Goal: Task Accomplishment & Management: Complete application form

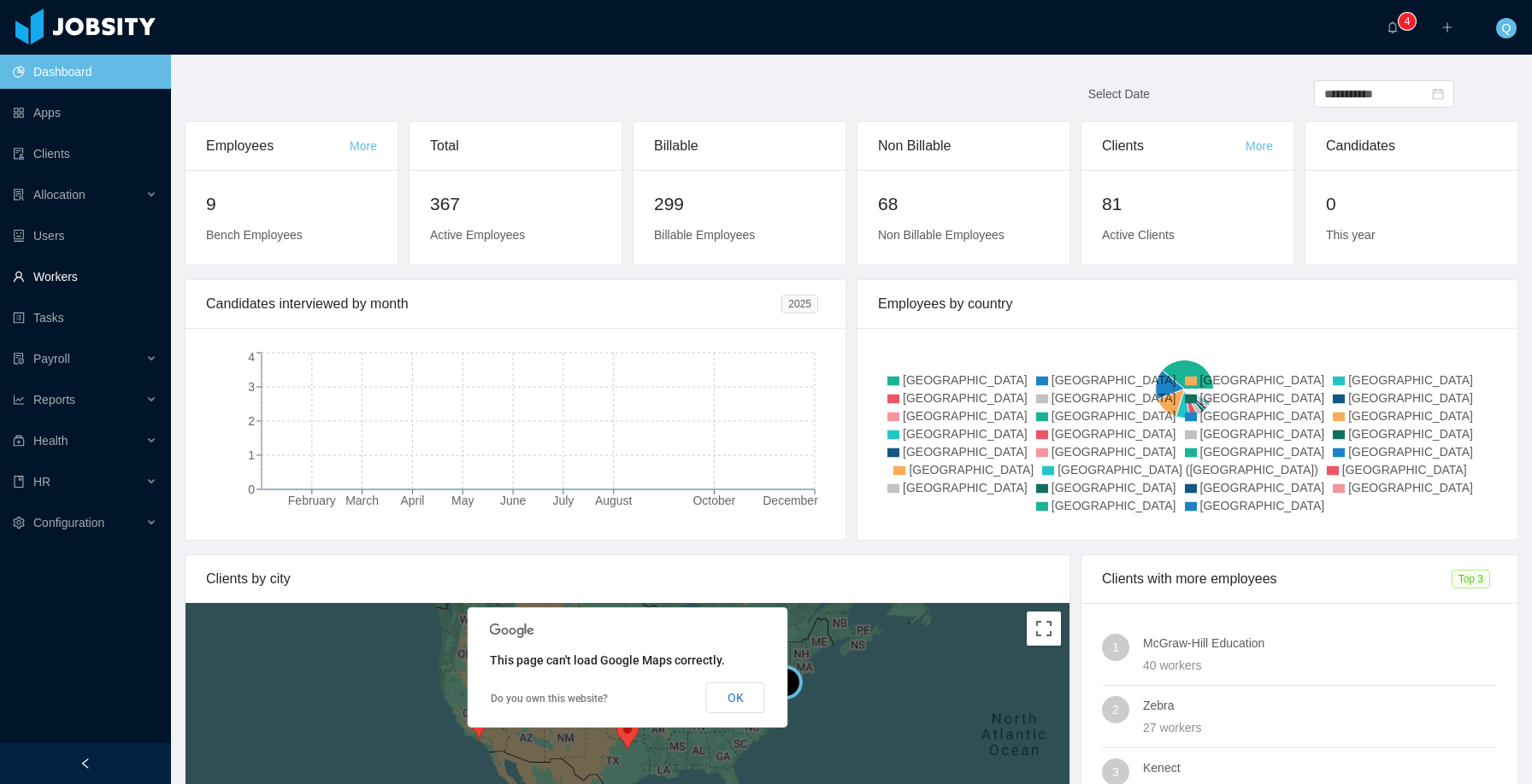
click at [88, 277] on link "Workers" at bounding box center [85, 277] width 144 height 34
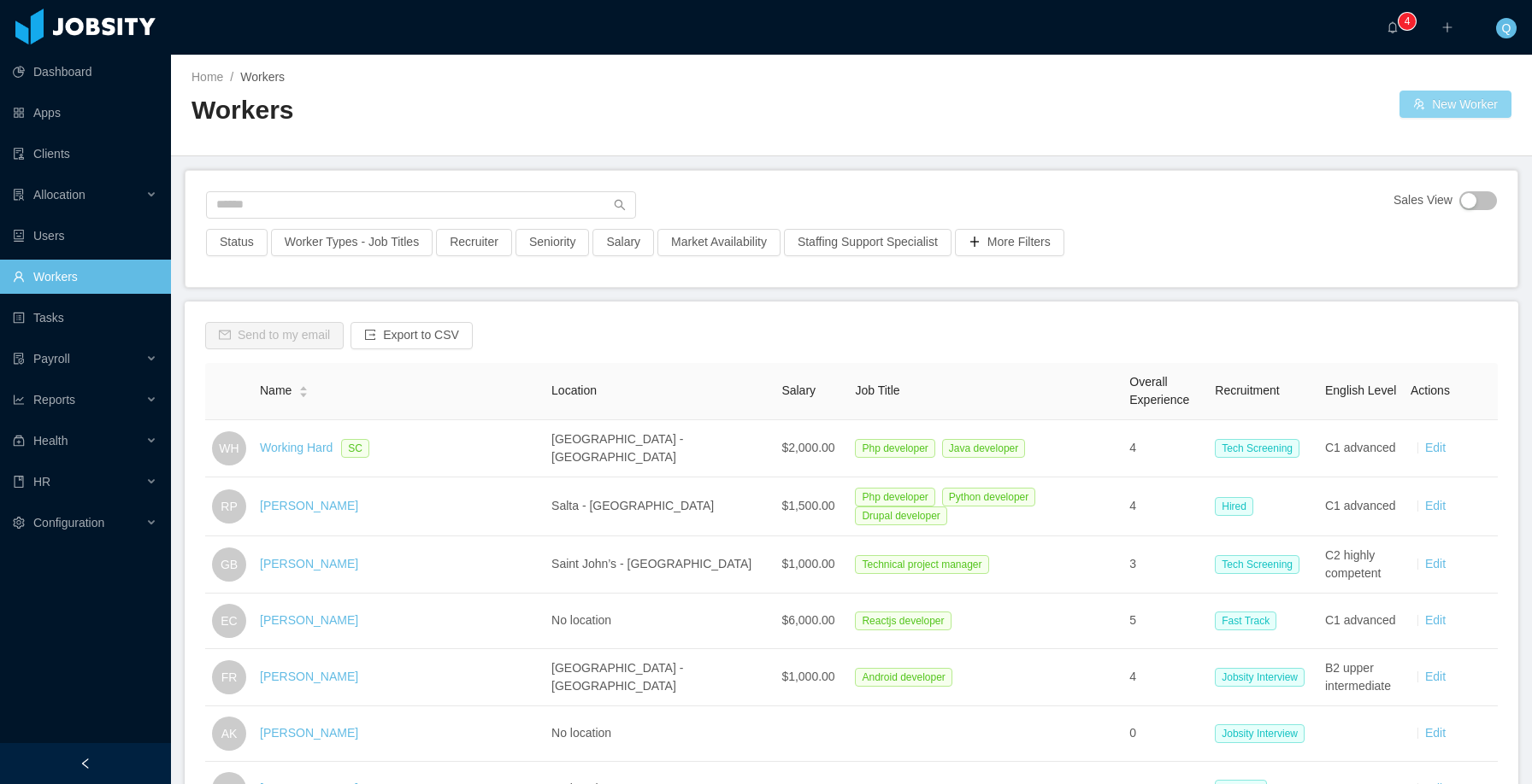
click at [1432, 103] on button "New Worker" at bounding box center [1455, 105] width 112 height 27
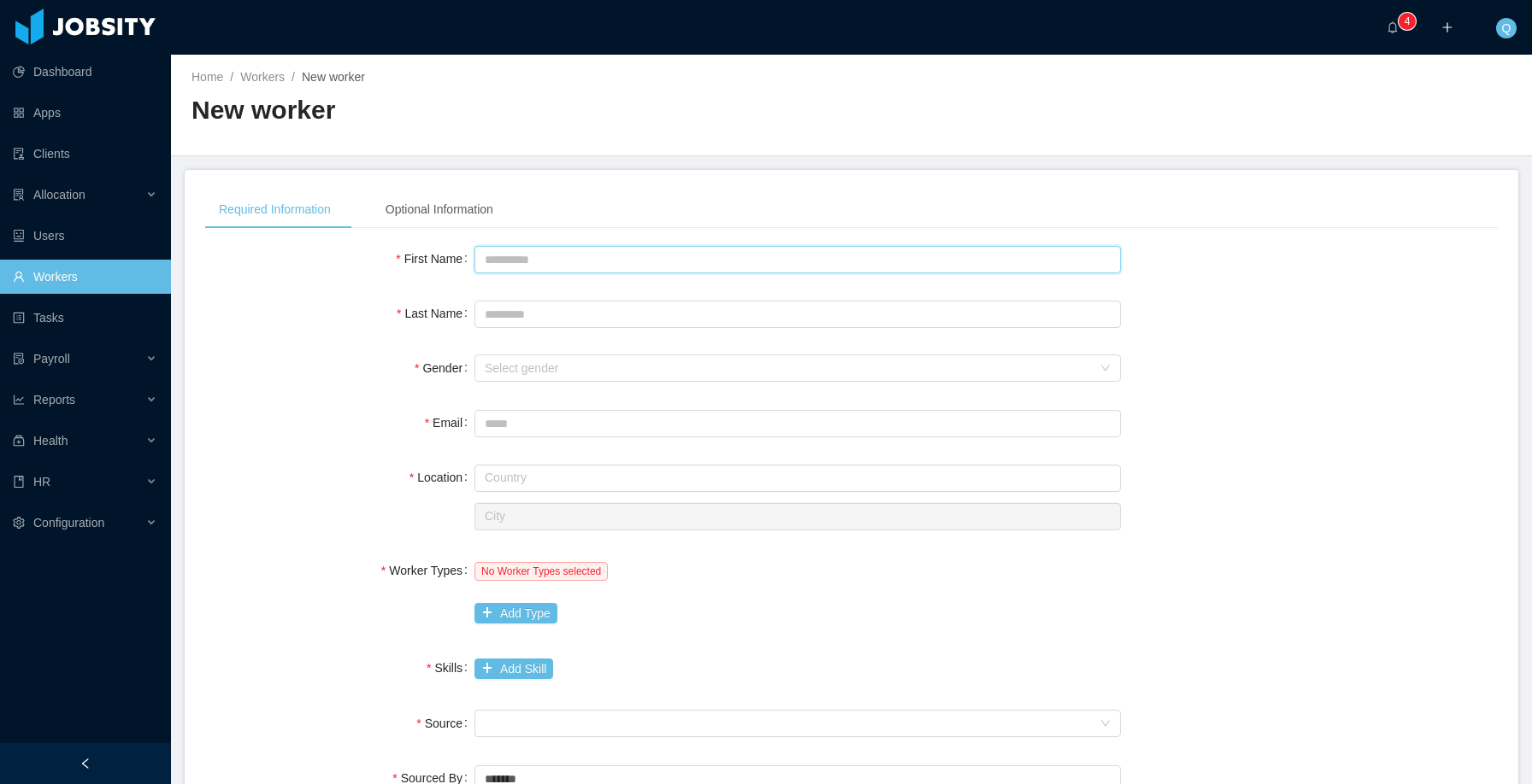
click at [555, 261] on input "First Name" at bounding box center [797, 260] width 646 height 27
type input "******"
click at [538, 319] on input "Last Name" at bounding box center [797, 315] width 646 height 27
click at [545, 365] on div "Select gender" at bounding box center [788, 368] width 607 height 17
type input "****"
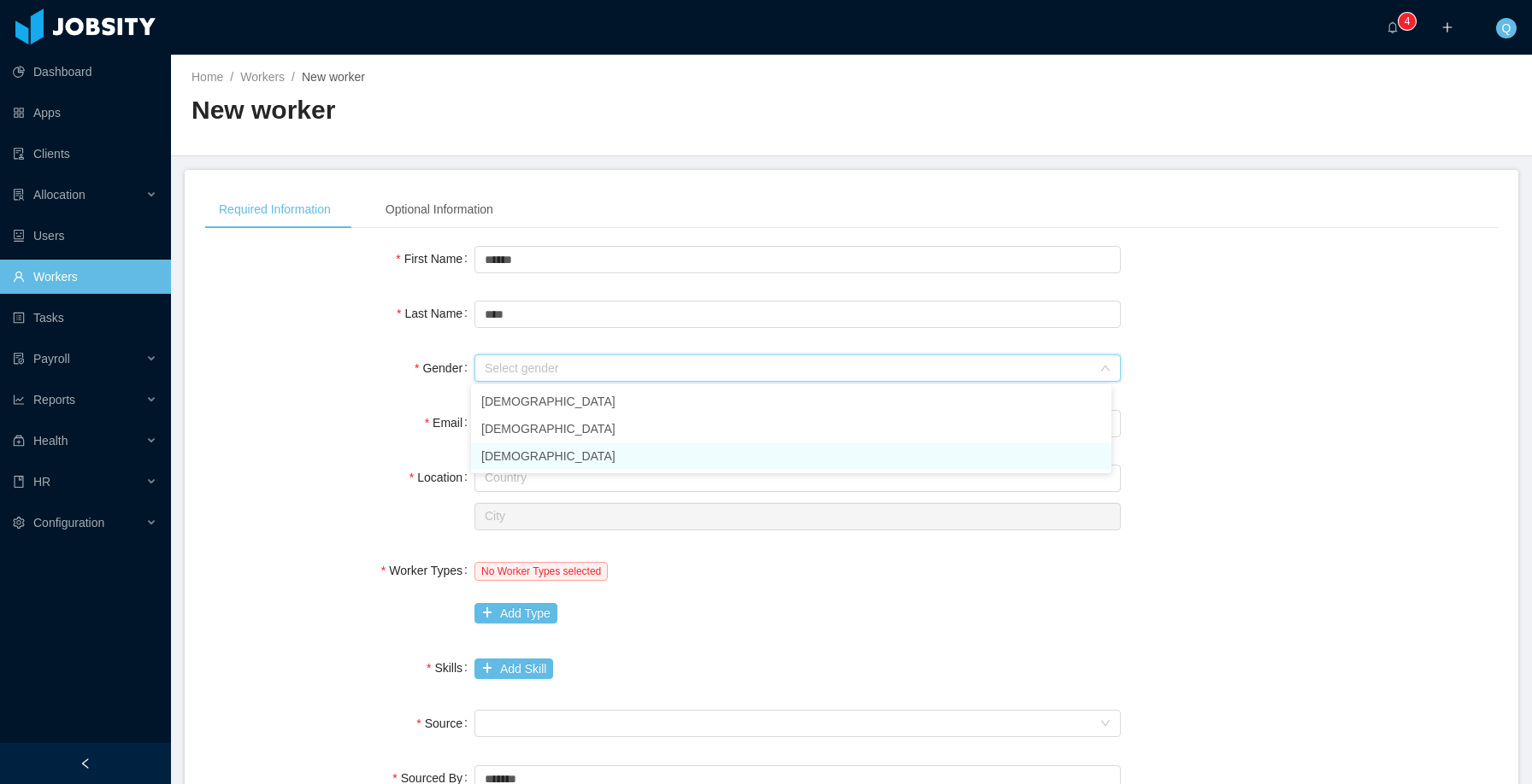
click at [536, 452] on li "Non binary" at bounding box center [791, 456] width 640 height 27
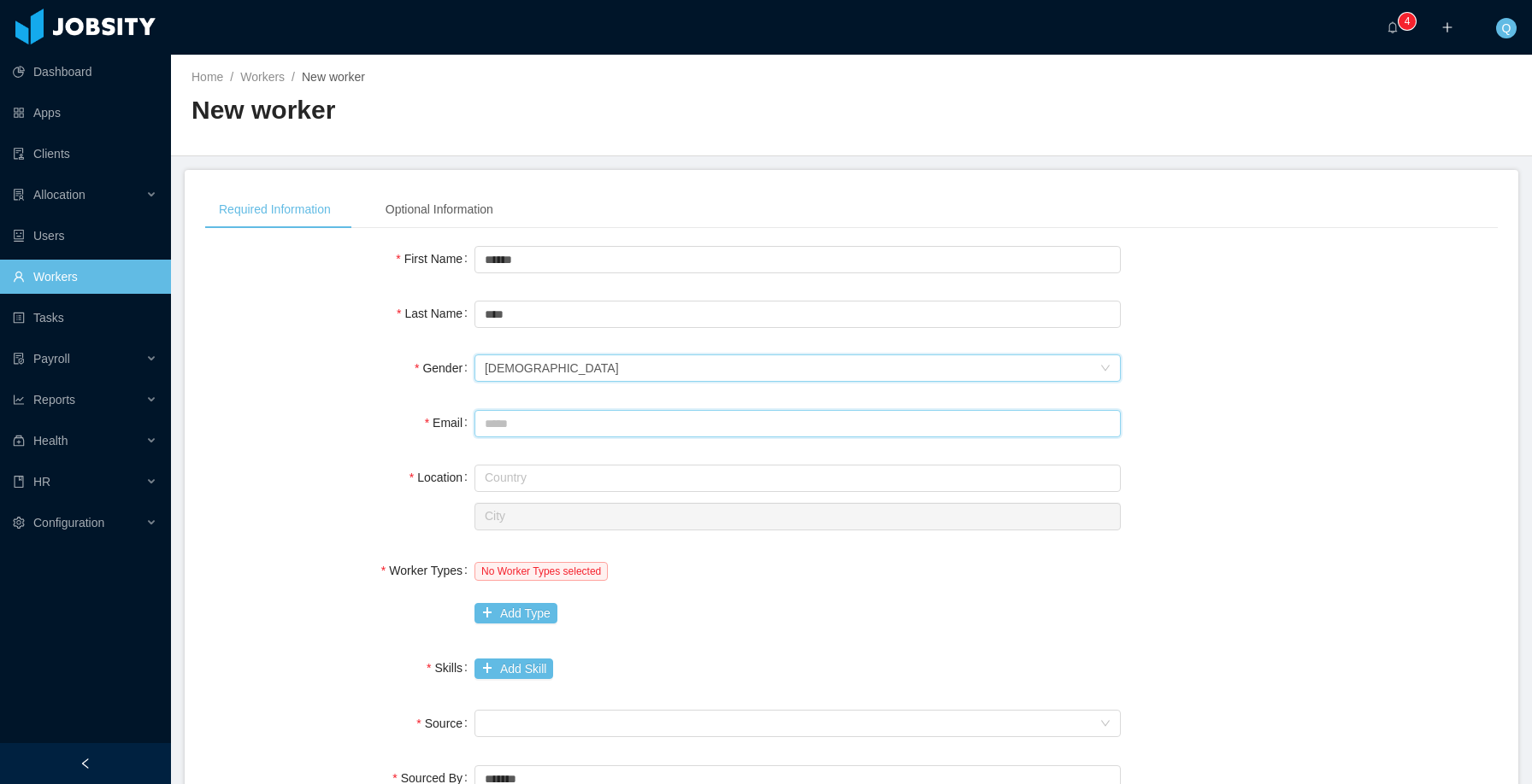
click at [521, 425] on input "Email" at bounding box center [797, 424] width 646 height 27
type input "**********"
click at [554, 482] on input "text" at bounding box center [797, 479] width 646 height 27
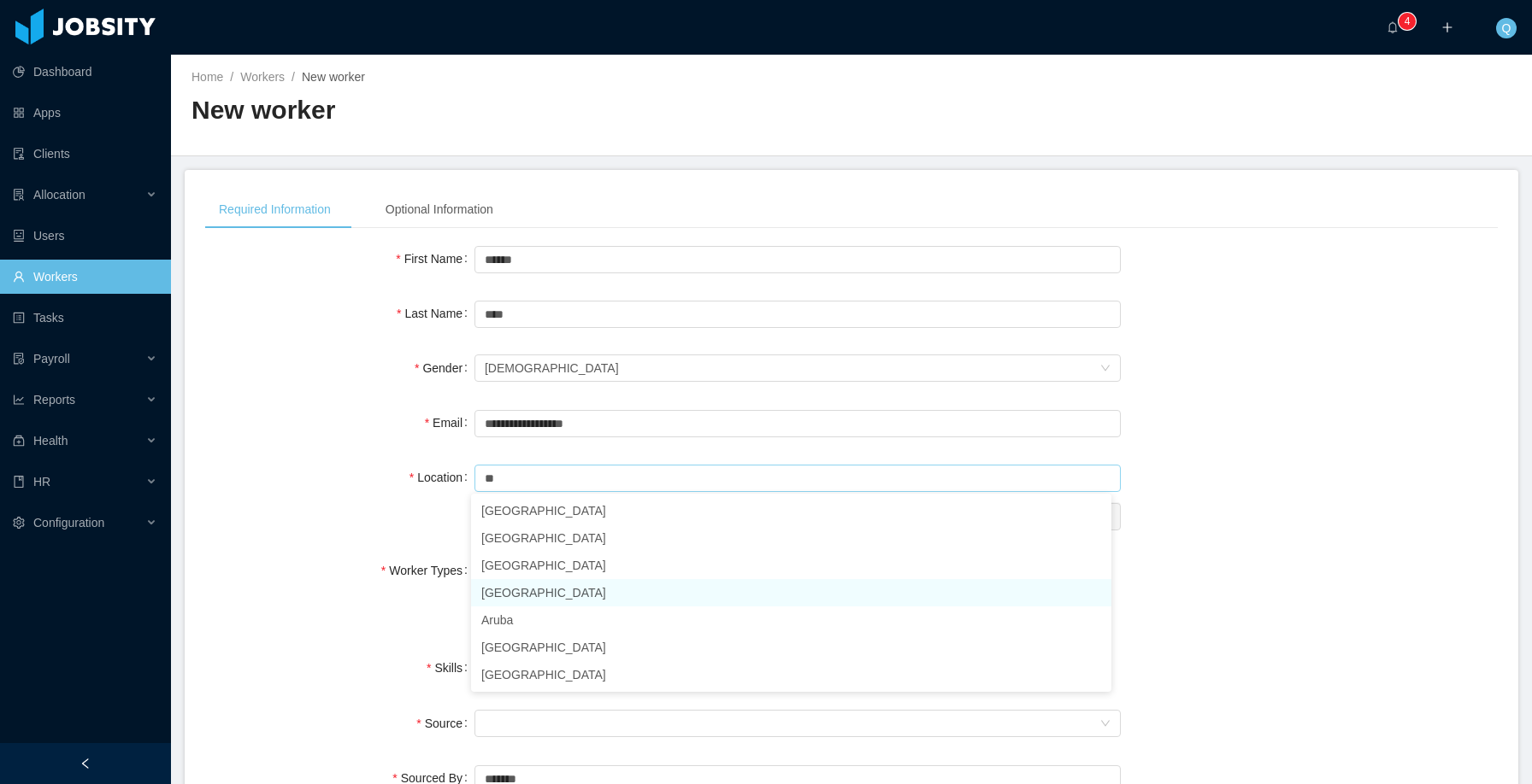
click at [526, 588] on li "Argentina" at bounding box center [791, 593] width 640 height 27
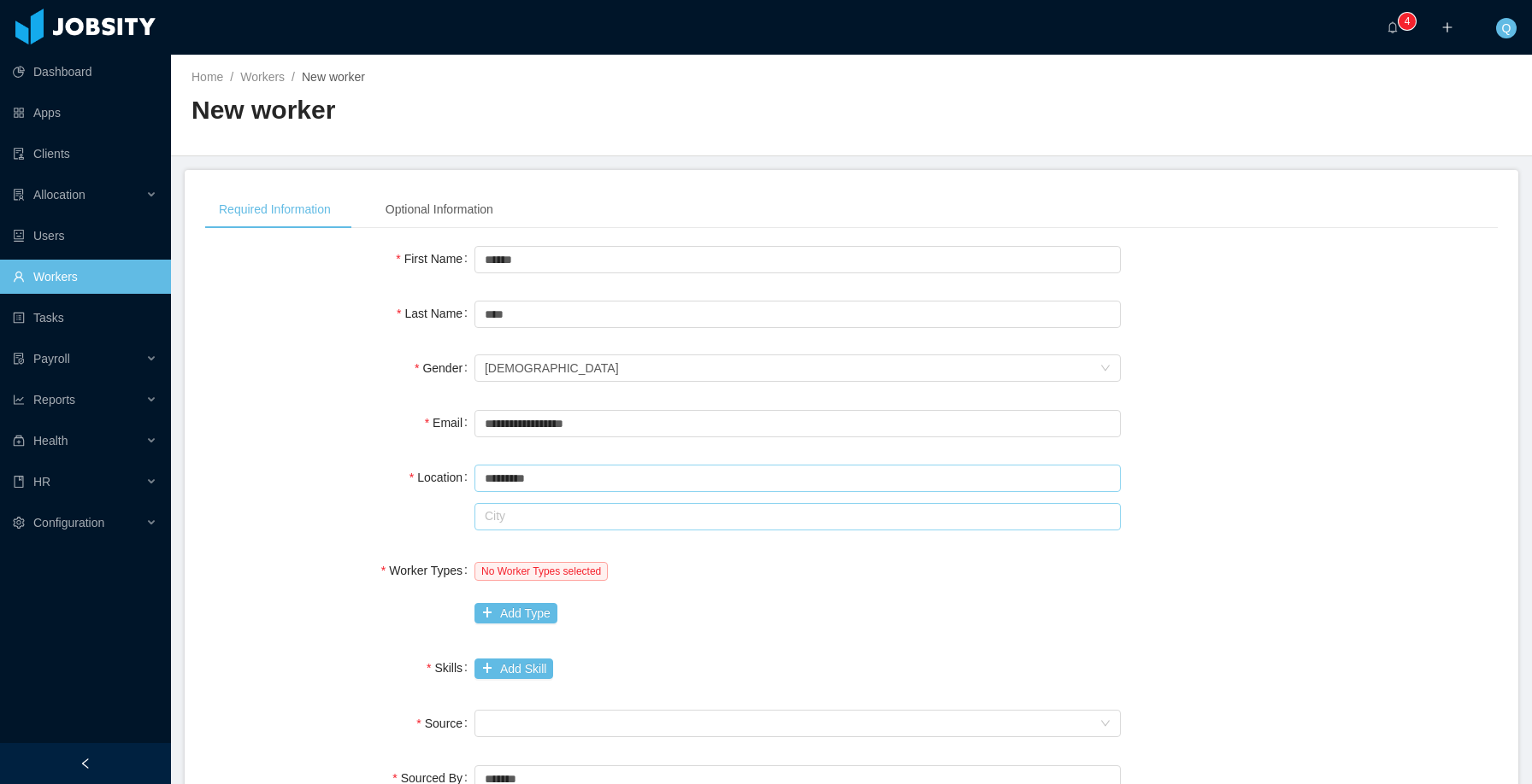
type input "*********"
click at [513, 510] on input "text" at bounding box center [797, 517] width 646 height 27
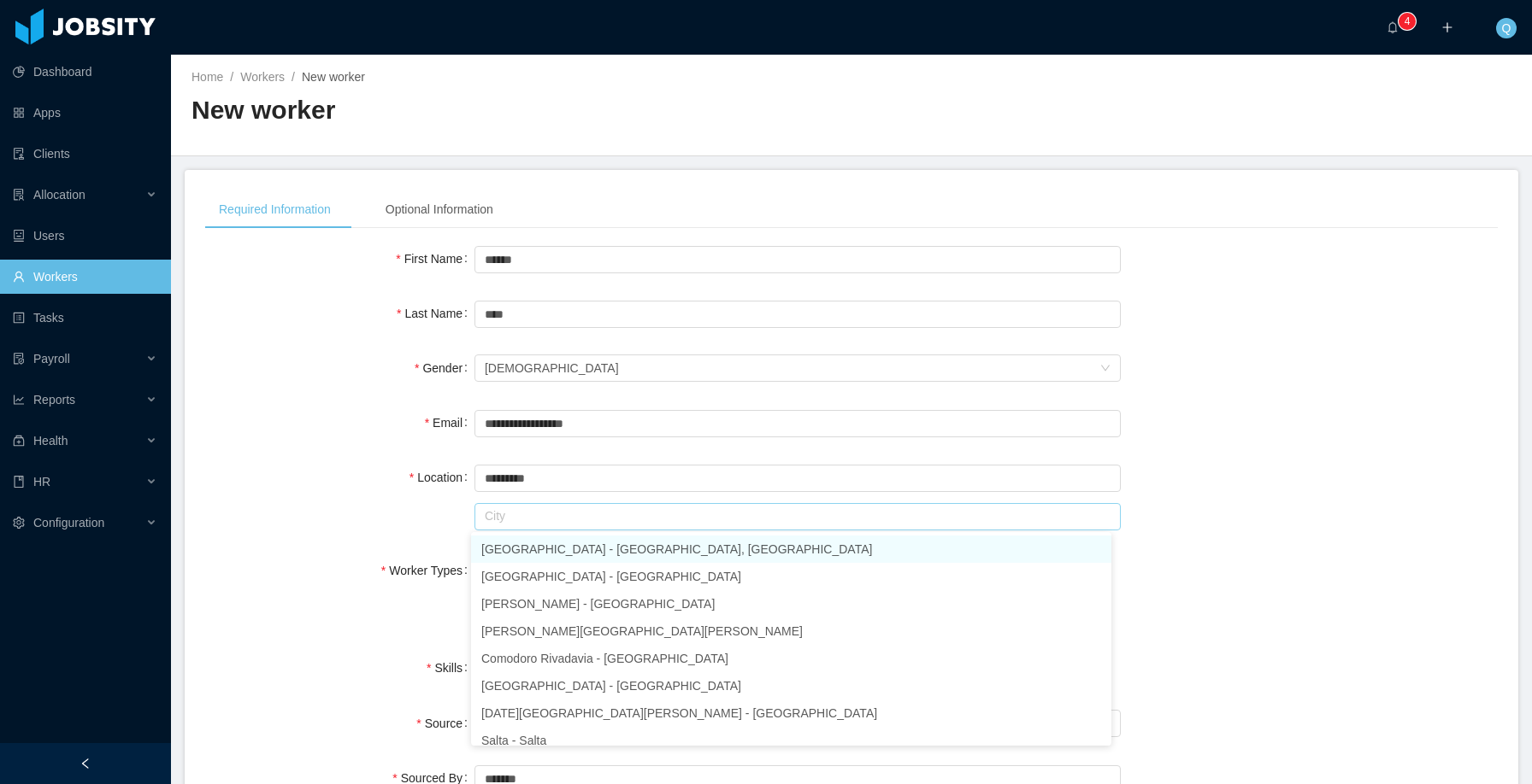
click at [529, 545] on li "Buenos Aires - Buenos Aires, Ciudad Autónoma de" at bounding box center [791, 549] width 640 height 27
type input "**********"
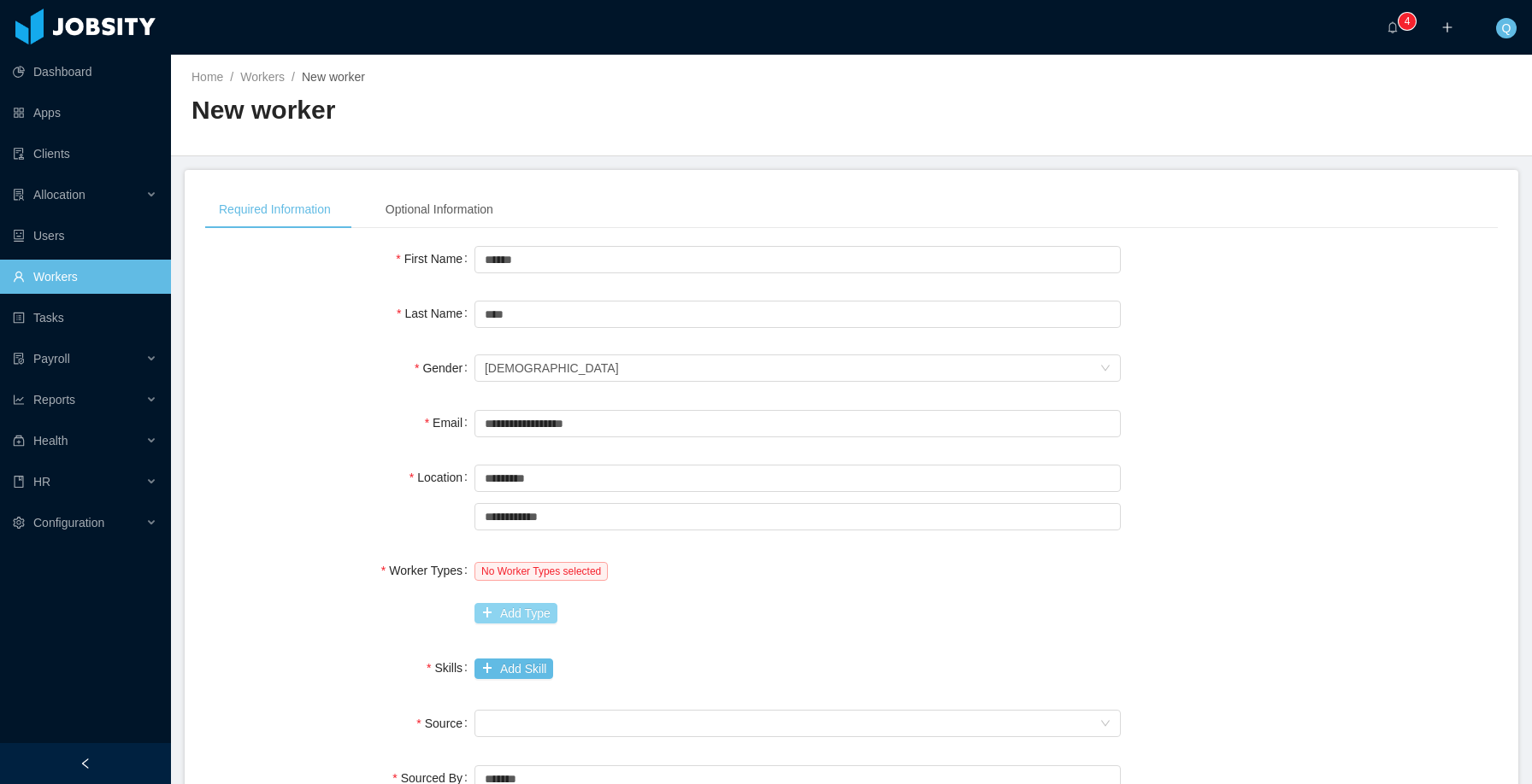
click at [510, 615] on button "Add Type" at bounding box center [516, 613] width 83 height 21
click at [521, 623] on div "Worker Type" at bounding box center [597, 613] width 225 height 26
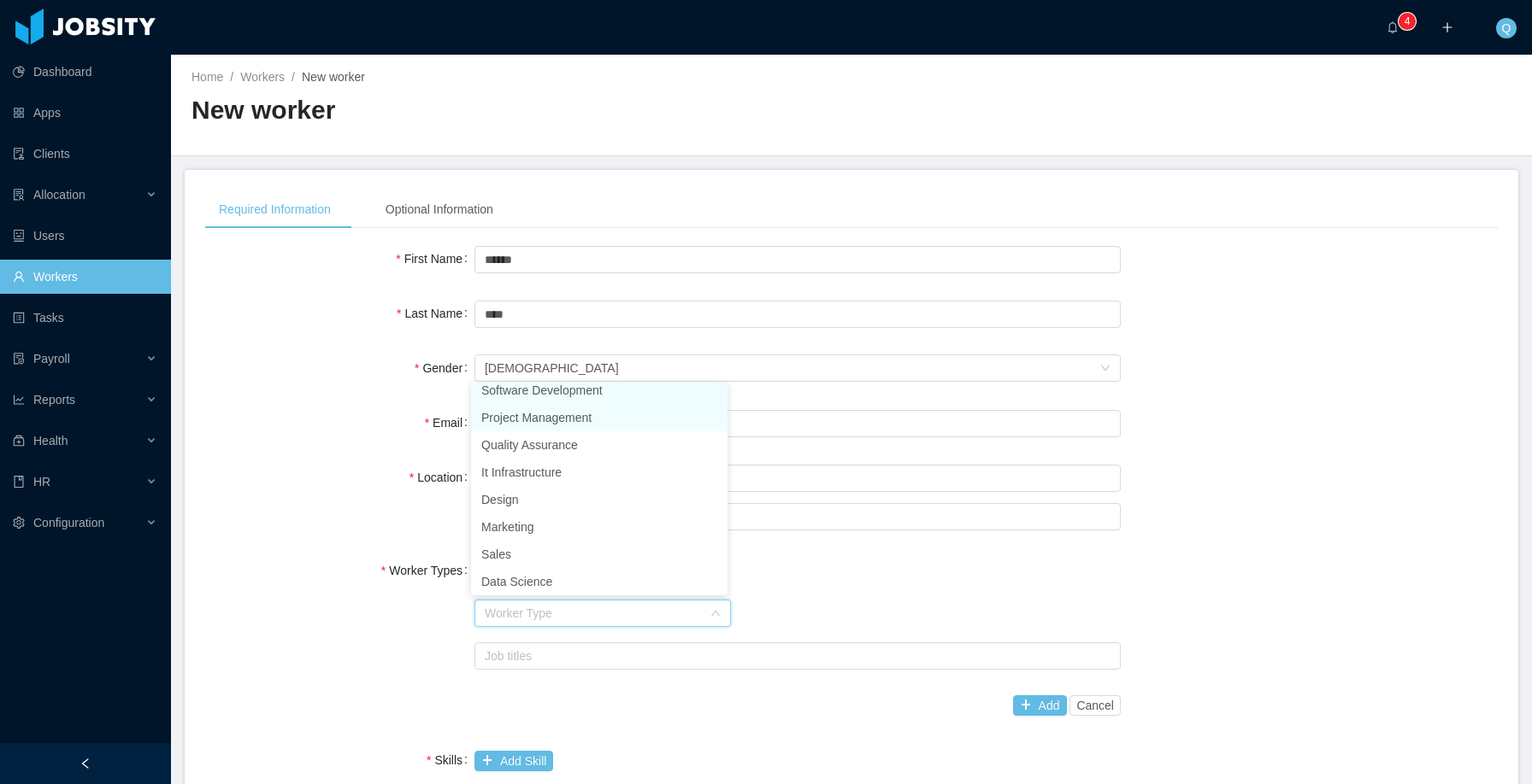
scroll to position [3, 0]
click at [554, 398] on li "Software Development" at bounding box center [599, 395] width 257 height 27
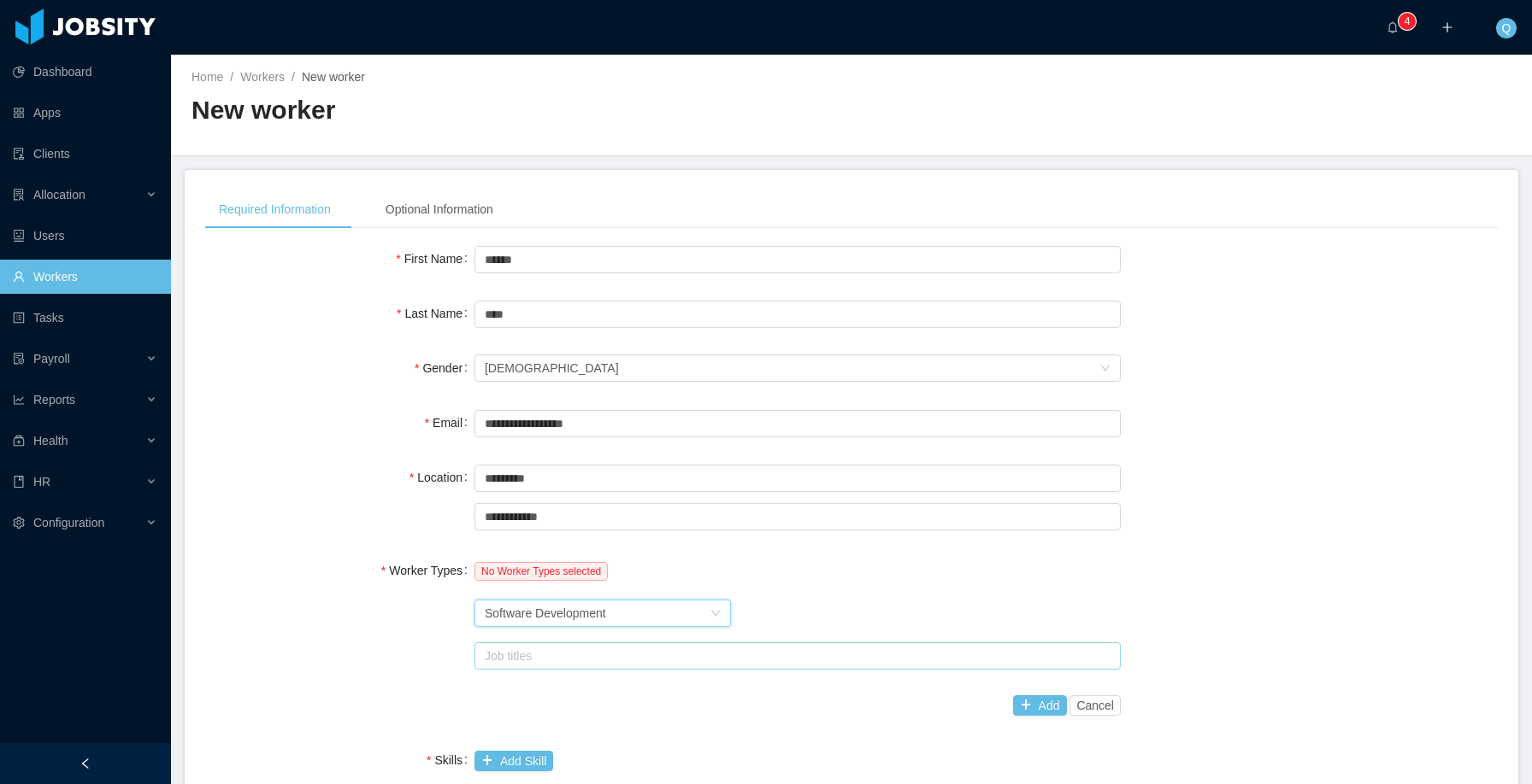
click at [552, 649] on div "Job titles" at bounding box center [794, 656] width 618 height 17
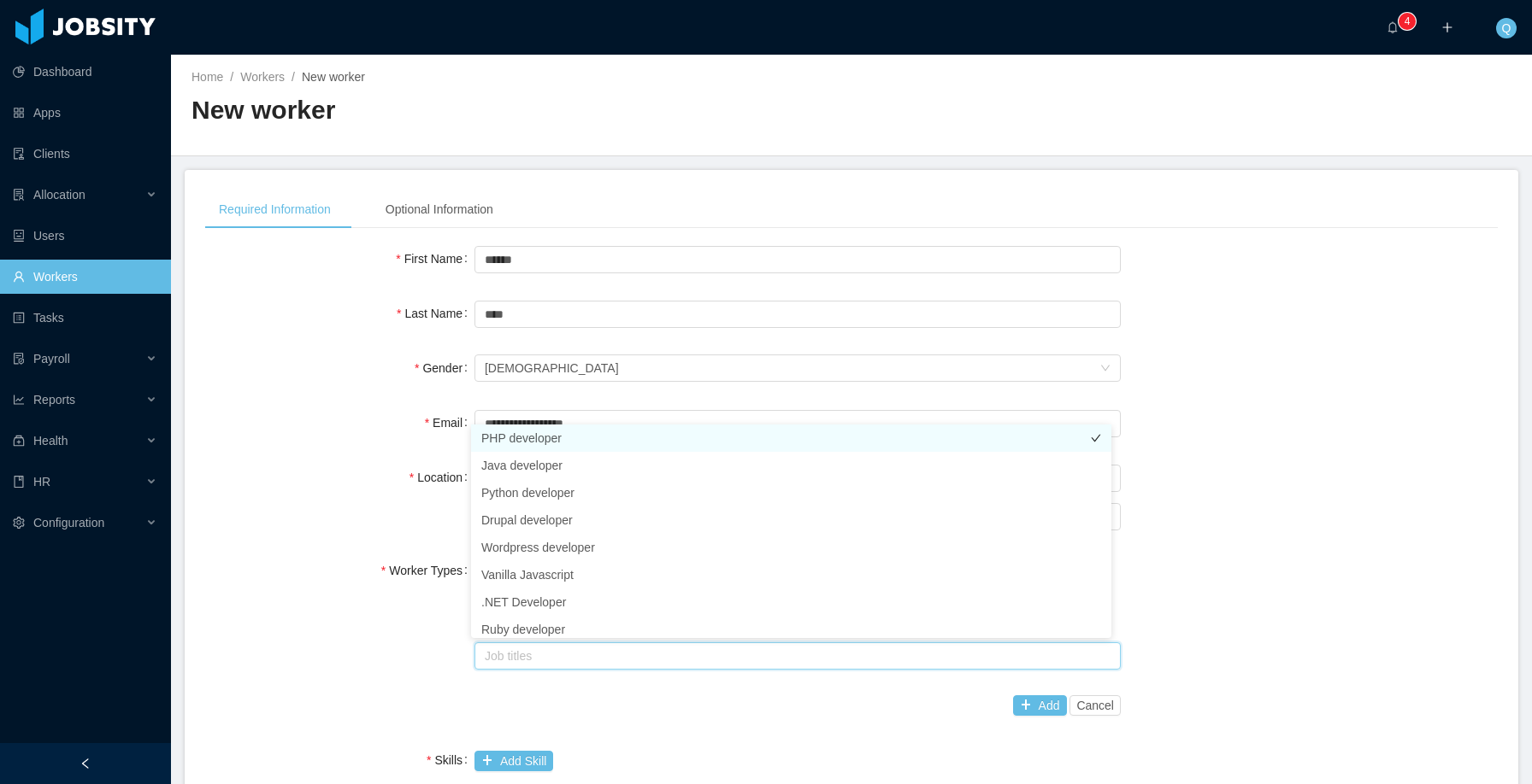
click at [563, 434] on li "PHP developer" at bounding box center [791, 438] width 640 height 27
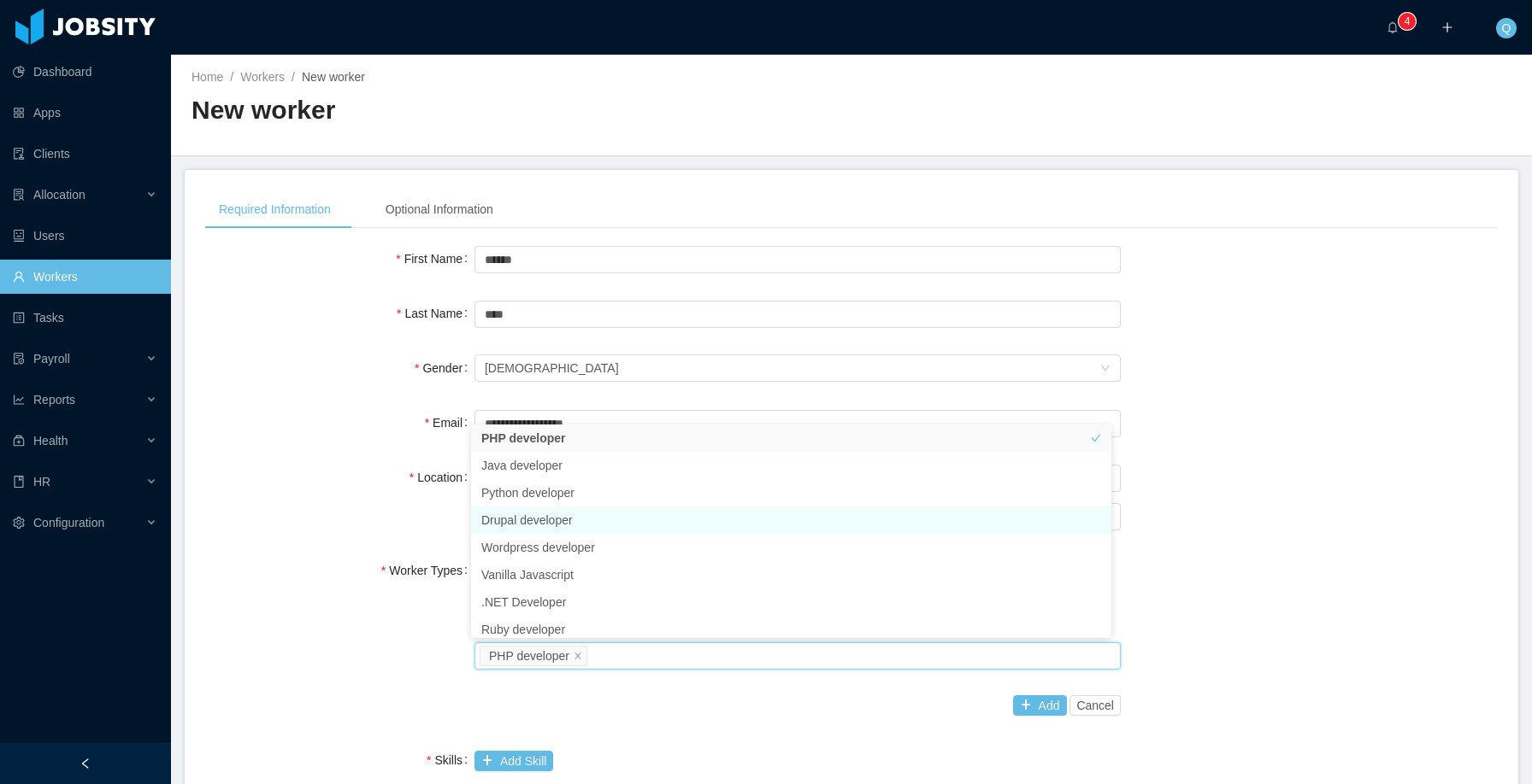
scroll to position [9, 0]
click at [1318, 639] on div "Worker Types No Worker Types selected Worker Type Software Development Job titl…" at bounding box center [851, 637] width 1293 height 169
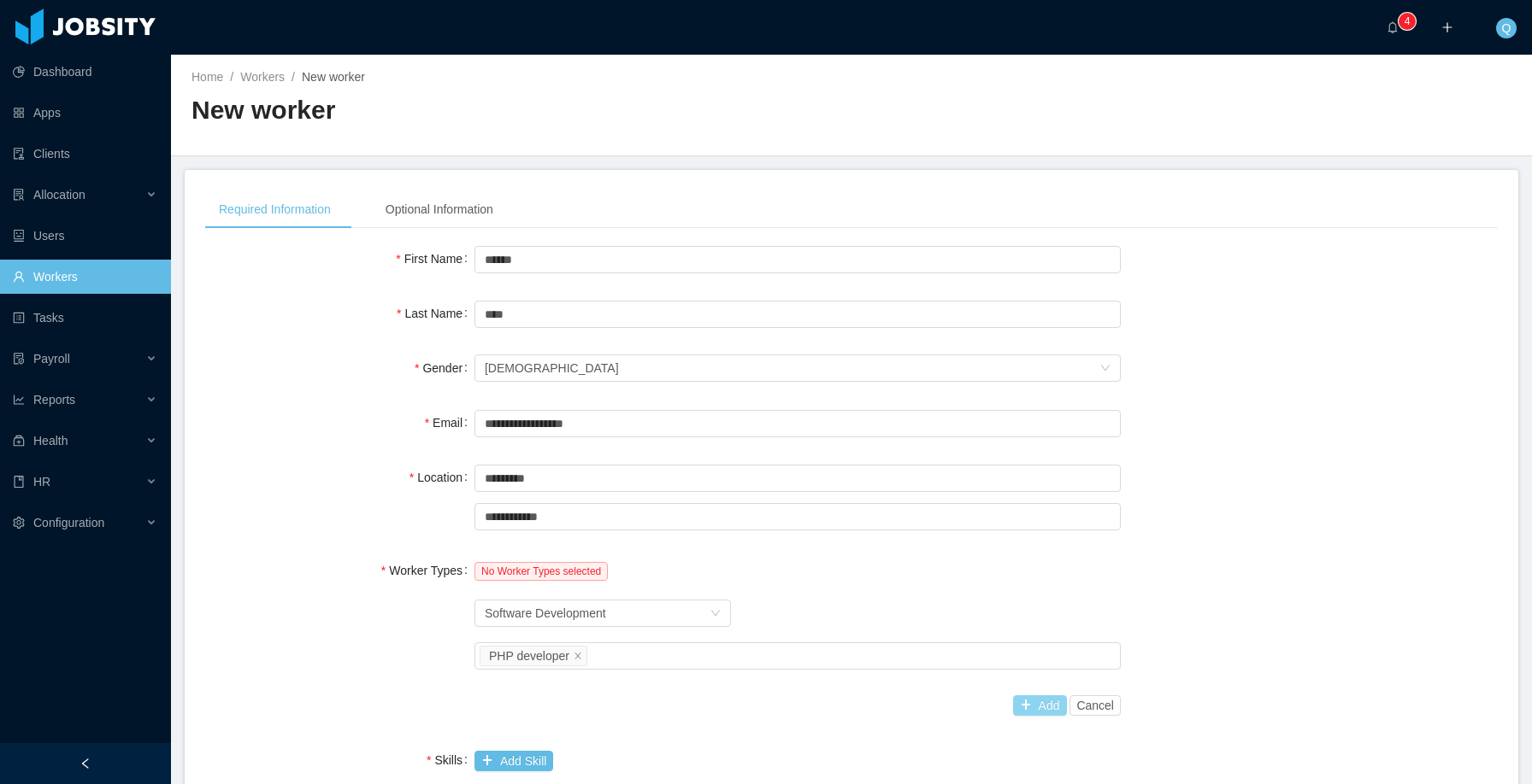
click at [1040, 703] on button "Add" at bounding box center [1039, 706] width 54 height 21
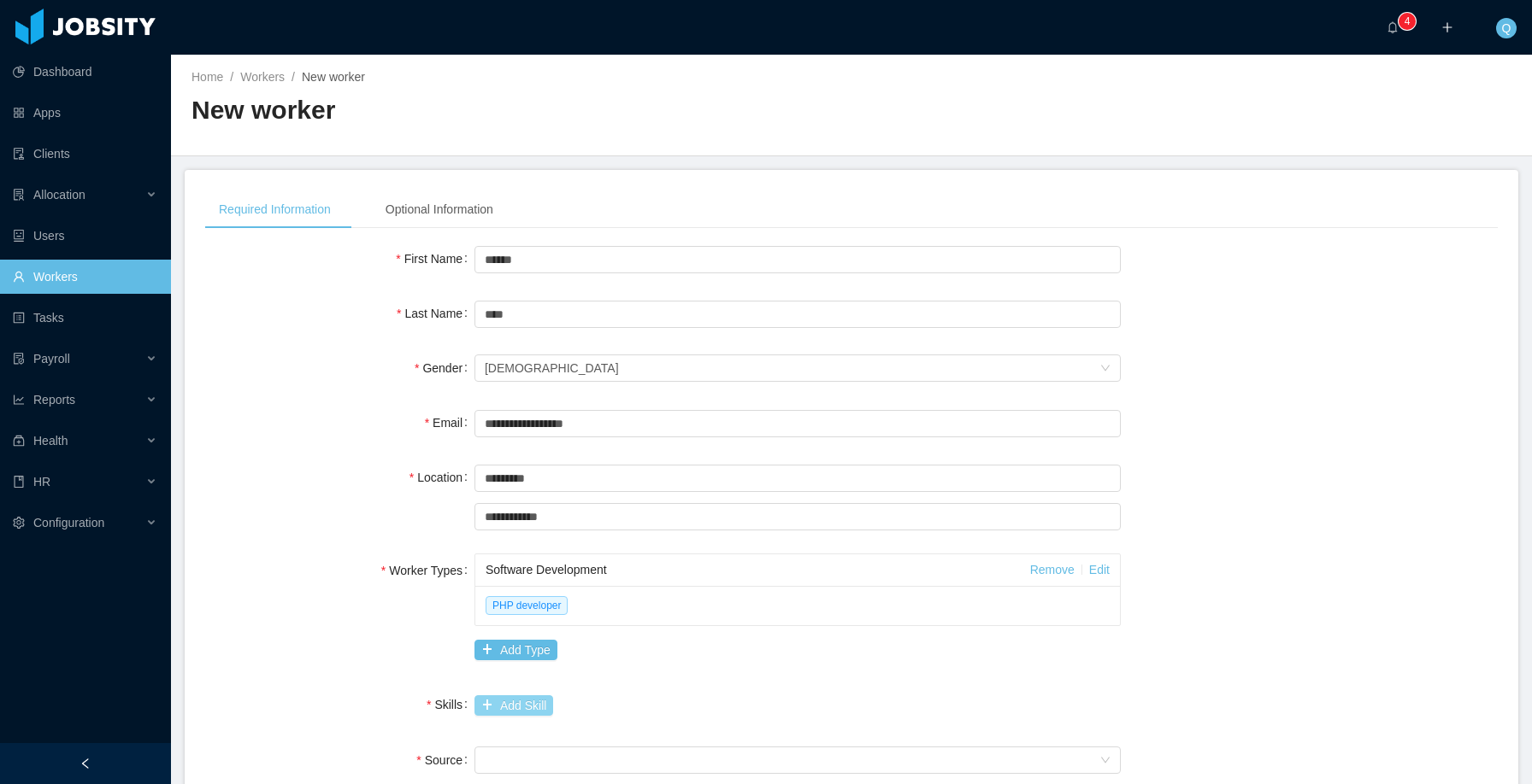
click at [525, 711] on button "Add Skill" at bounding box center [514, 706] width 79 height 21
click at [533, 709] on input "text" at bounding box center [690, 707] width 431 height 27
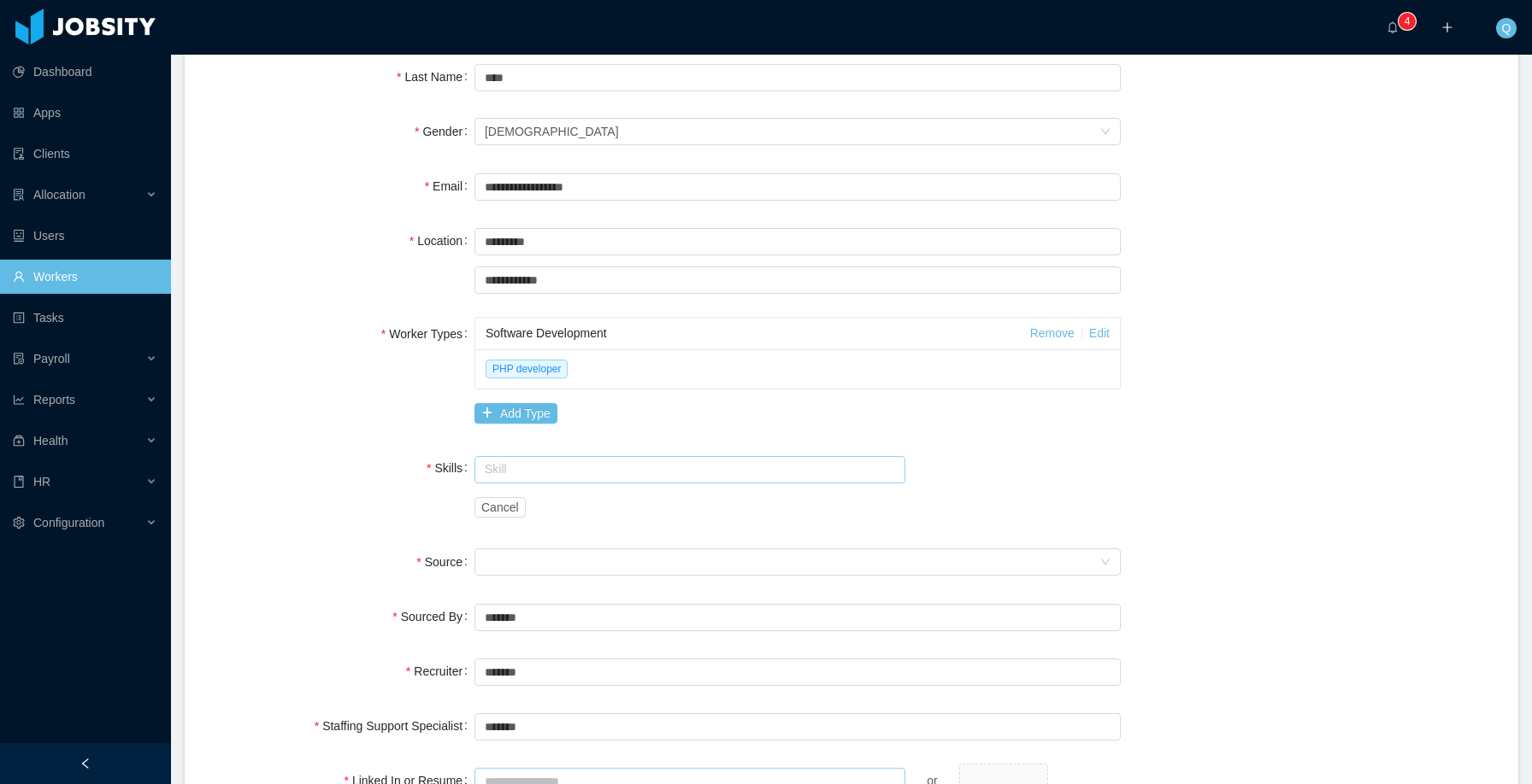
scroll to position [323, 0]
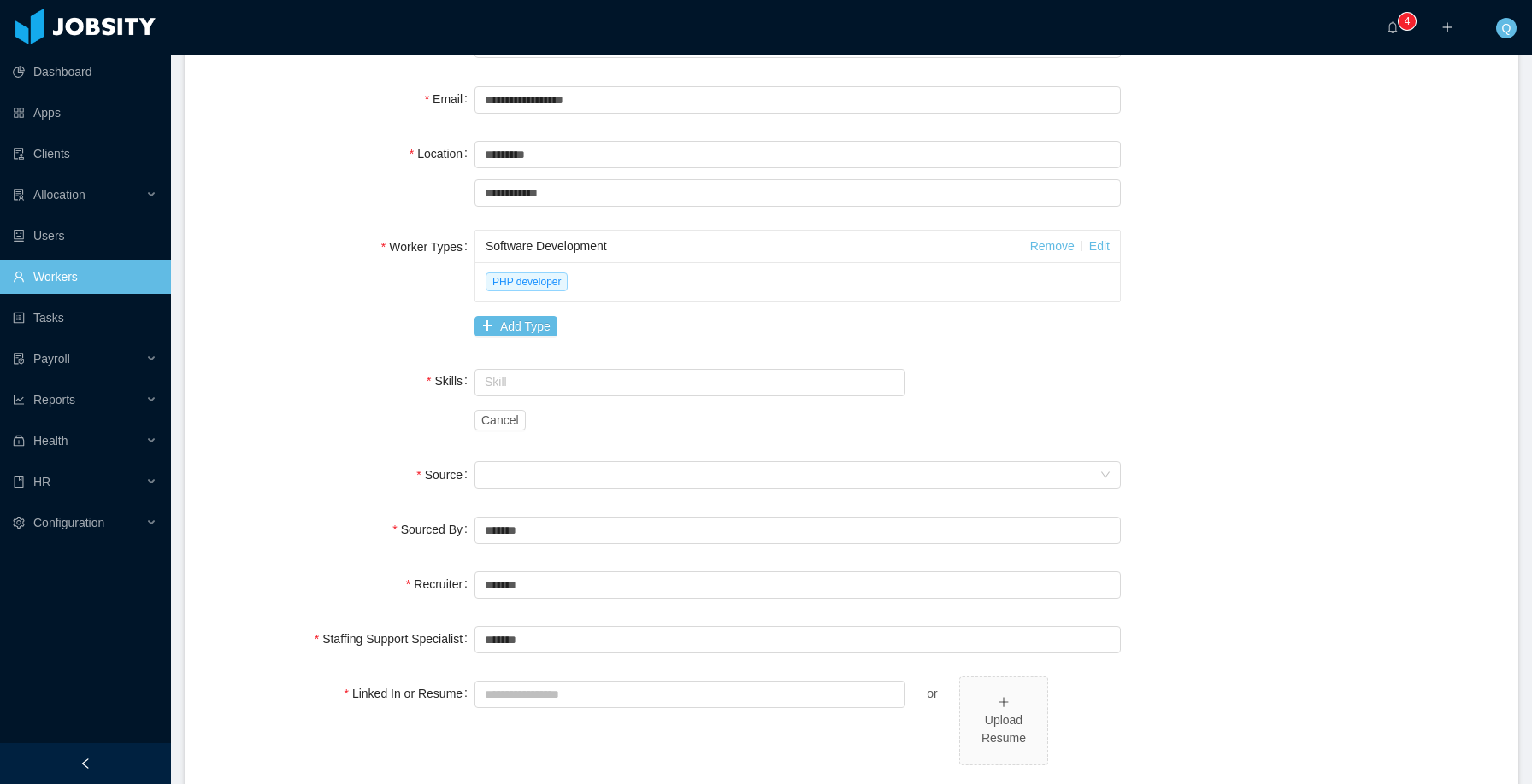
click at [594, 360] on div "**********" at bounding box center [851, 399] width 1293 height 963
click at [598, 380] on input "text" at bounding box center [690, 383] width 431 height 27
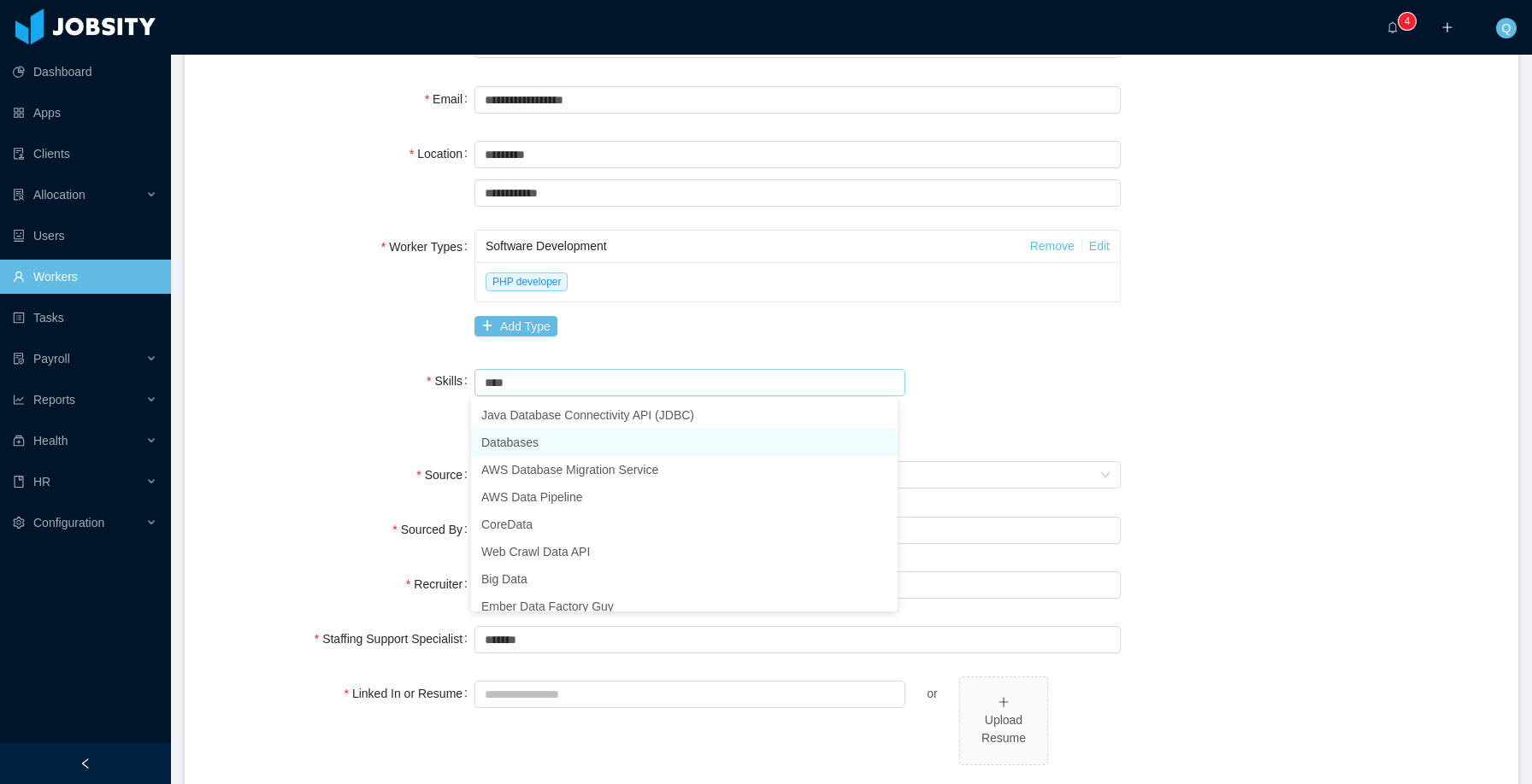
click at [560, 439] on li "Databases" at bounding box center [684, 443] width 427 height 27
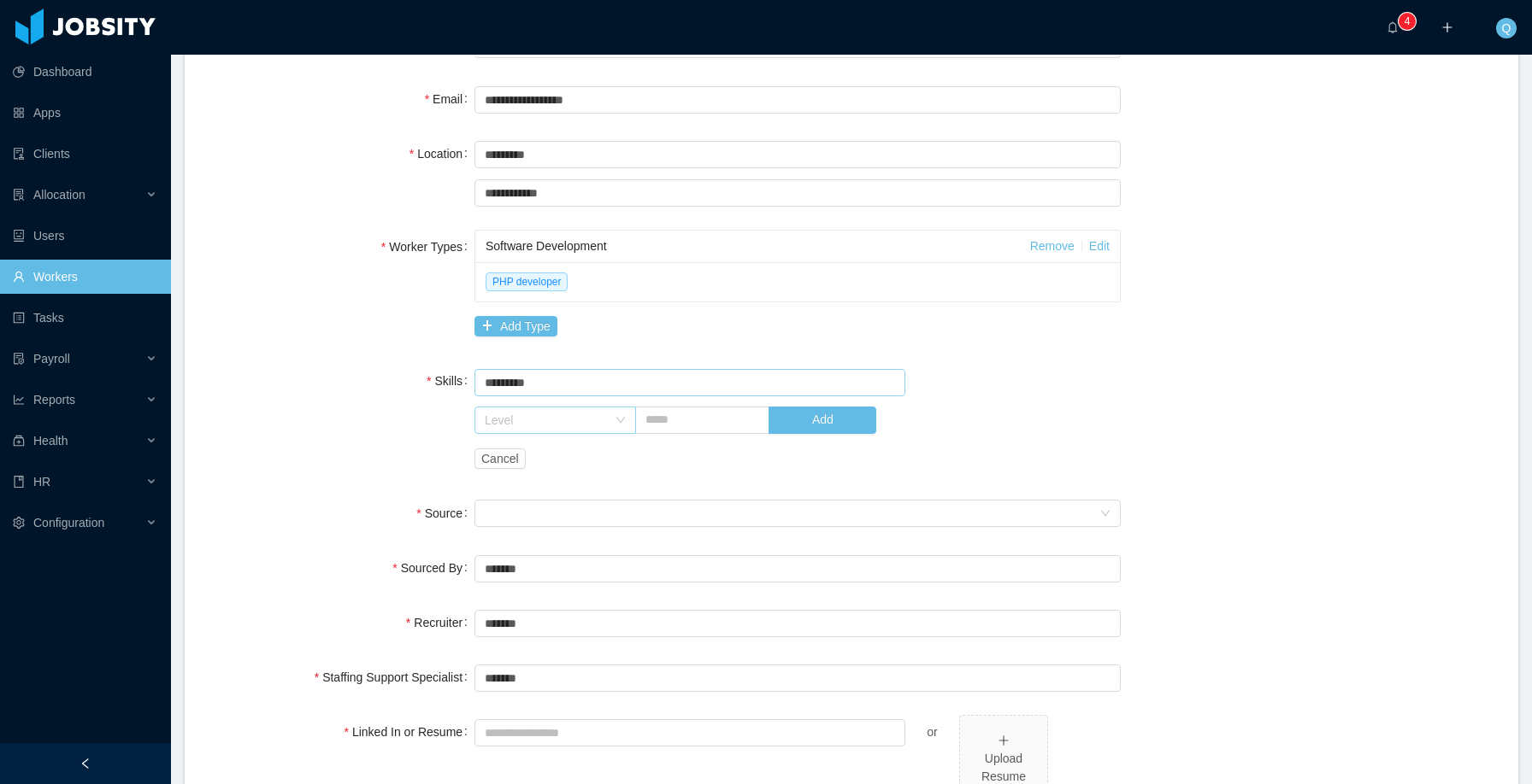
type input "*********"
click at [603, 415] on div "Level" at bounding box center [549, 420] width 130 height 26
click at [562, 556] on li "High" at bounding box center [551, 563] width 160 height 27
click at [706, 418] on input "text" at bounding box center [702, 420] width 134 height 27
type input "*"
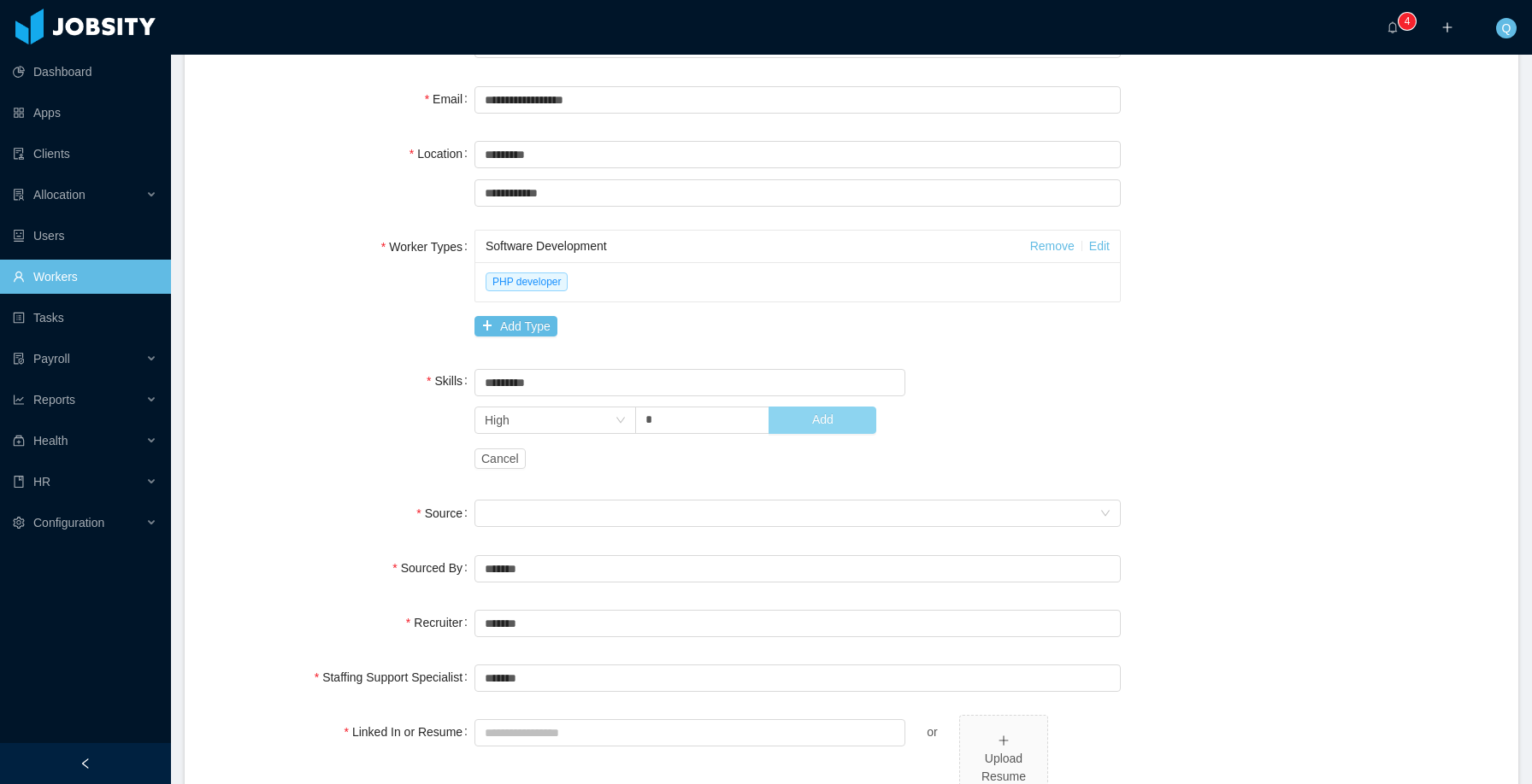
click at [837, 421] on button "Add" at bounding box center [821, 420] width 107 height 27
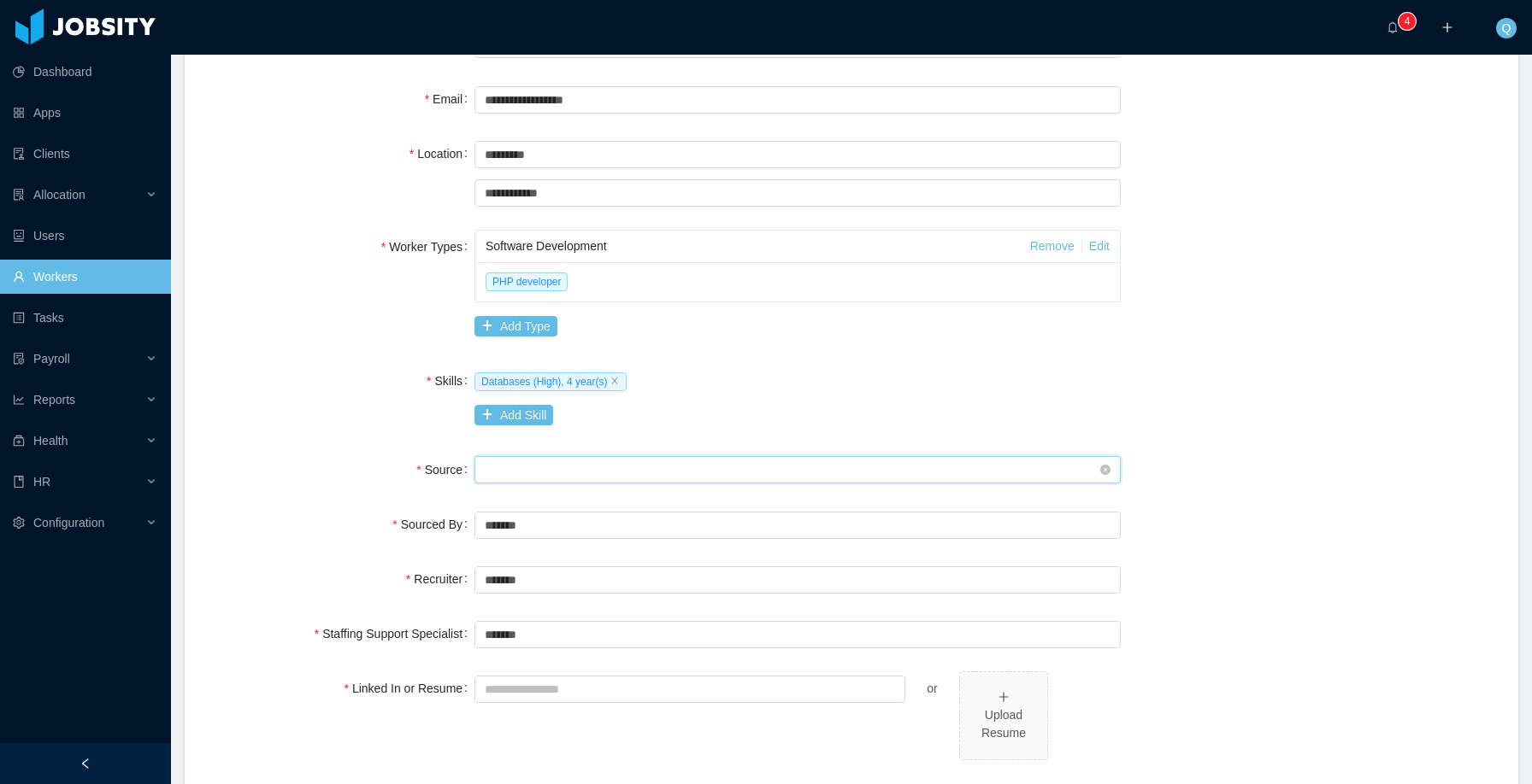
click at [568, 464] on div "Seniority" at bounding box center [792, 470] width 615 height 26
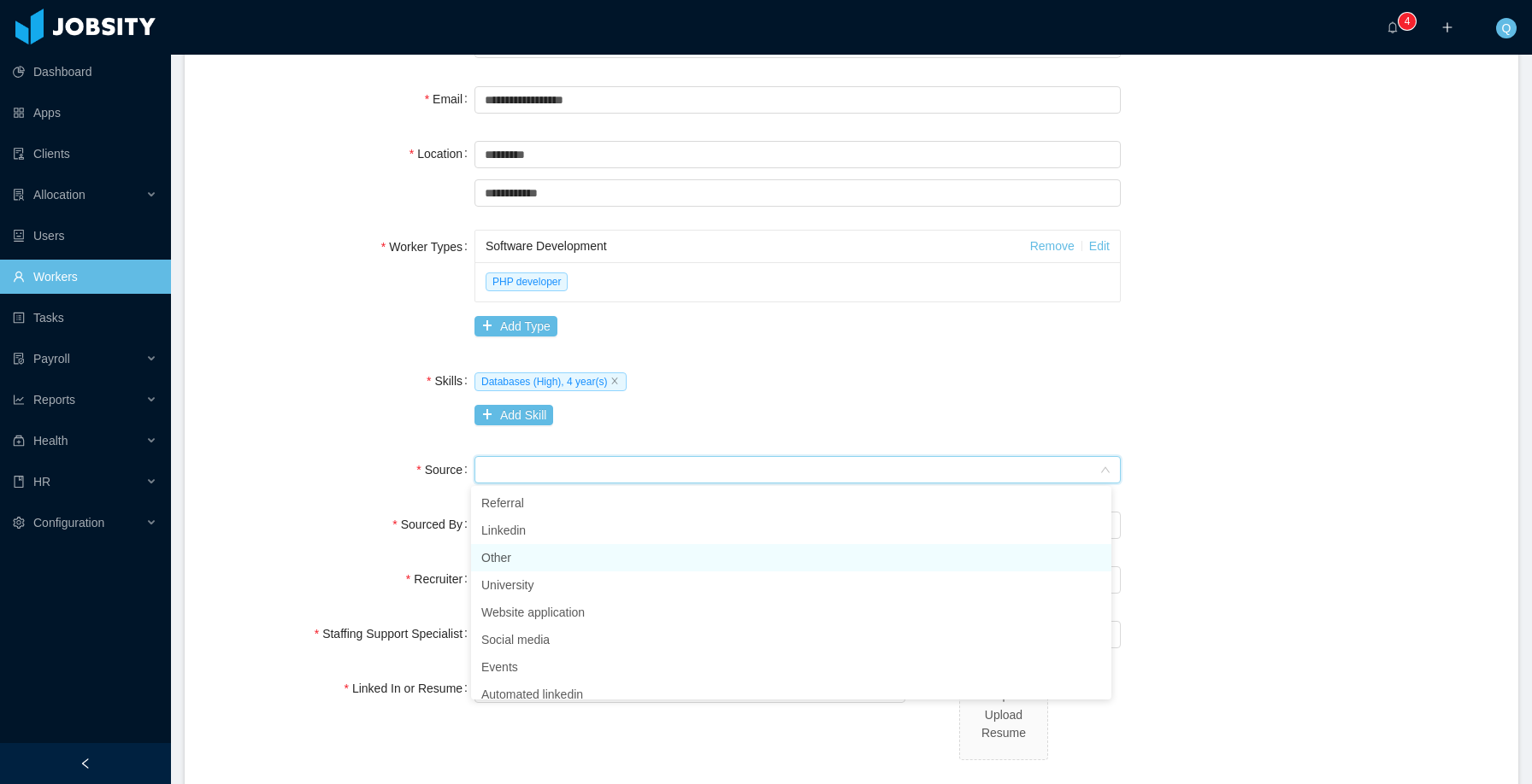
click at [536, 564] on li "Other" at bounding box center [791, 558] width 640 height 27
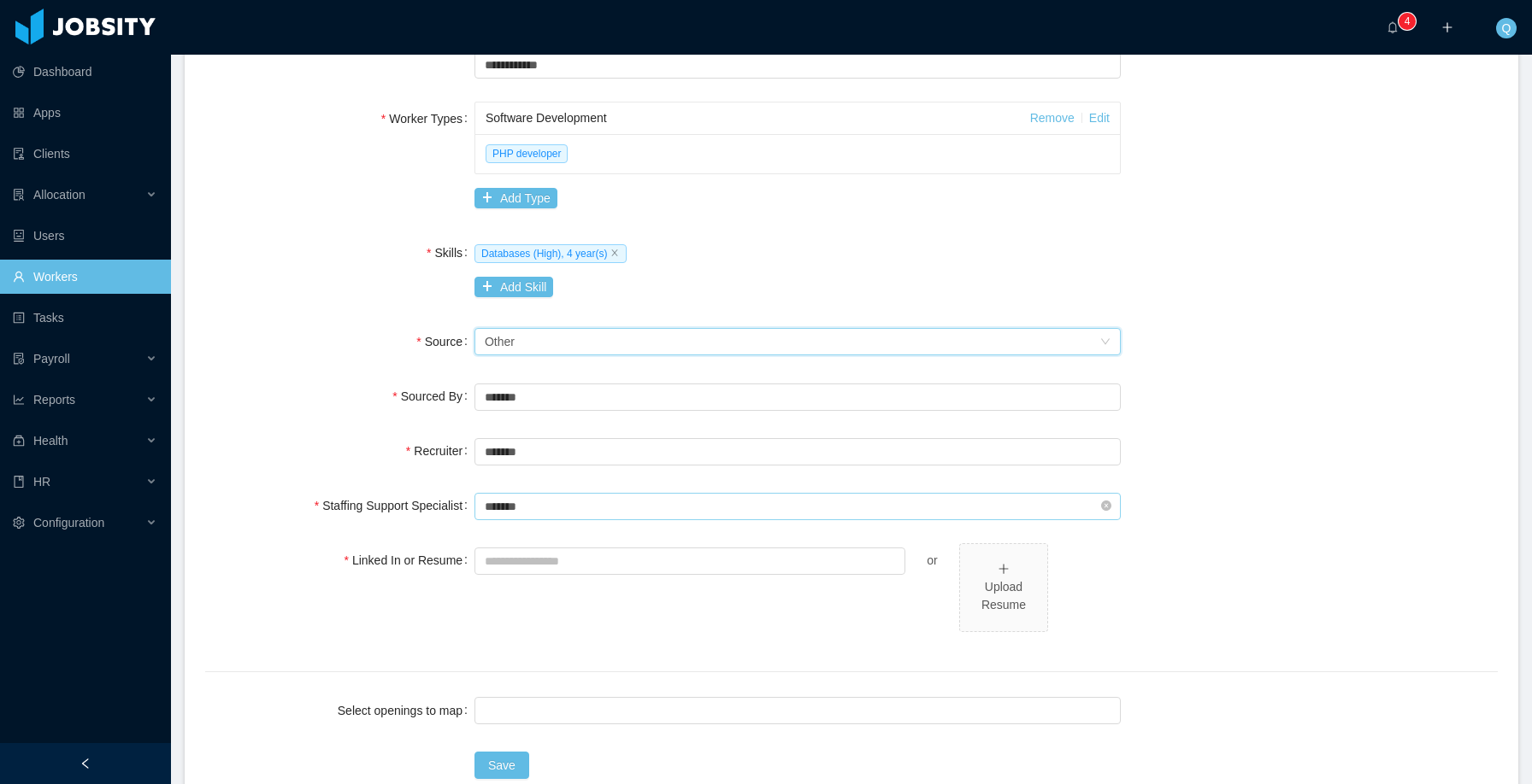
scroll to position [520, 0]
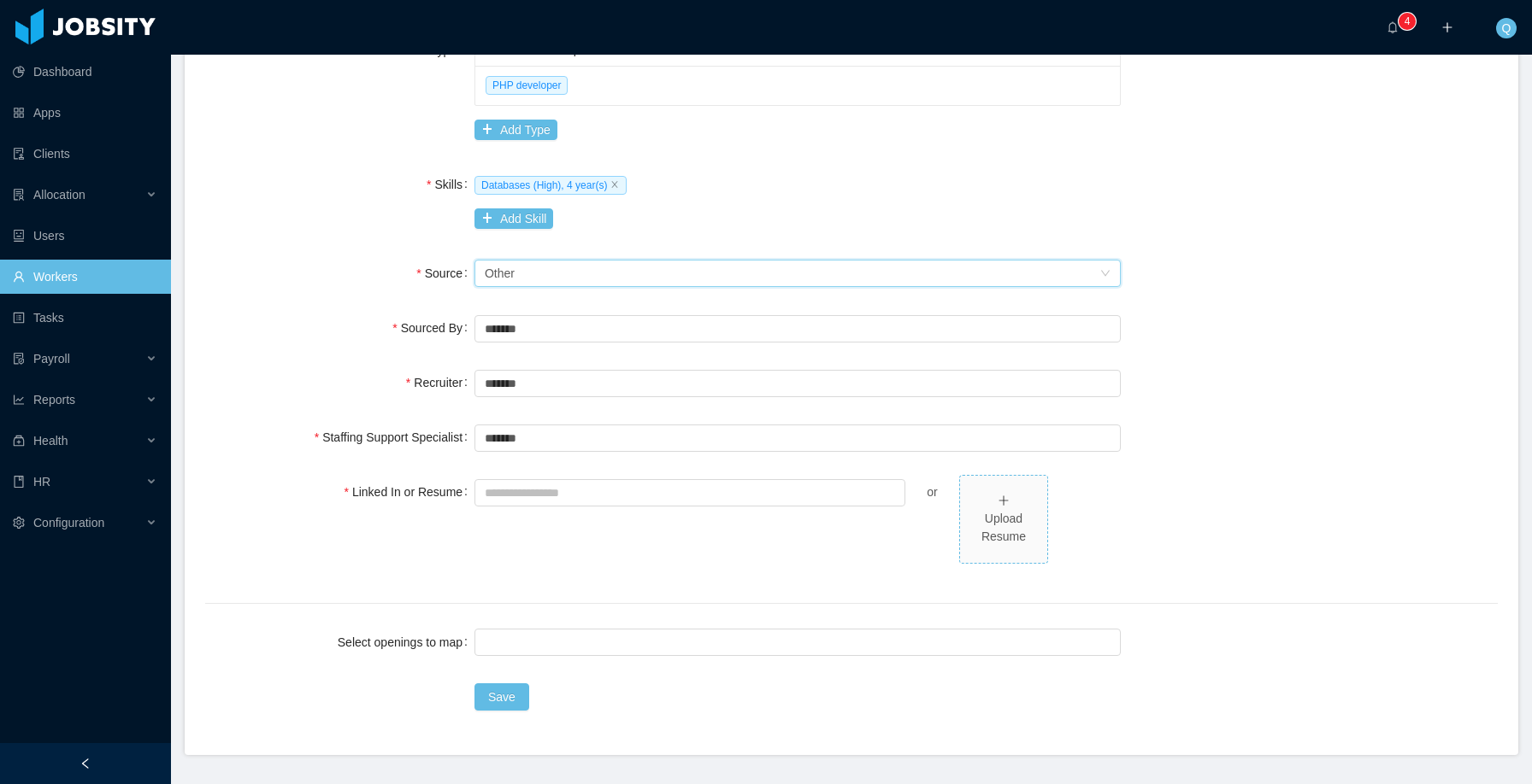
click at [1003, 514] on div "Upload Resume" at bounding box center [1003, 528] width 74 height 36
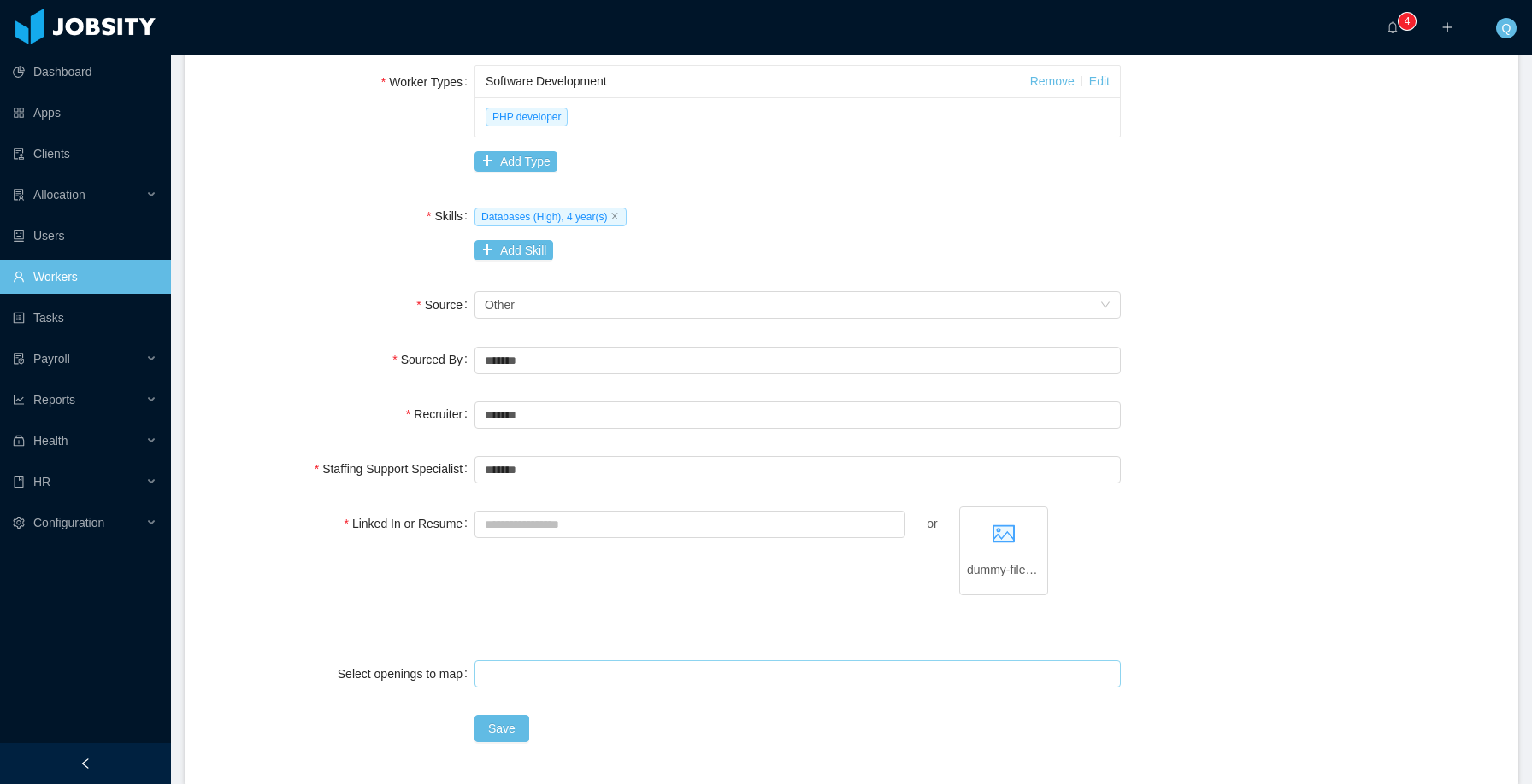
click at [527, 671] on div at bounding box center [795, 674] width 631 height 26
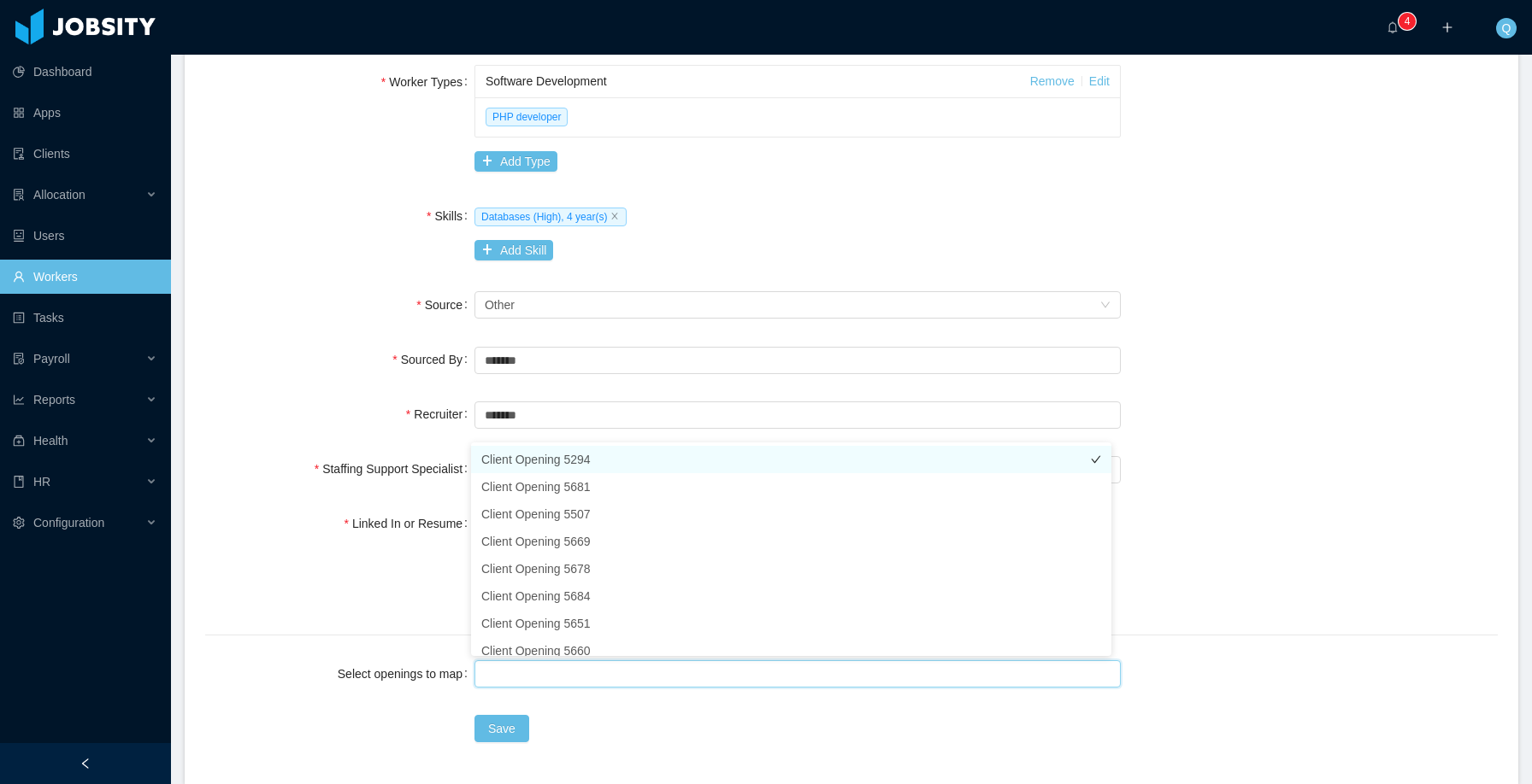
click at [563, 460] on li "Client Opening 5294" at bounding box center [791, 460] width 640 height 27
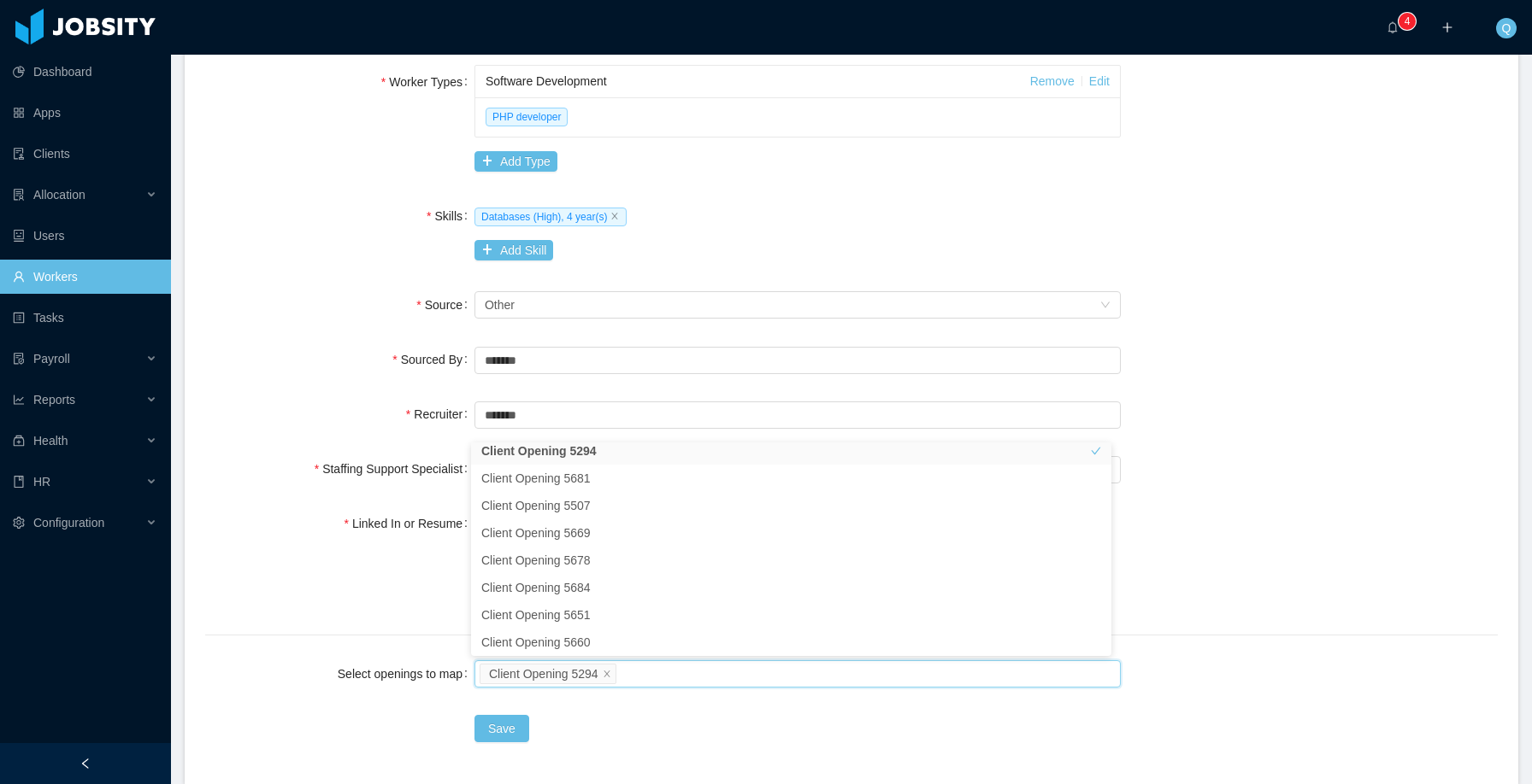
click at [1203, 666] on div "Select openings to map Client Opening 5294" at bounding box center [851, 674] width 1293 height 34
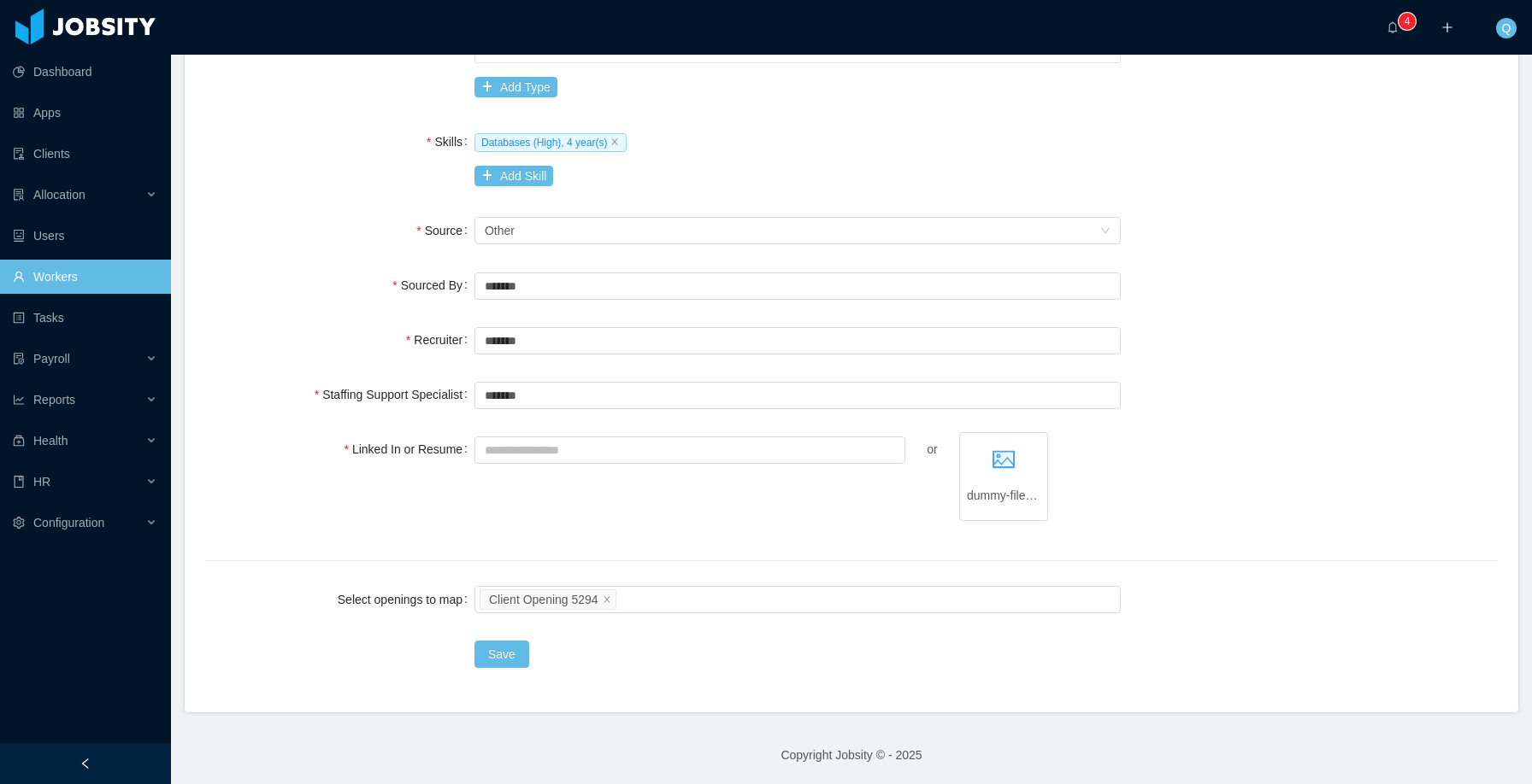
scroll to position [563, 0]
click at [707, 602] on div "Client Opening 5294" at bounding box center [795, 600] width 631 height 26
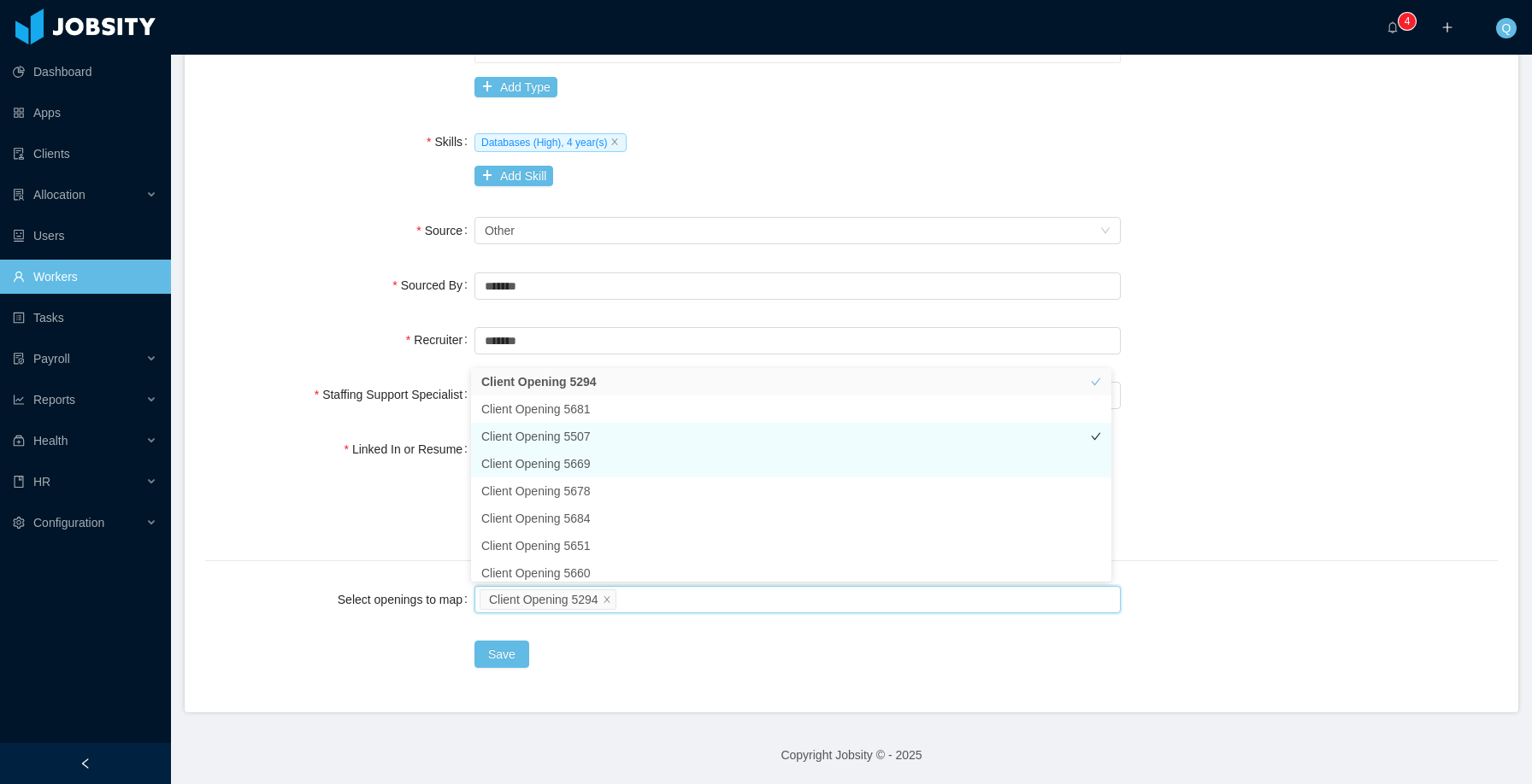
scroll to position [9, 0]
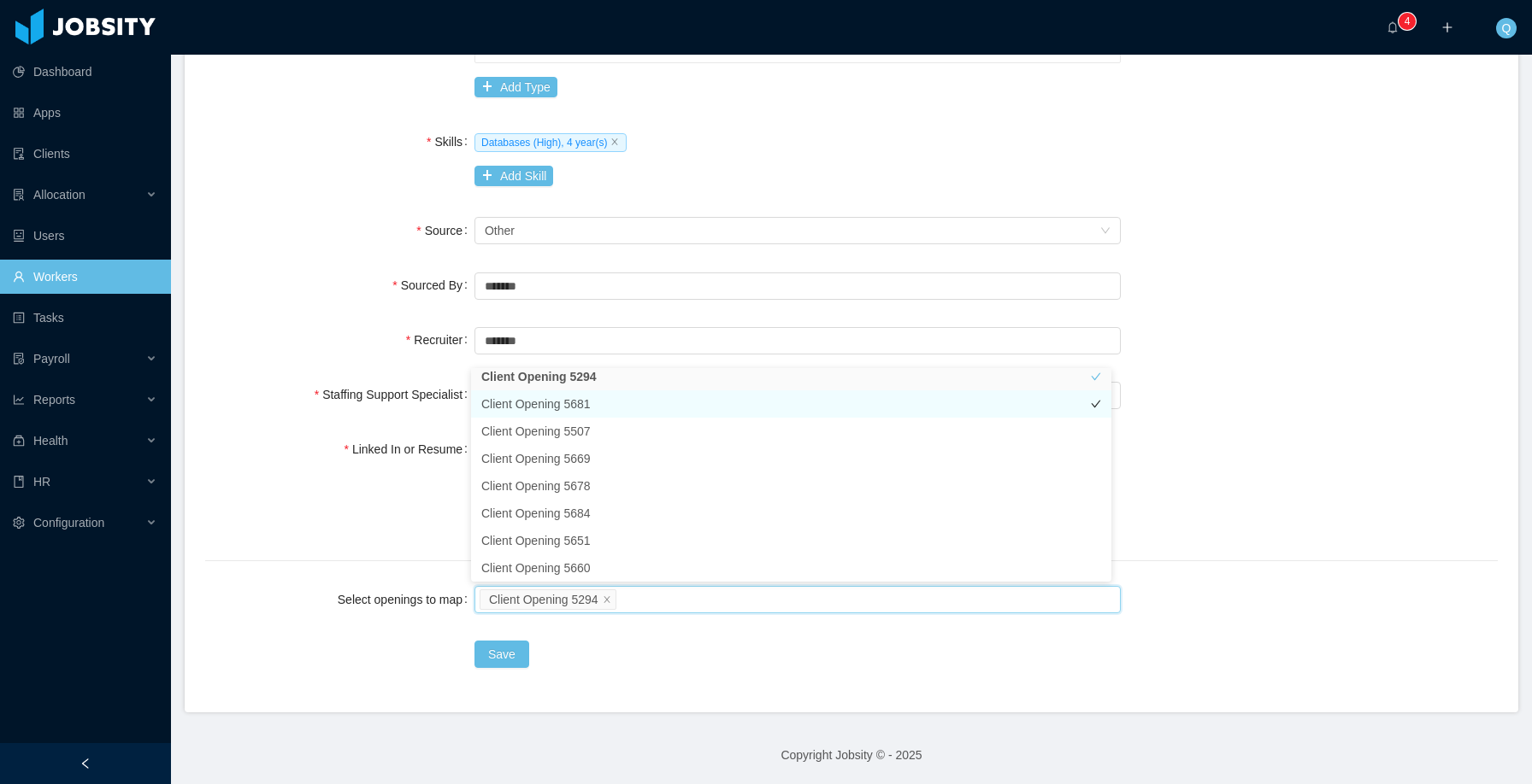
click at [621, 407] on li "Client Opening 5681" at bounding box center [791, 404] width 640 height 27
click at [655, 676] on div "**********" at bounding box center [851, 160] width 1293 height 1064
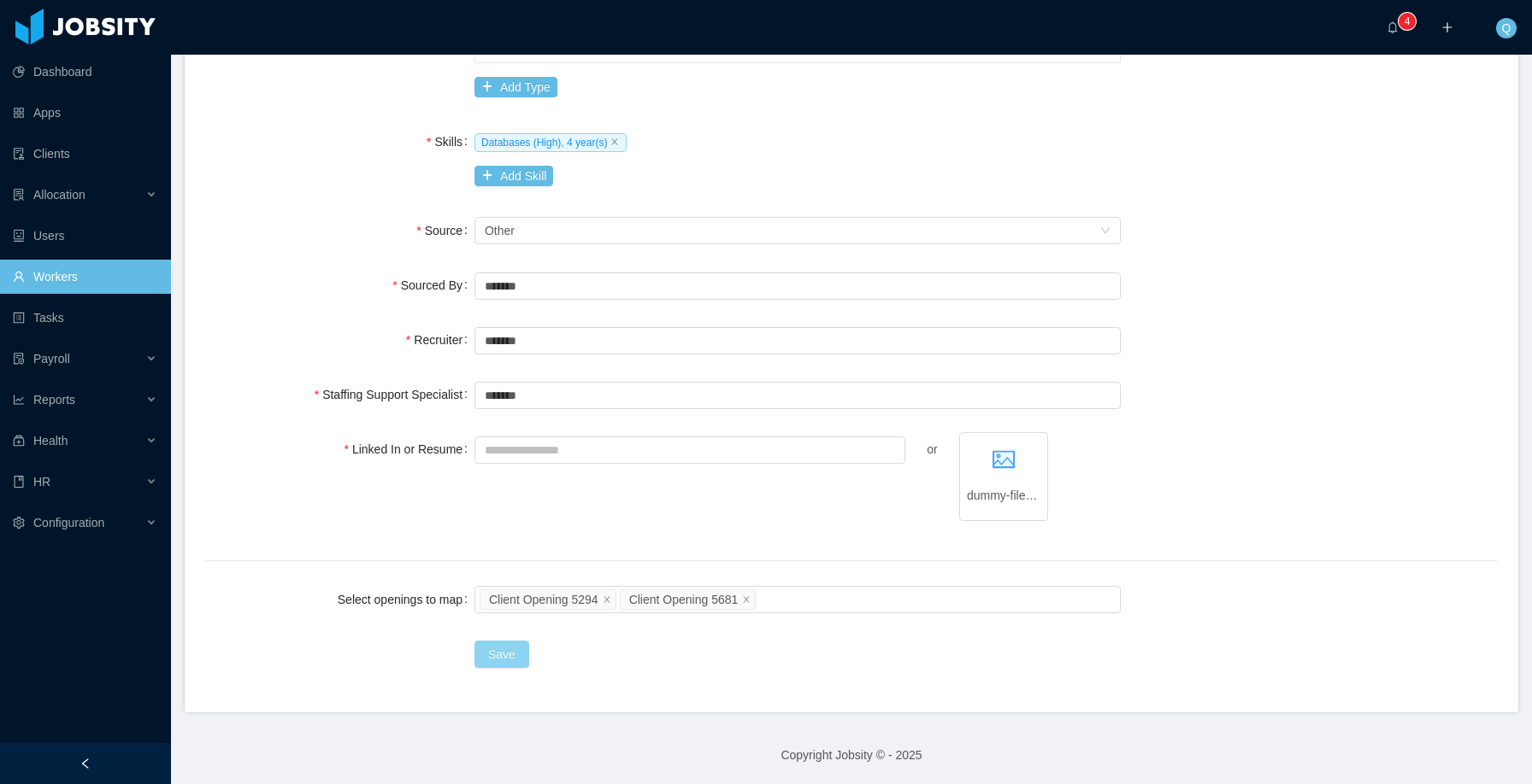
click at [506, 659] on button "Save" at bounding box center [502, 654] width 55 height 27
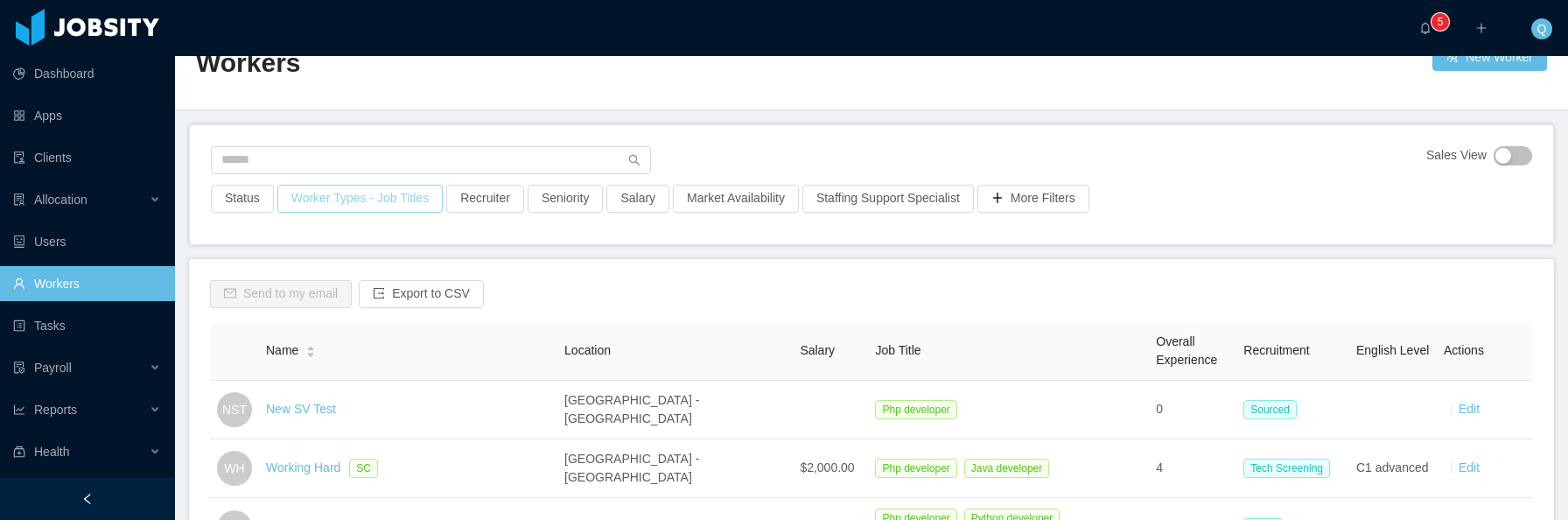
scroll to position [18, 0]
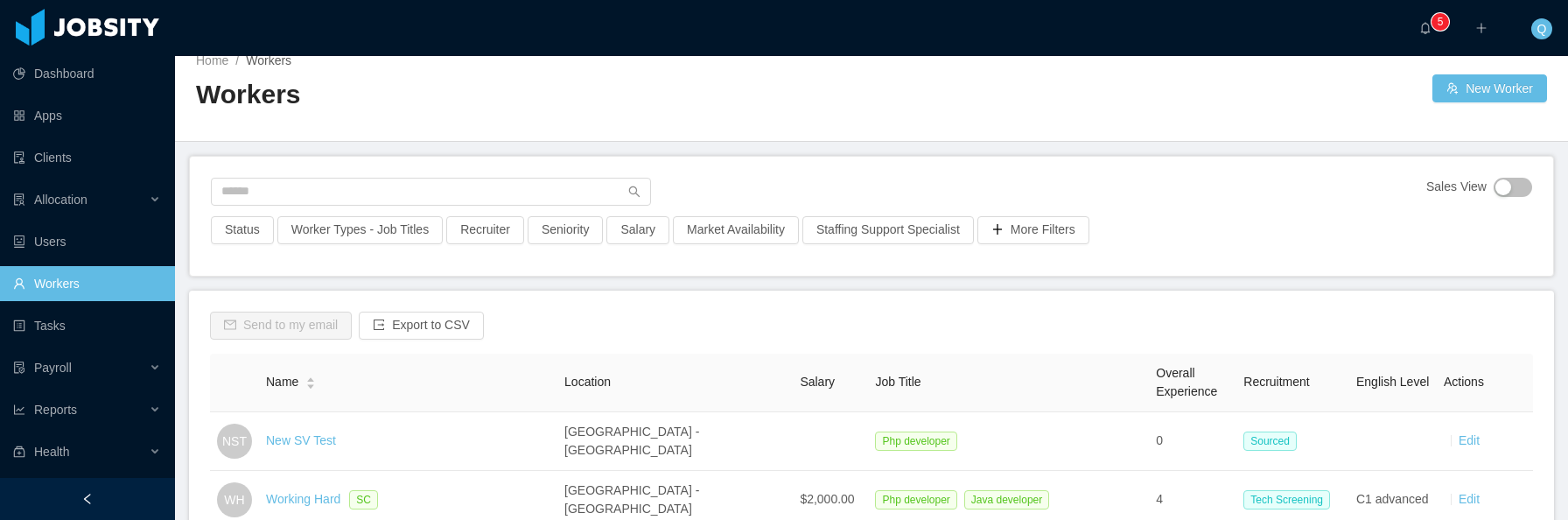
click at [304, 441] on link "New SV Test" at bounding box center [301, 440] width 70 height 14
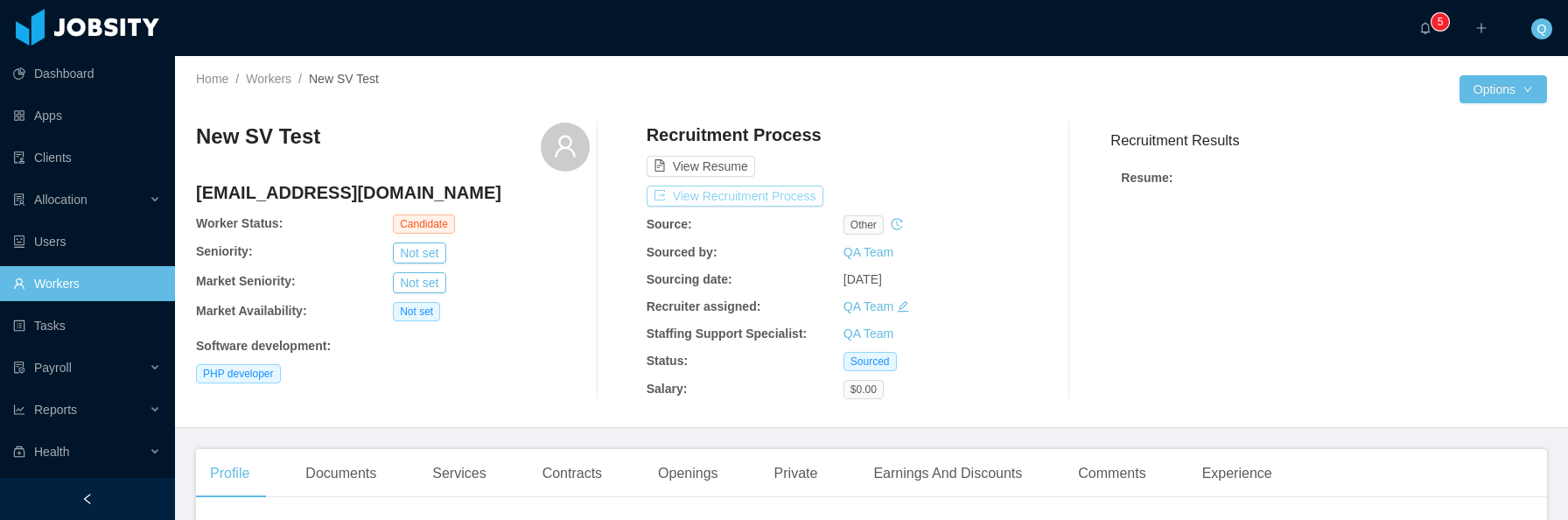
click at [781, 199] on button "View Recruitment Process" at bounding box center [734, 196] width 177 height 21
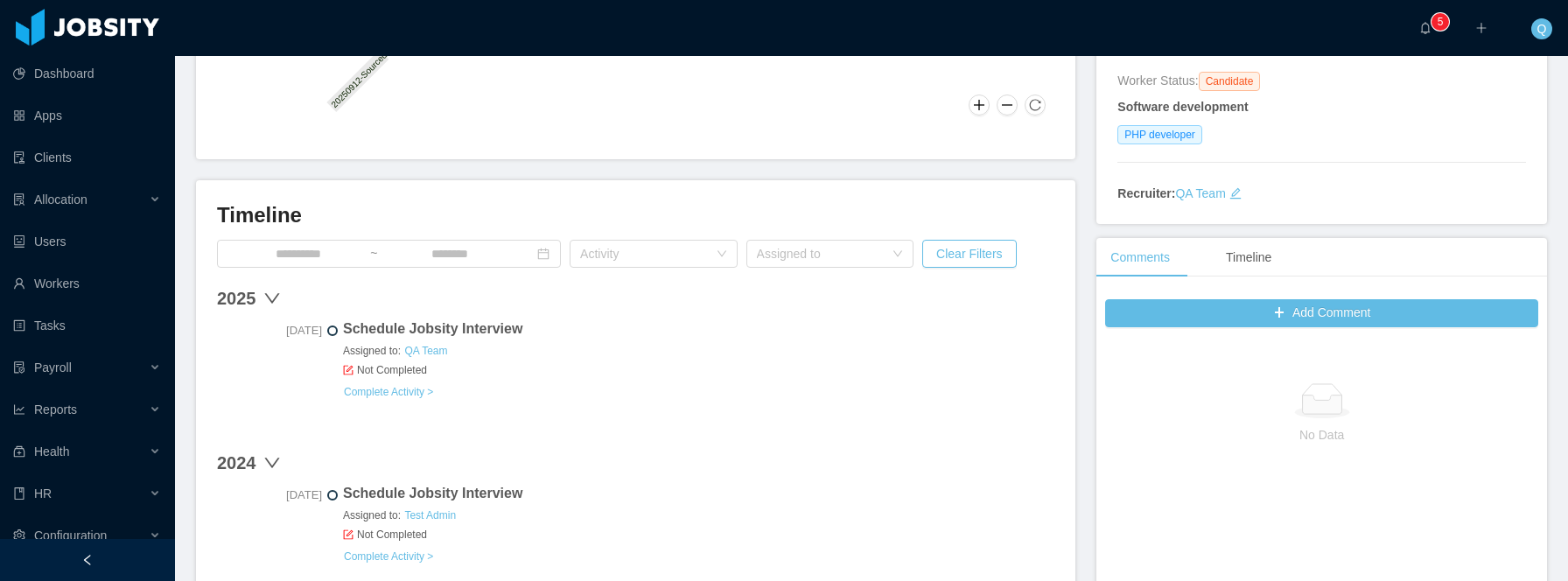
scroll to position [468, 0]
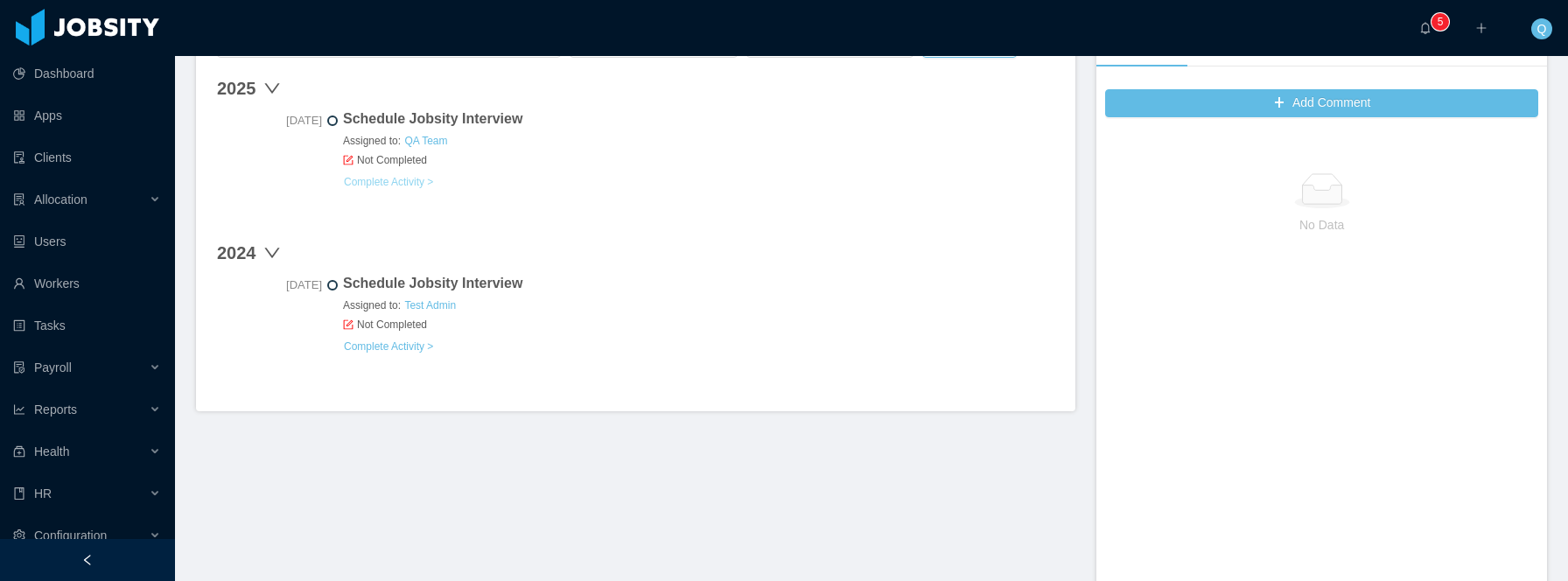
click at [424, 179] on link "Complete Activity >" at bounding box center [388, 182] width 91 height 14
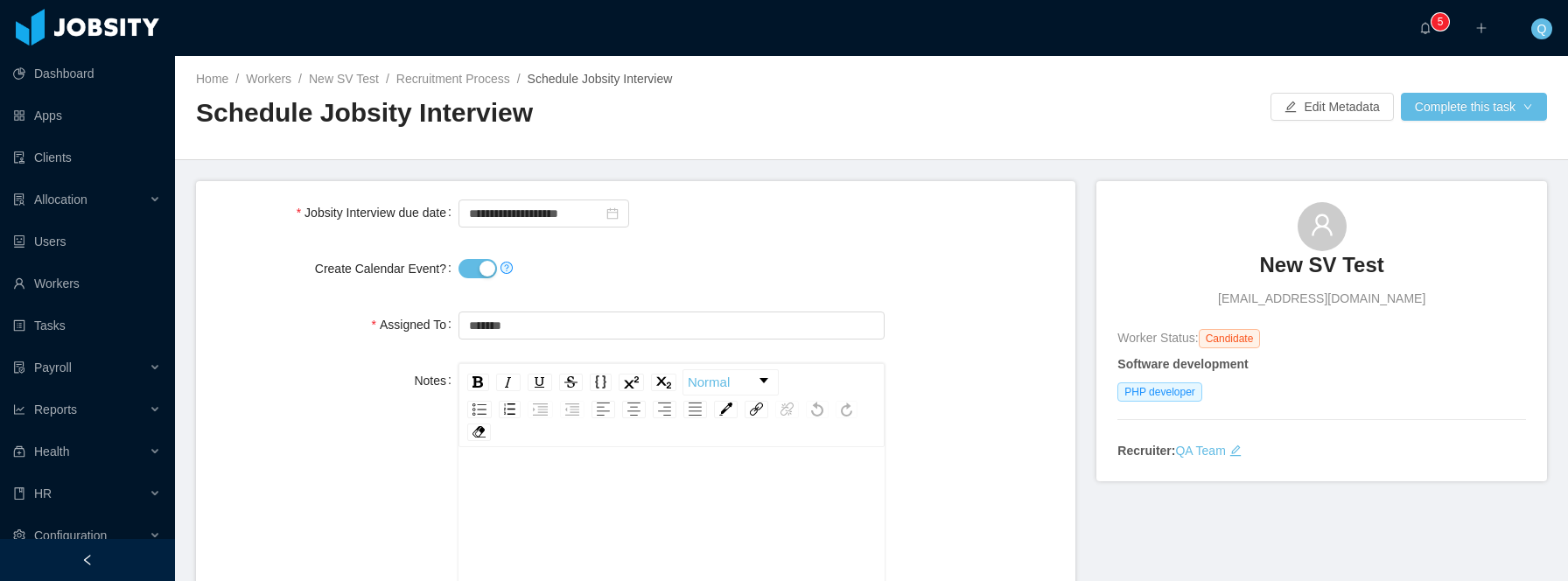
click at [480, 267] on button "Create Calendar Event?" at bounding box center [478, 269] width 39 height 19
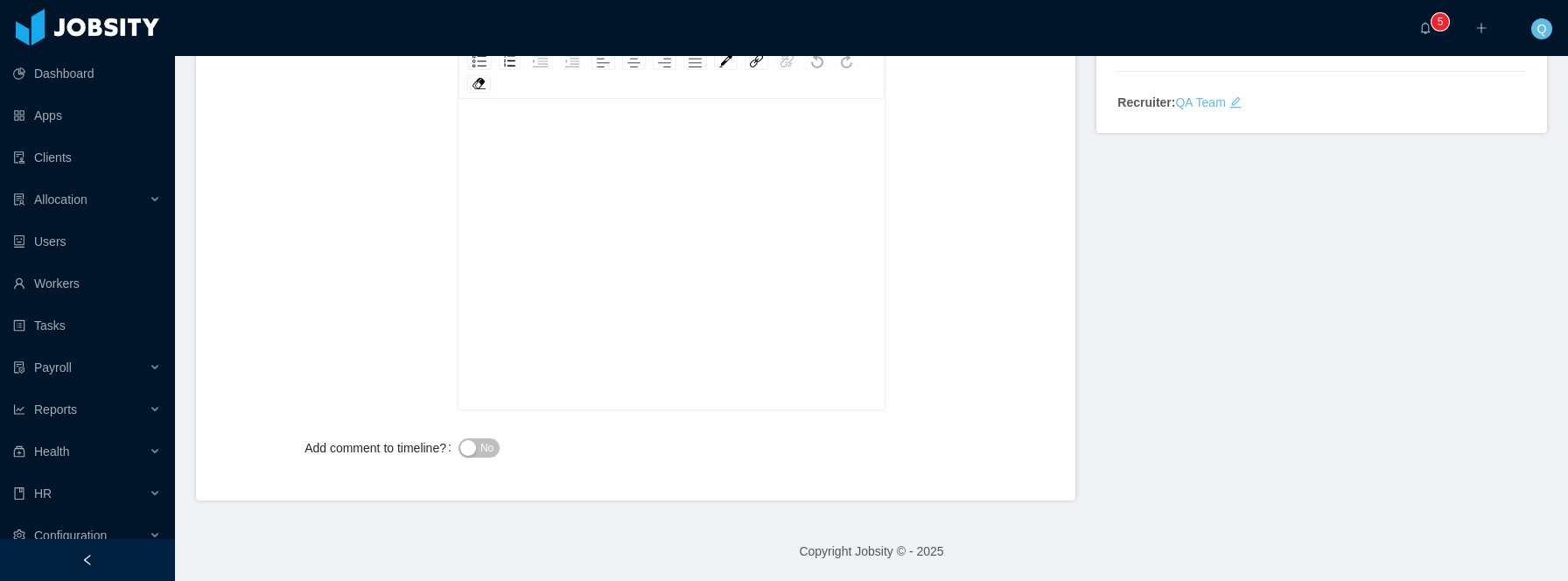
click at [697, 278] on div "rdw-editor" at bounding box center [672, 281] width 399 height 307
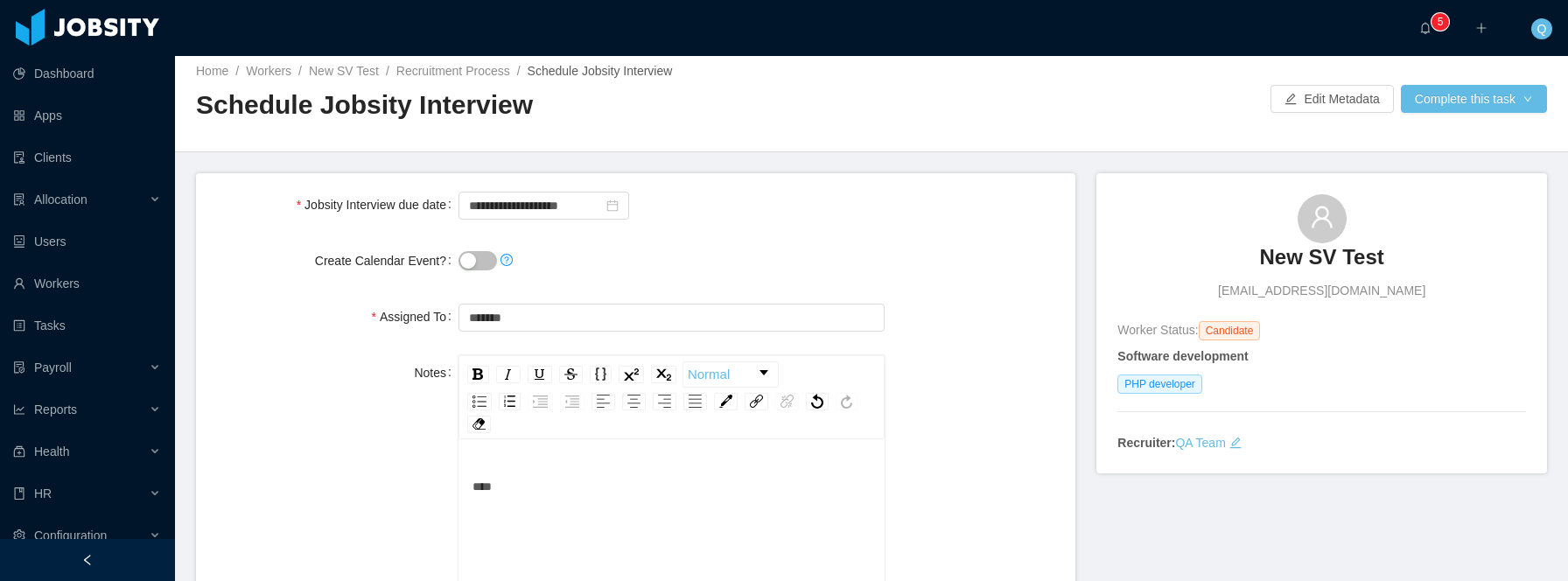
scroll to position [0, 0]
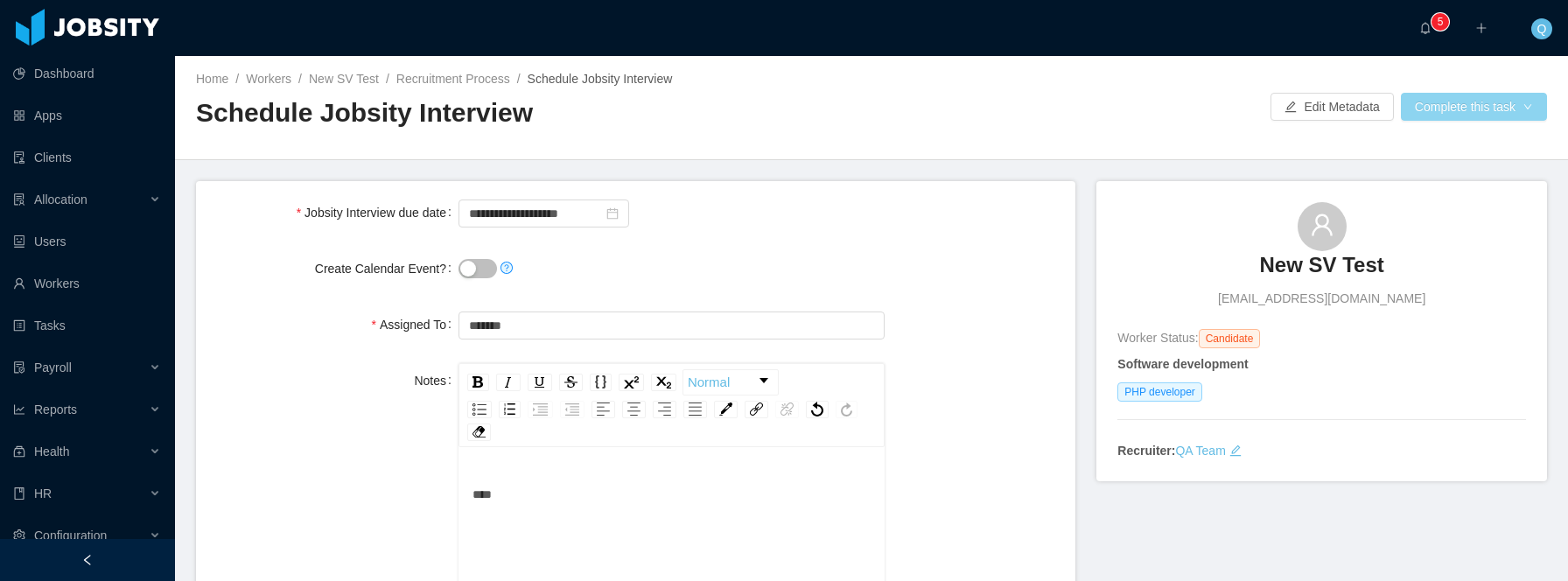
click at [1471, 114] on button "Complete this task" at bounding box center [1473, 107] width 146 height 28
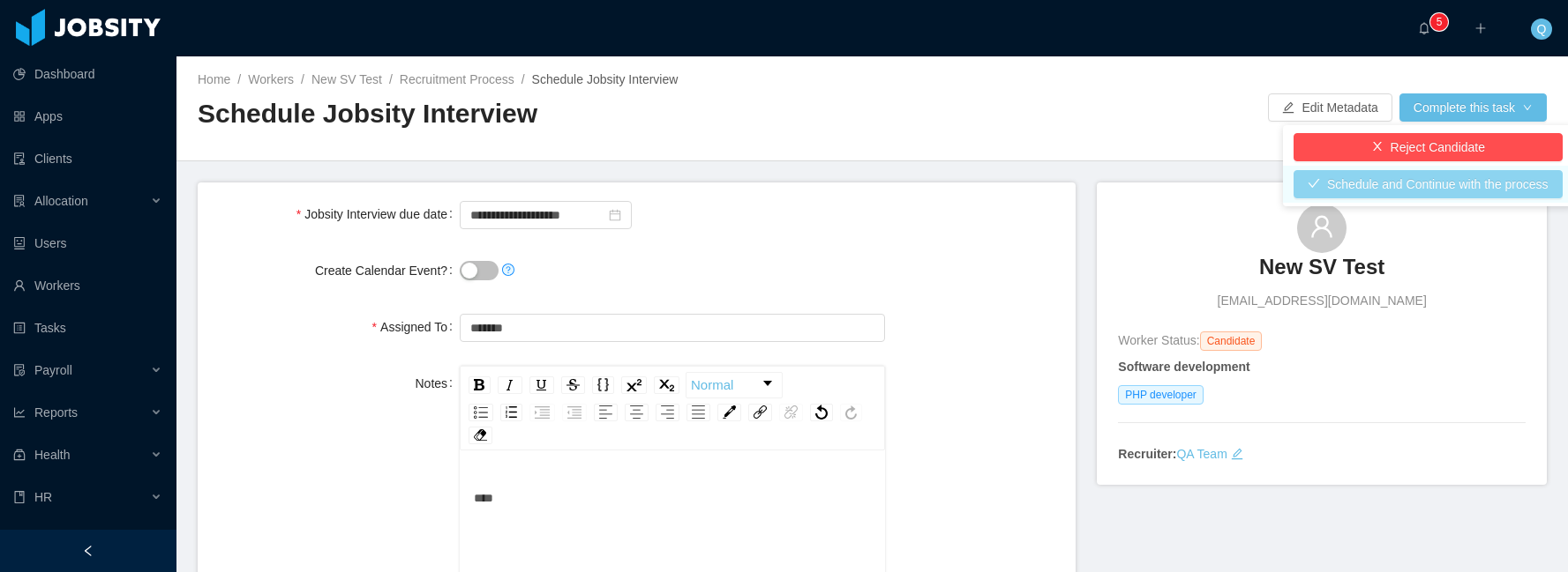
click at [1462, 187] on button "Schedule and Continue with the process" at bounding box center [1428, 184] width 269 height 28
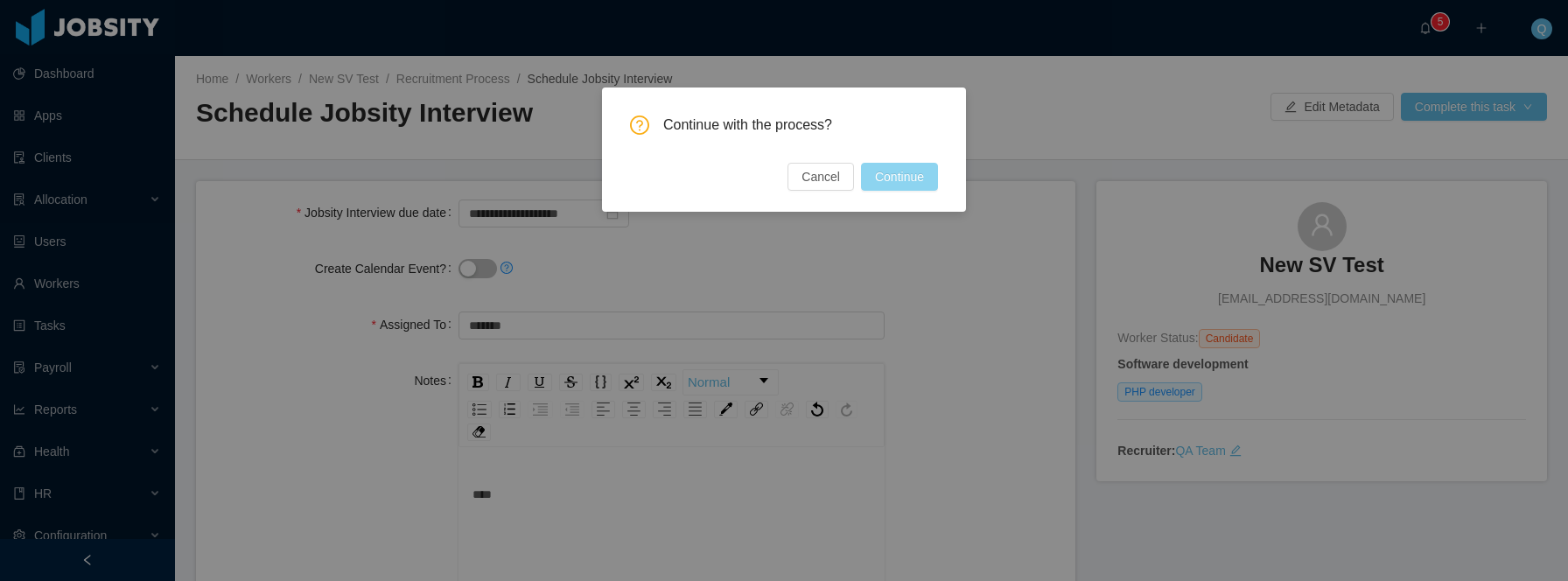
click at [921, 181] on button "Continue" at bounding box center [900, 177] width 77 height 28
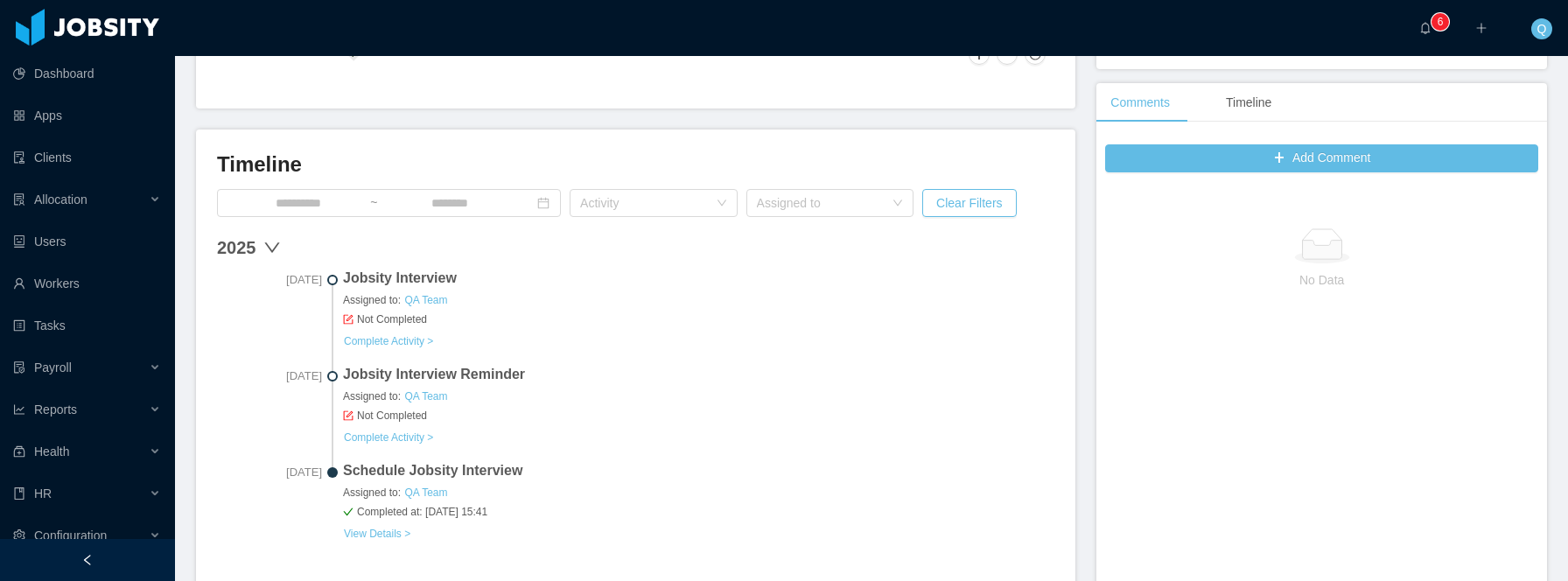
scroll to position [400, 0]
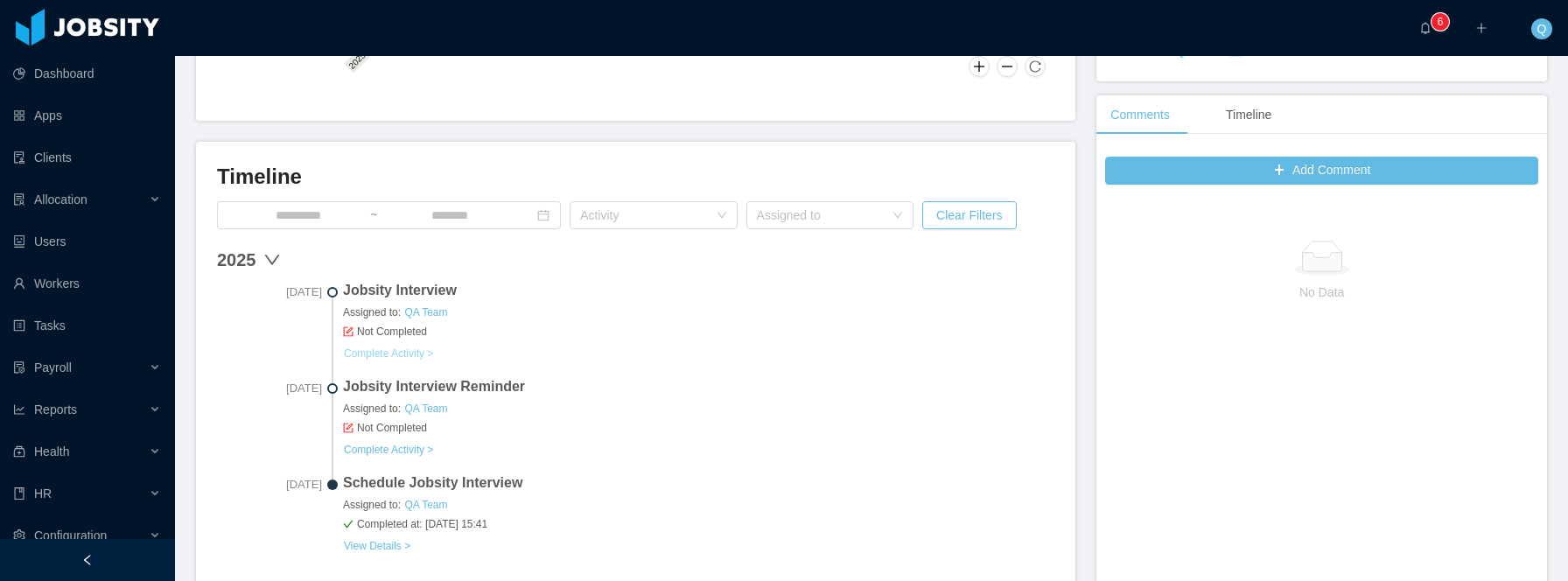
click at [404, 352] on link "Complete Activity >" at bounding box center [388, 353] width 91 height 14
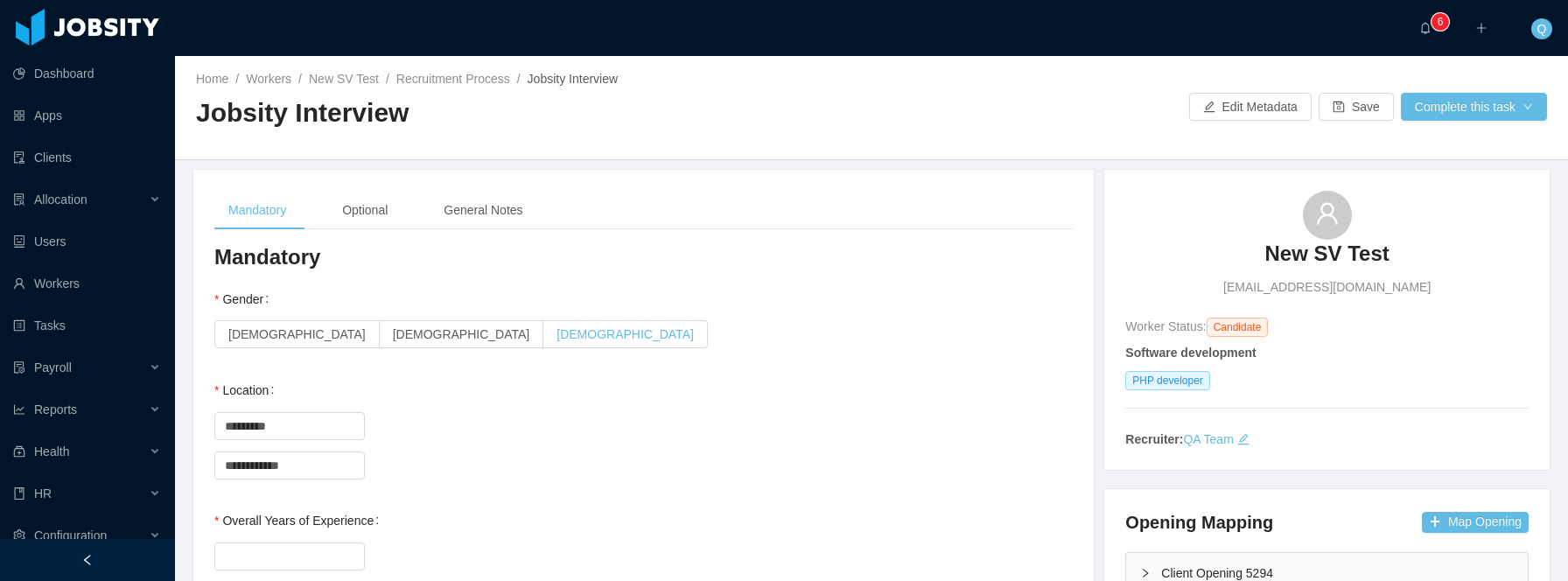
click at [556, 337] on span "Non-binary" at bounding box center [625, 334] width 137 height 14
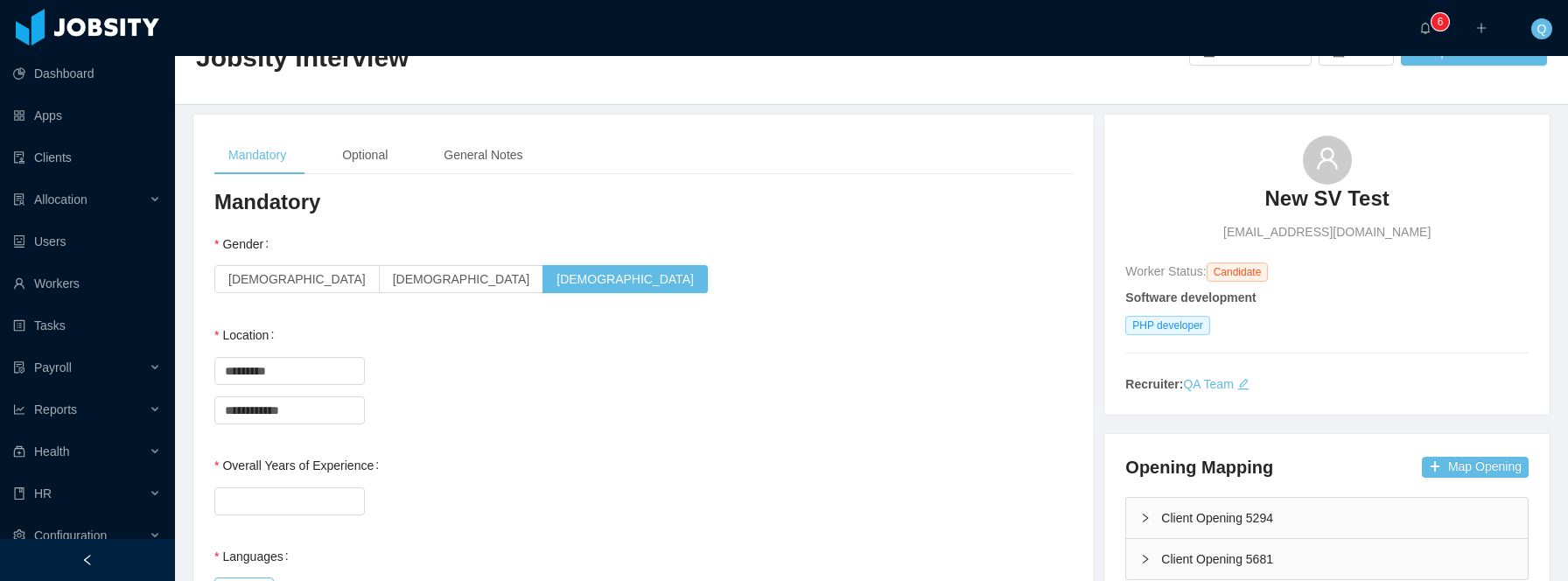
scroll to position [267, 0]
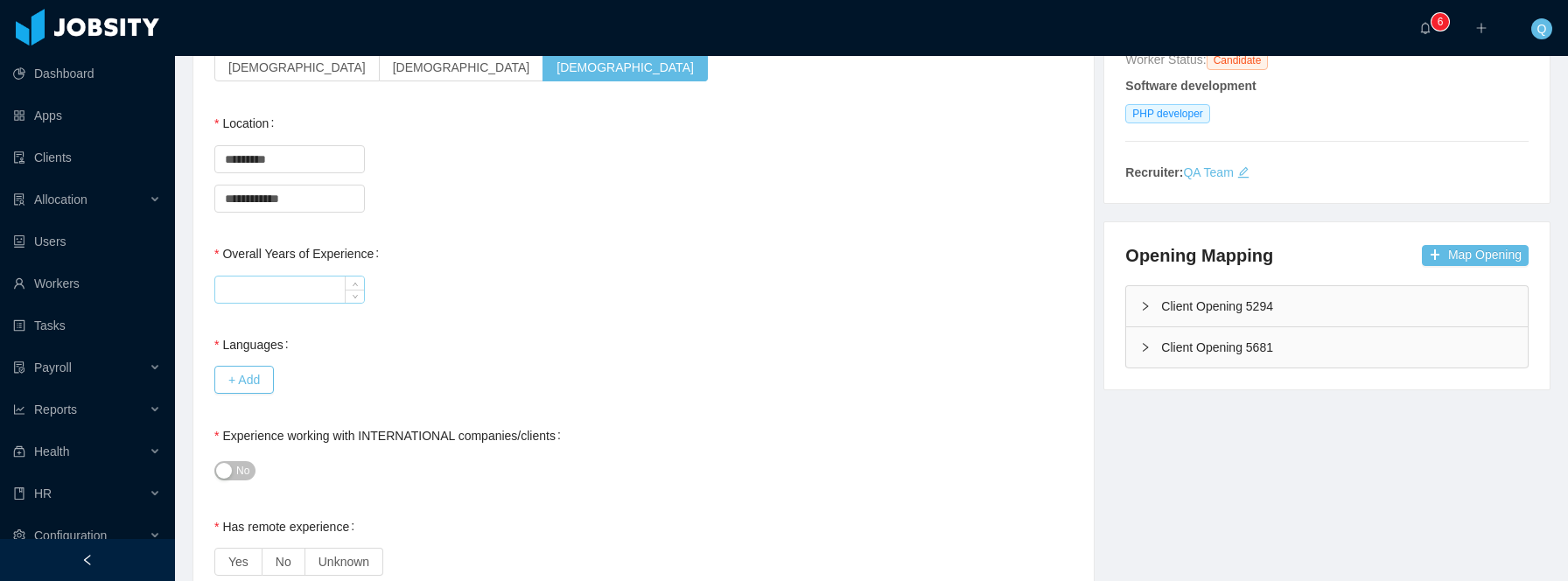
click at [339, 288] on input "Overall Years of Experience" at bounding box center [289, 290] width 148 height 26
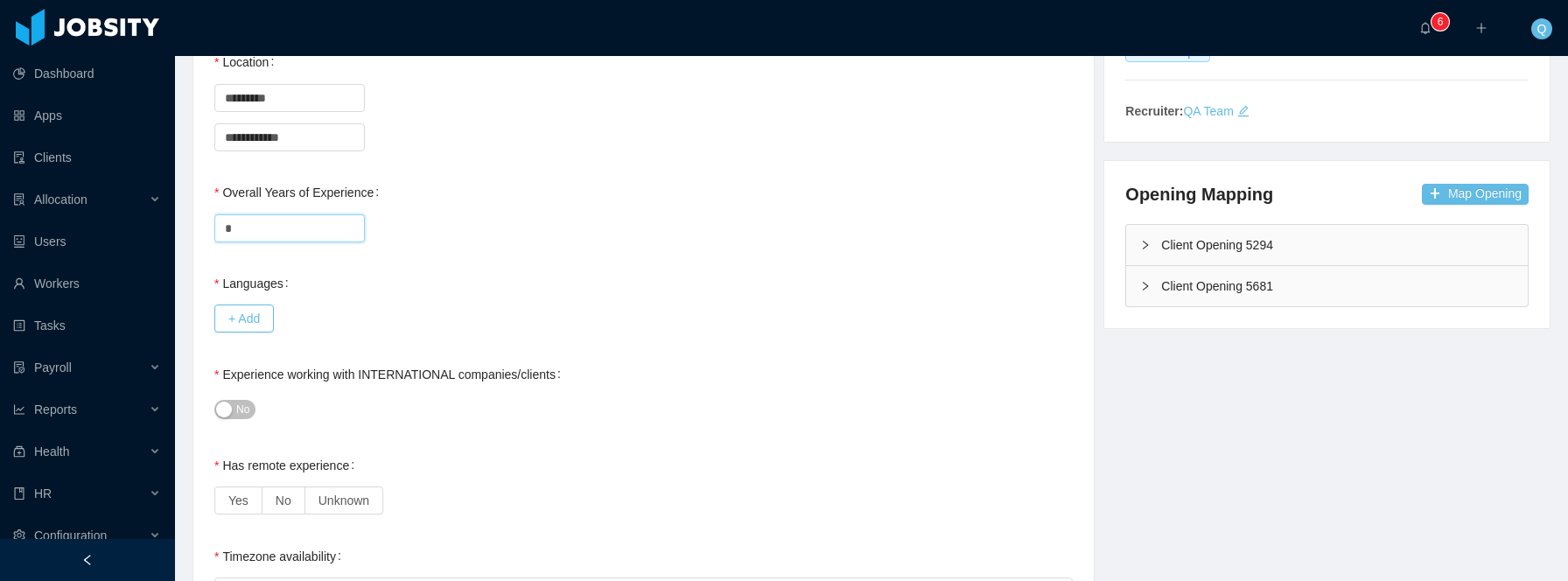
scroll to position [329, 0]
type input "*"
click at [249, 321] on button "+ Add" at bounding box center [244, 318] width 60 height 28
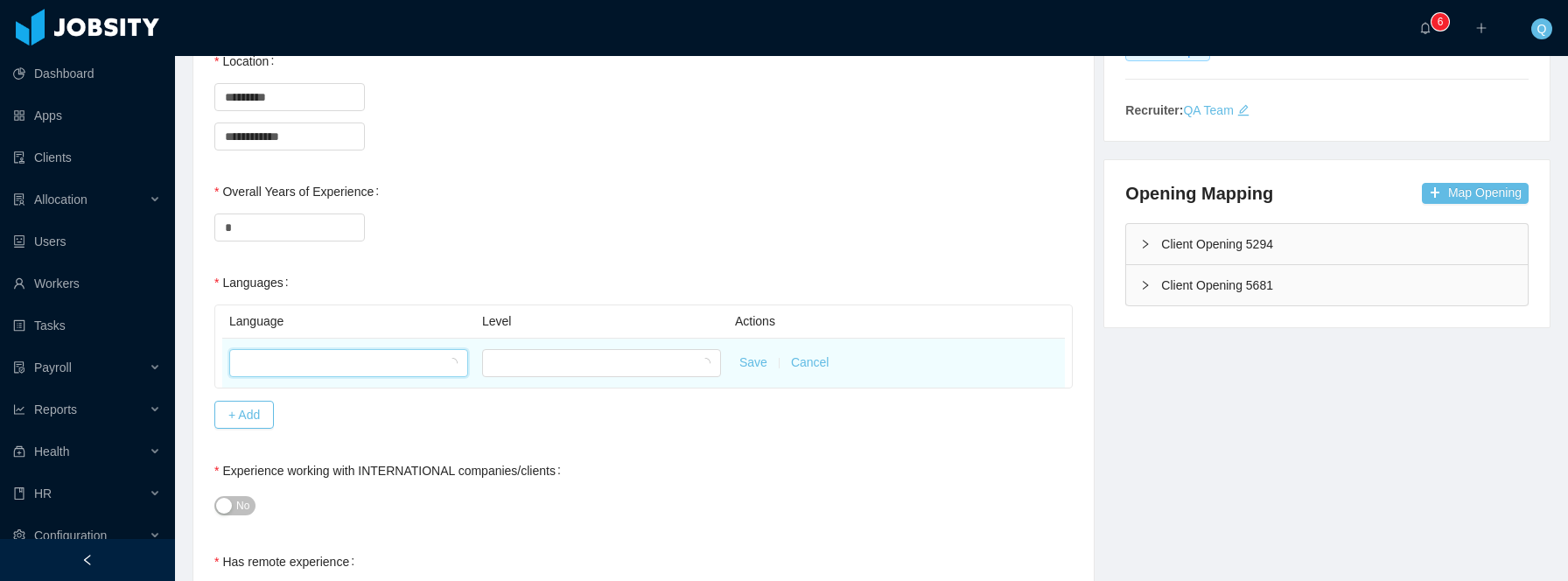
click at [307, 364] on div at bounding box center [343, 363] width 206 height 26
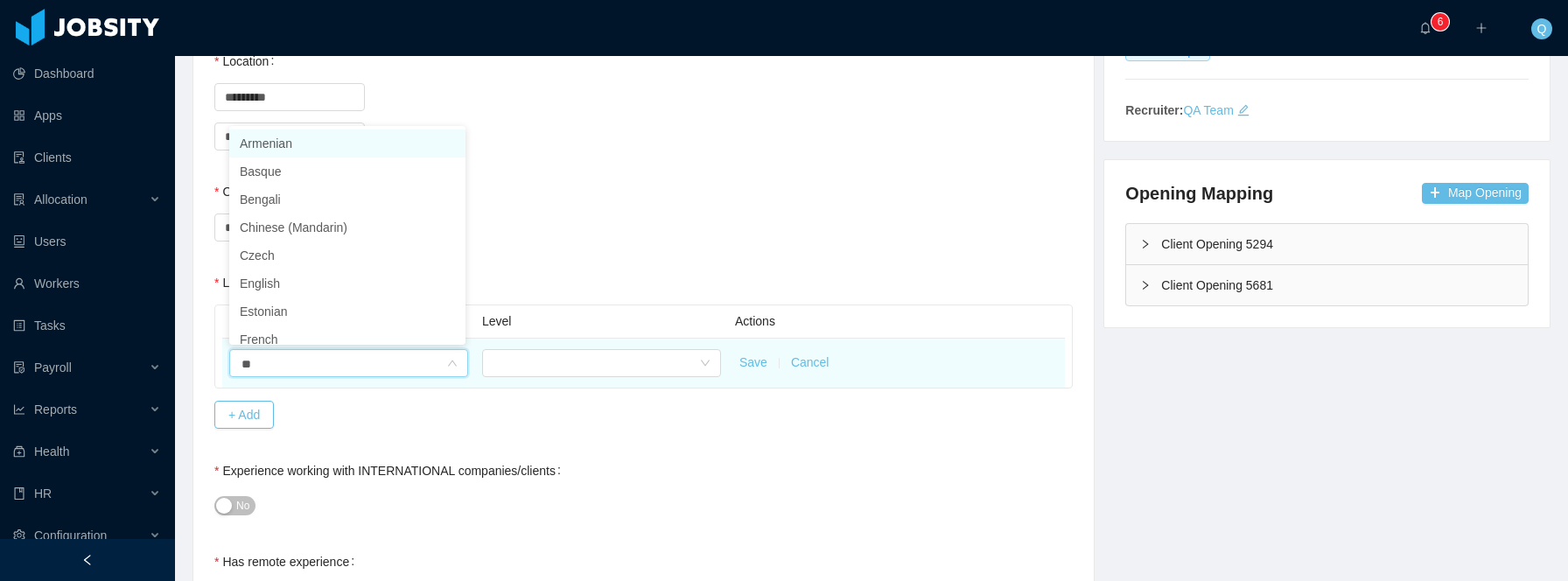
type input "***"
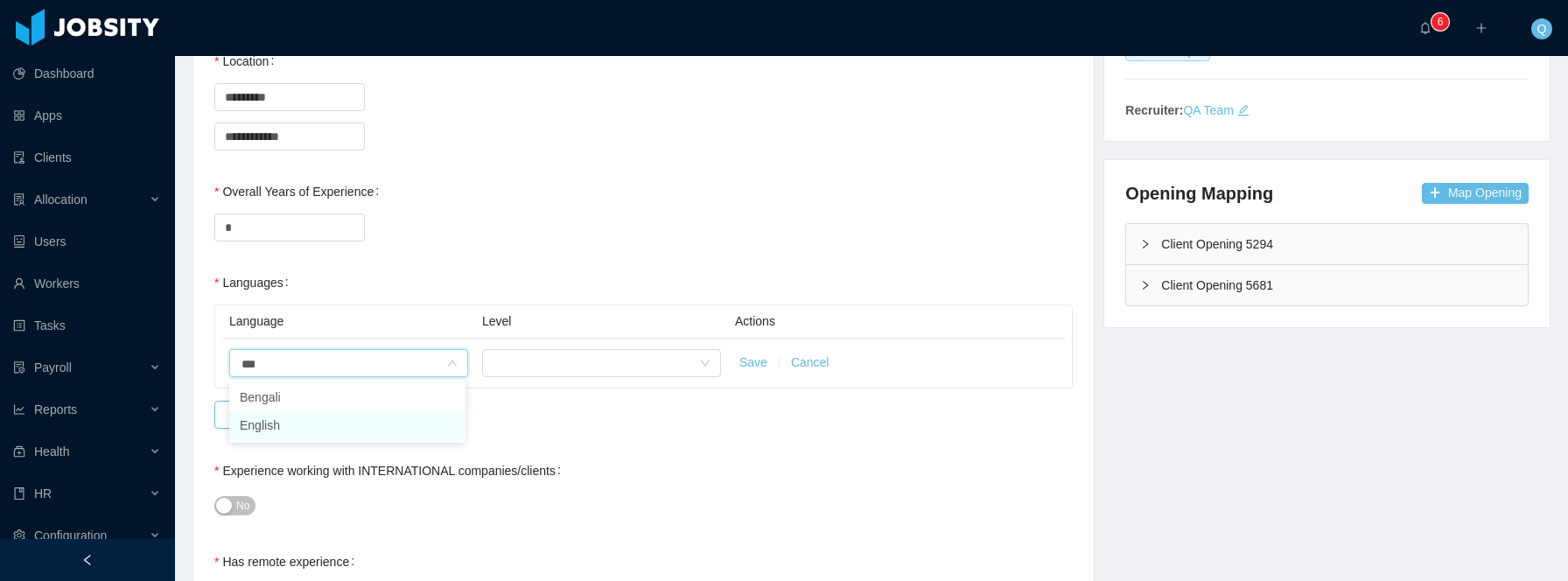
click at [298, 432] on li "English" at bounding box center [347, 425] width 236 height 28
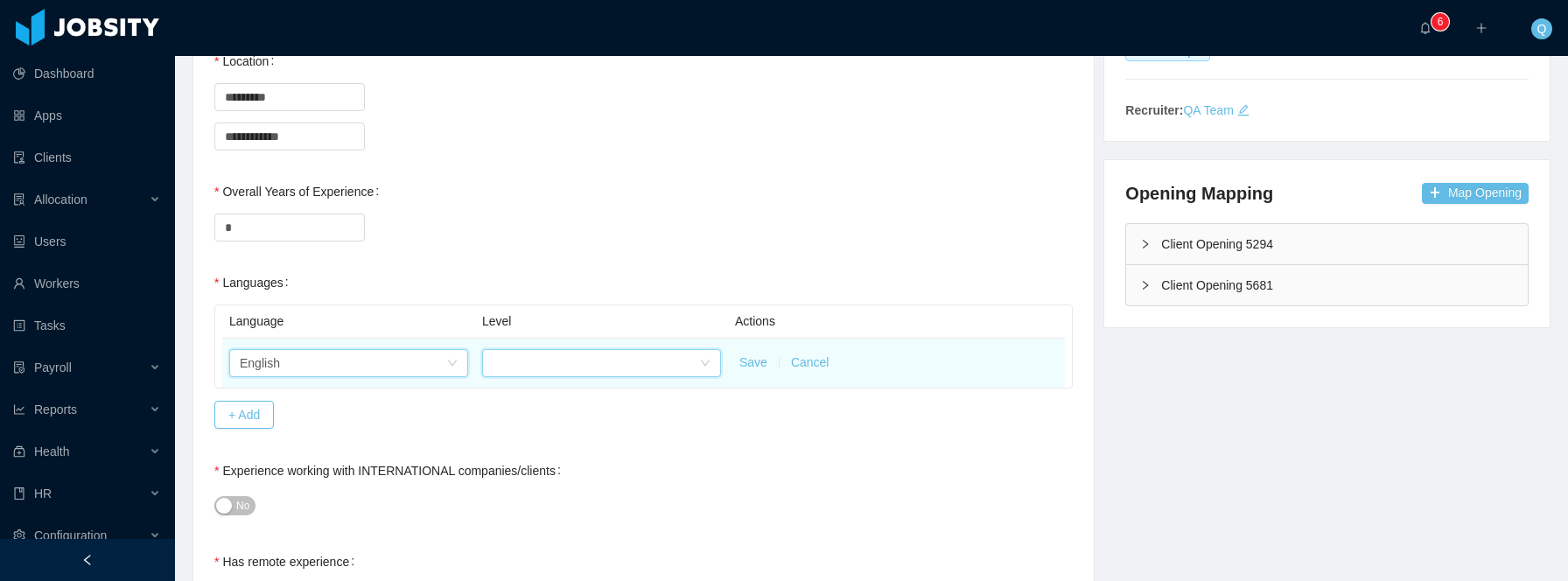
click at [546, 366] on div at bounding box center [596, 363] width 206 height 26
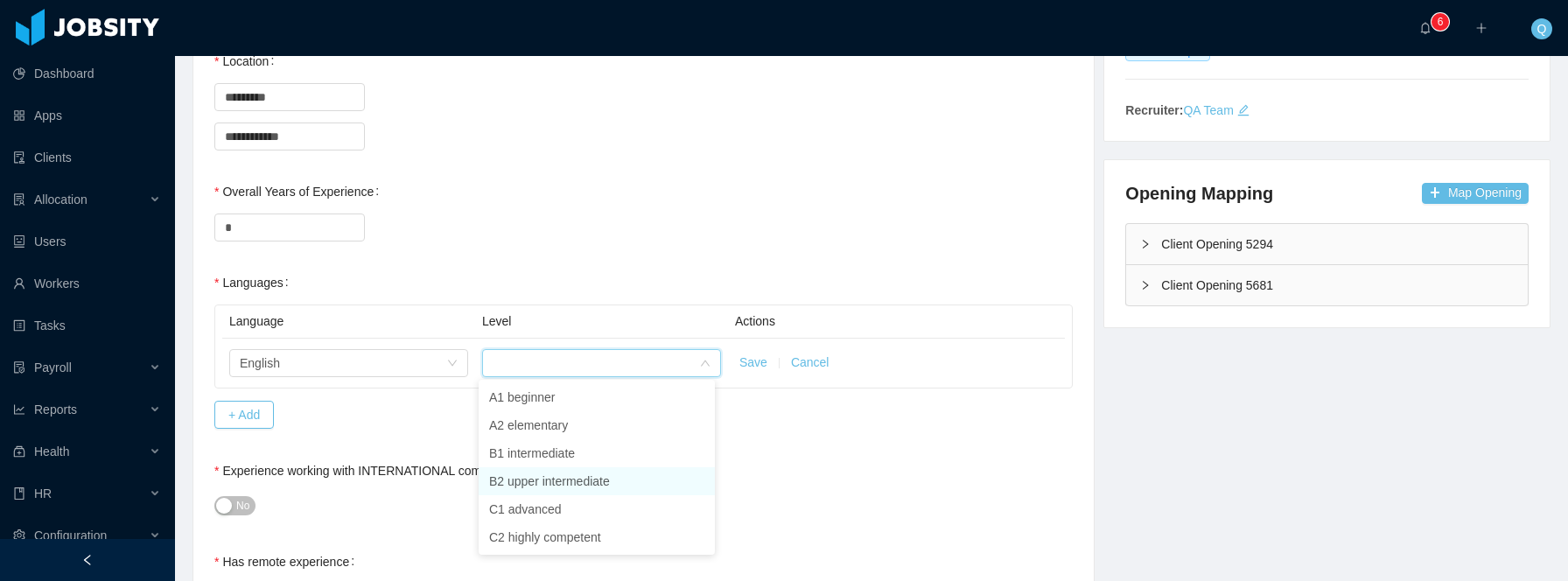
click at [582, 473] on li "B2 upper intermediate" at bounding box center [596, 482] width 236 height 28
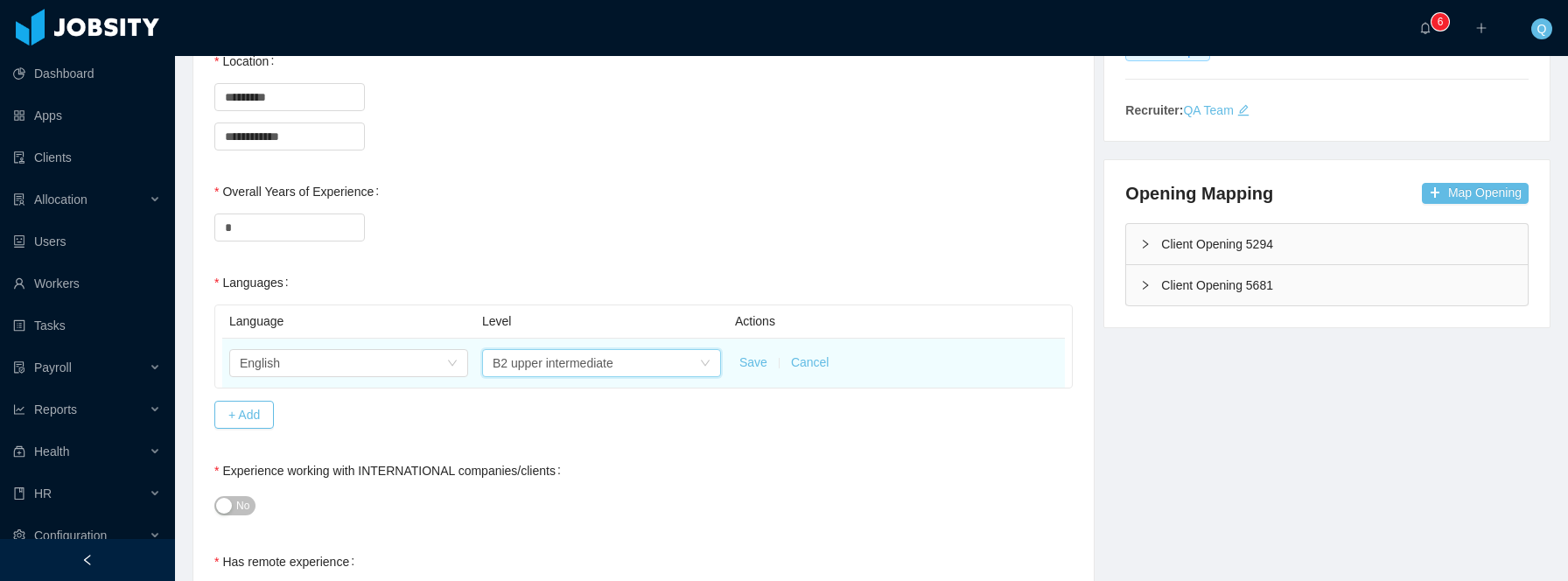
click at [751, 361] on button "Save" at bounding box center [753, 362] width 28 height 18
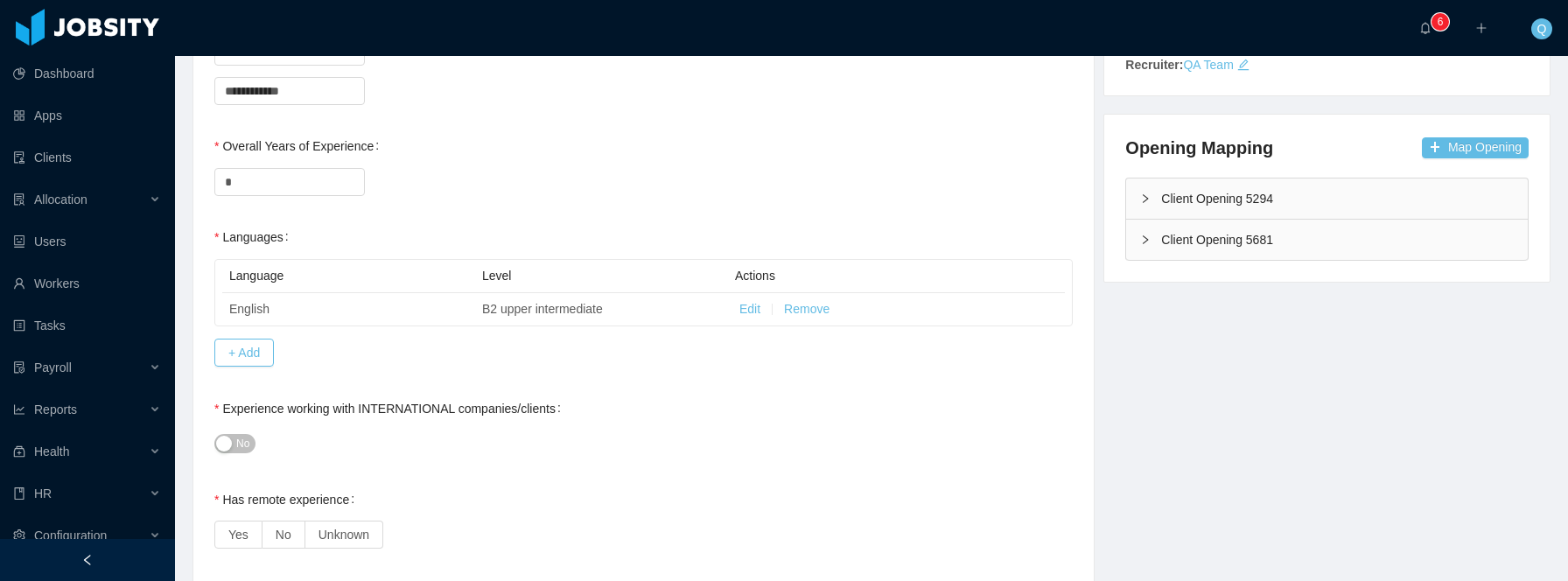
scroll to position [395, 0]
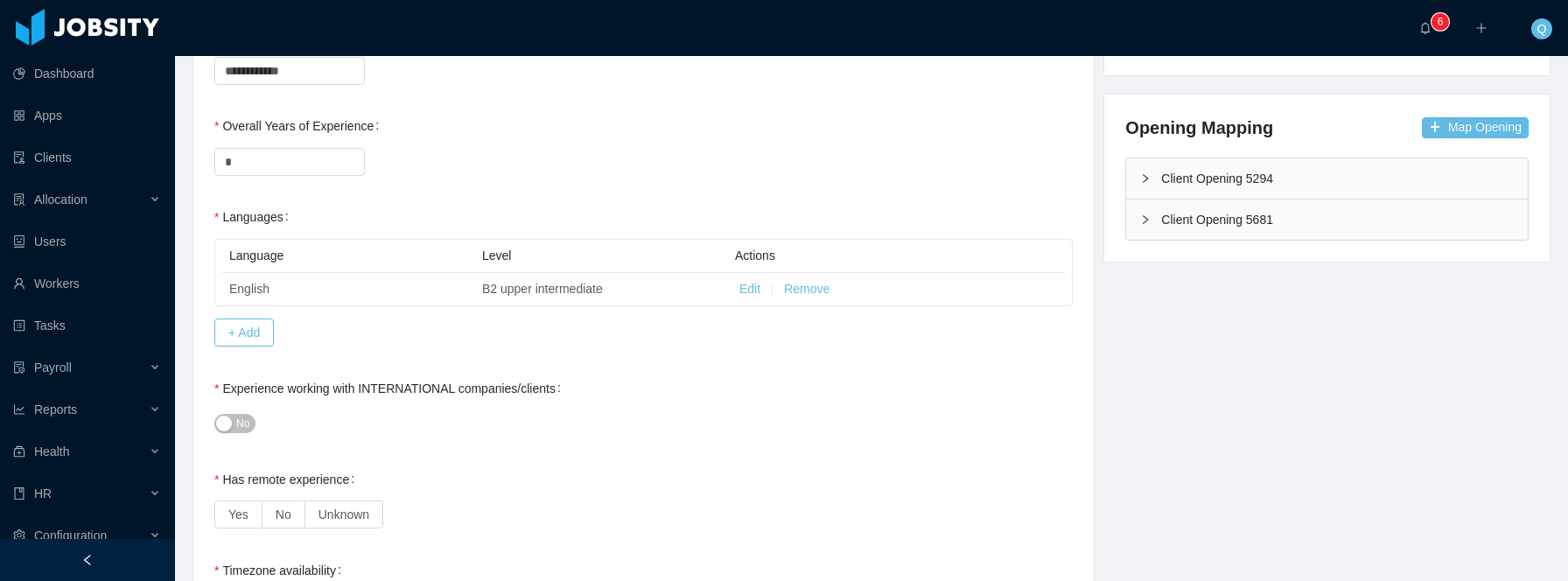
click at [233, 425] on button "No" at bounding box center [235, 424] width 41 height 19
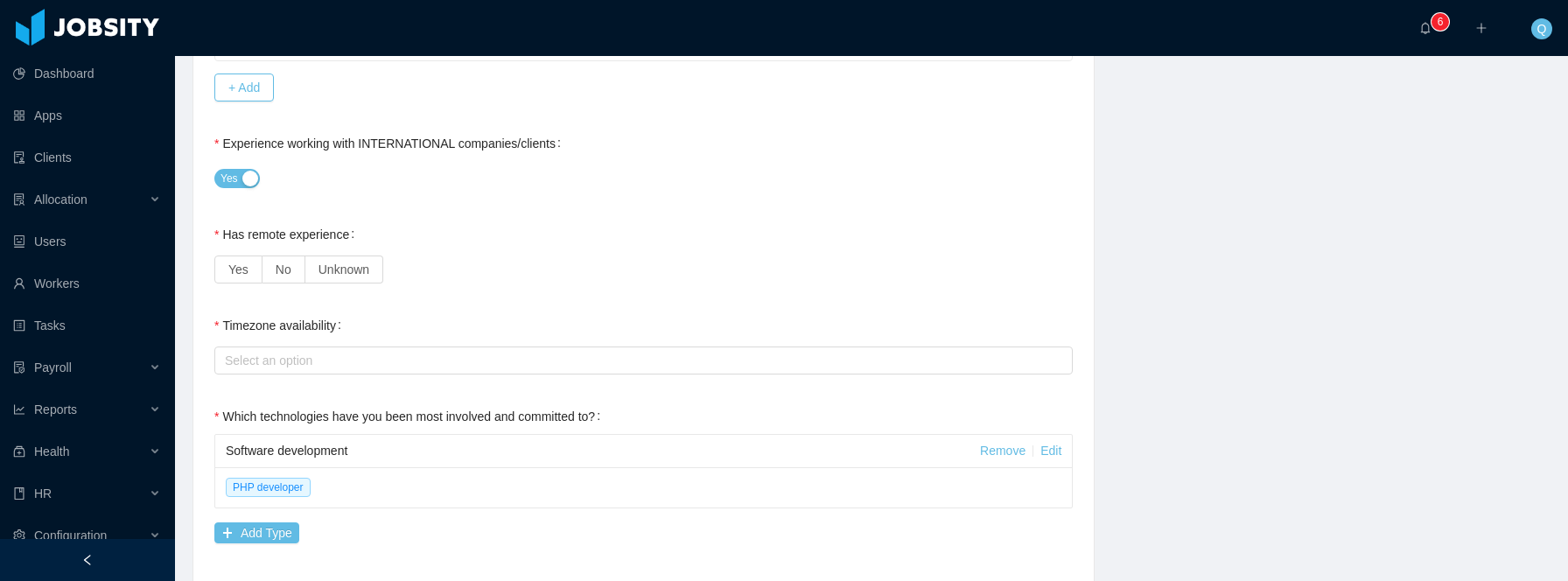
scroll to position [641, 0]
click at [297, 273] on label "No" at bounding box center [284, 269] width 43 height 28
click at [630, 355] on div "Select an option" at bounding box center [639, 359] width 829 height 18
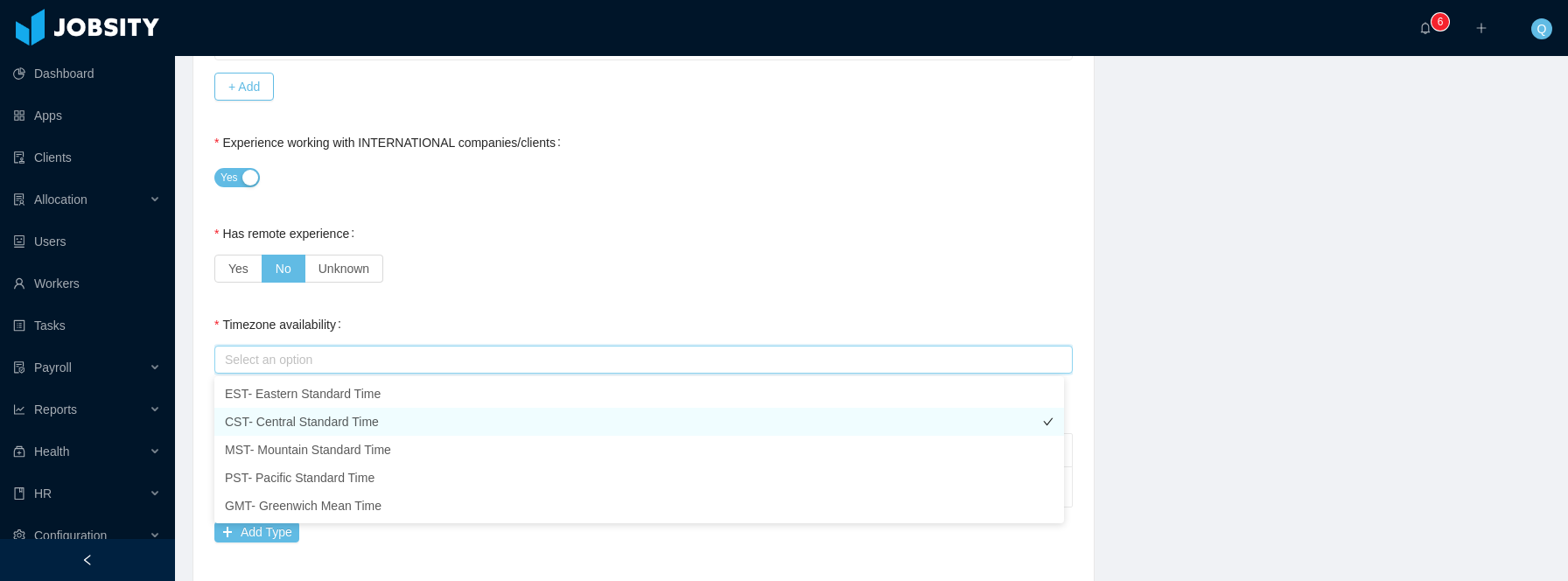
click at [401, 413] on li "CST- Central Standard Time" at bounding box center [639, 422] width 849 height 28
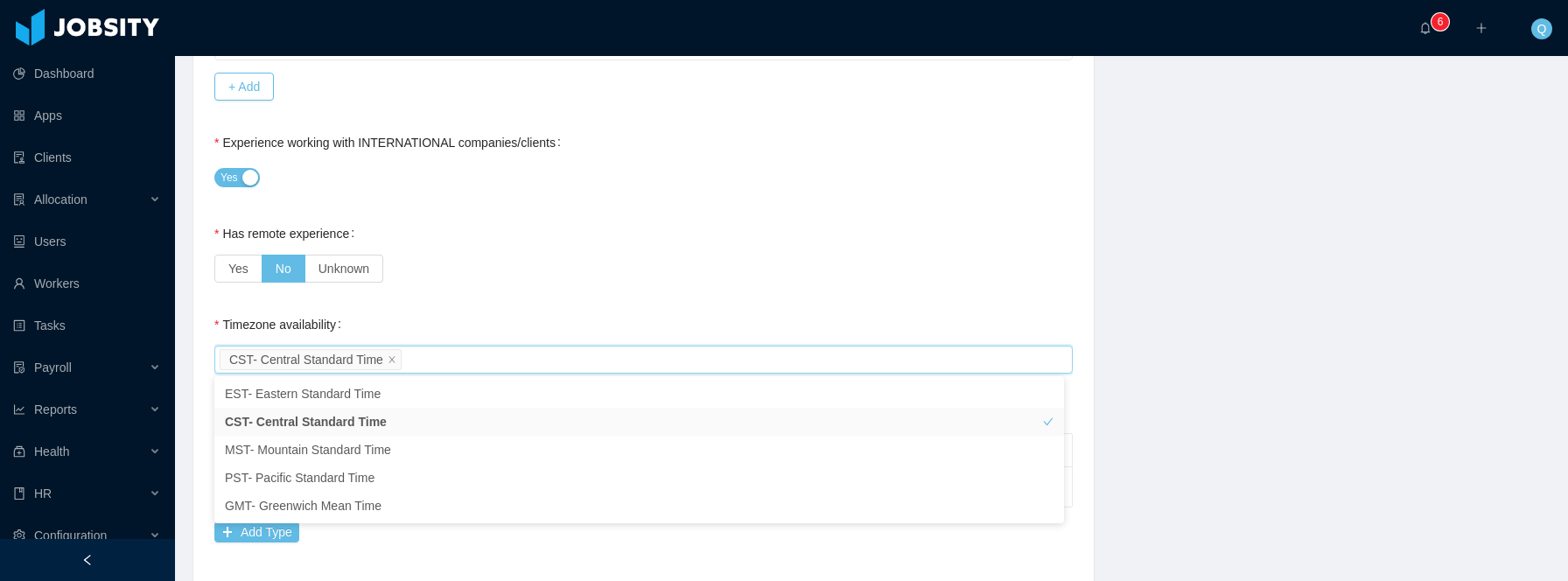
click at [1119, 305] on div "**********" at bounding box center [871, 560] width 1401 height 2064
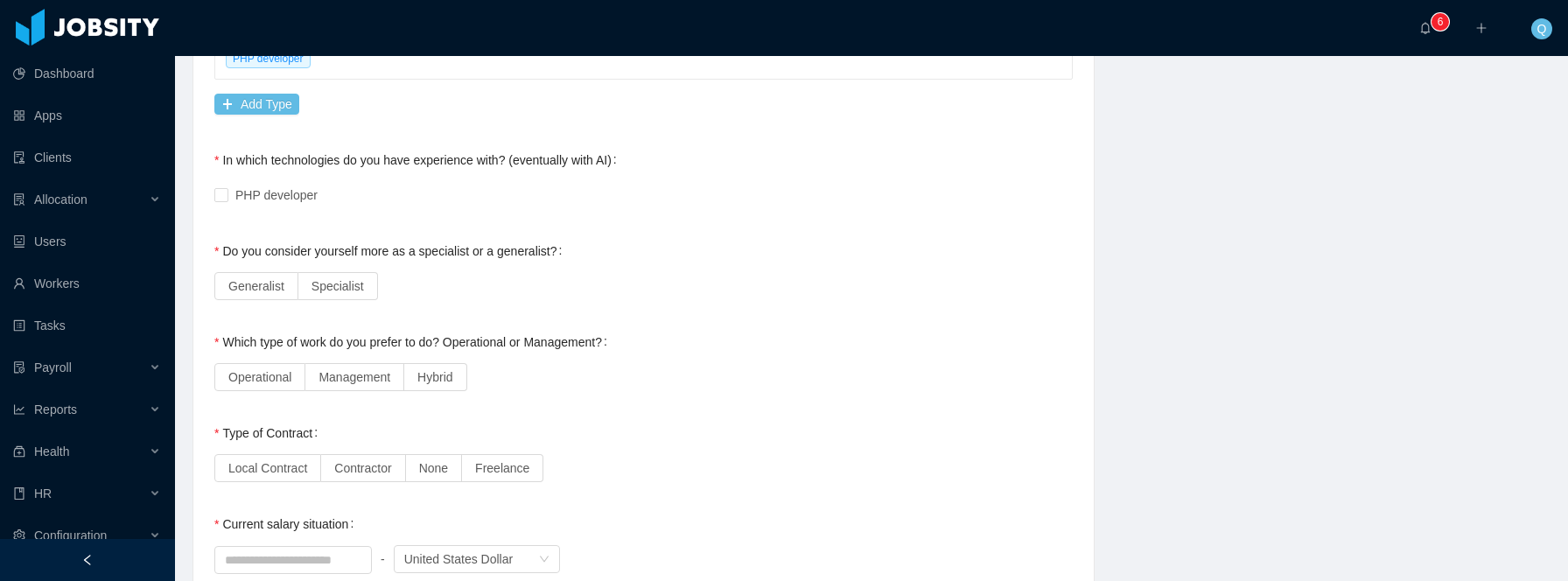
scroll to position [1093, 0]
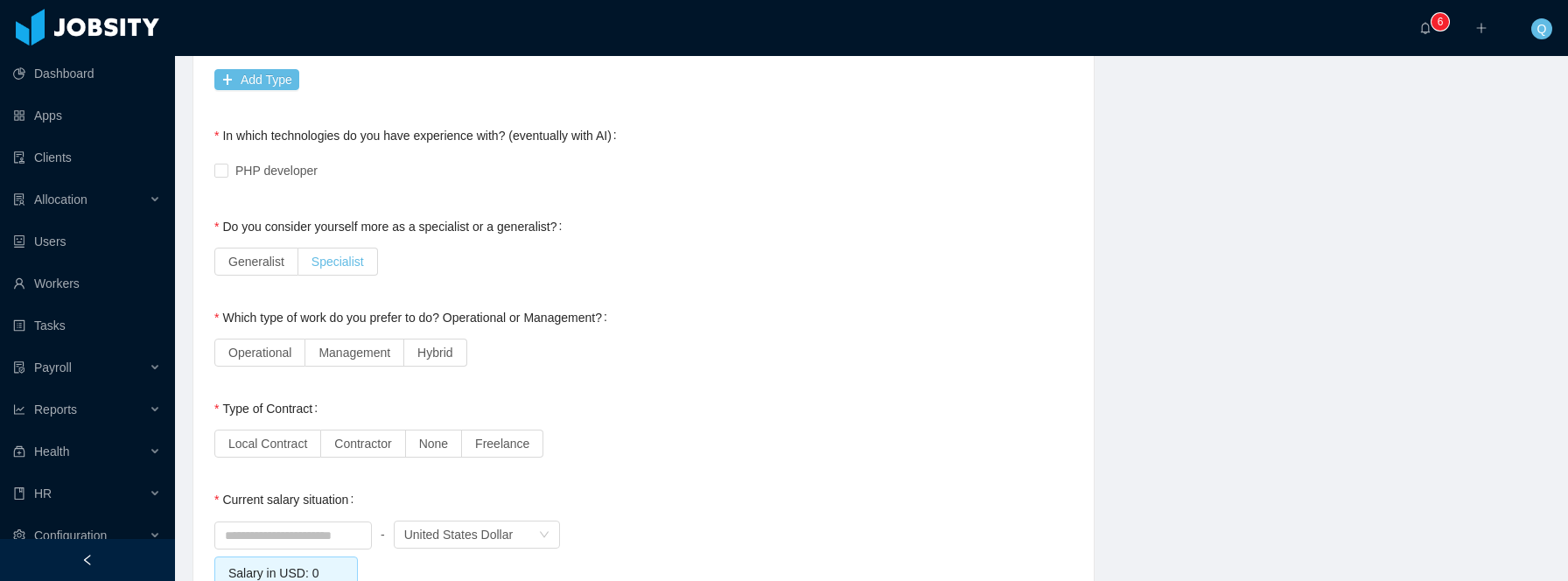
click at [326, 265] on span "Specialist" at bounding box center [338, 262] width 53 height 14
click at [260, 355] on span "Operational" at bounding box center [260, 352] width 63 height 14
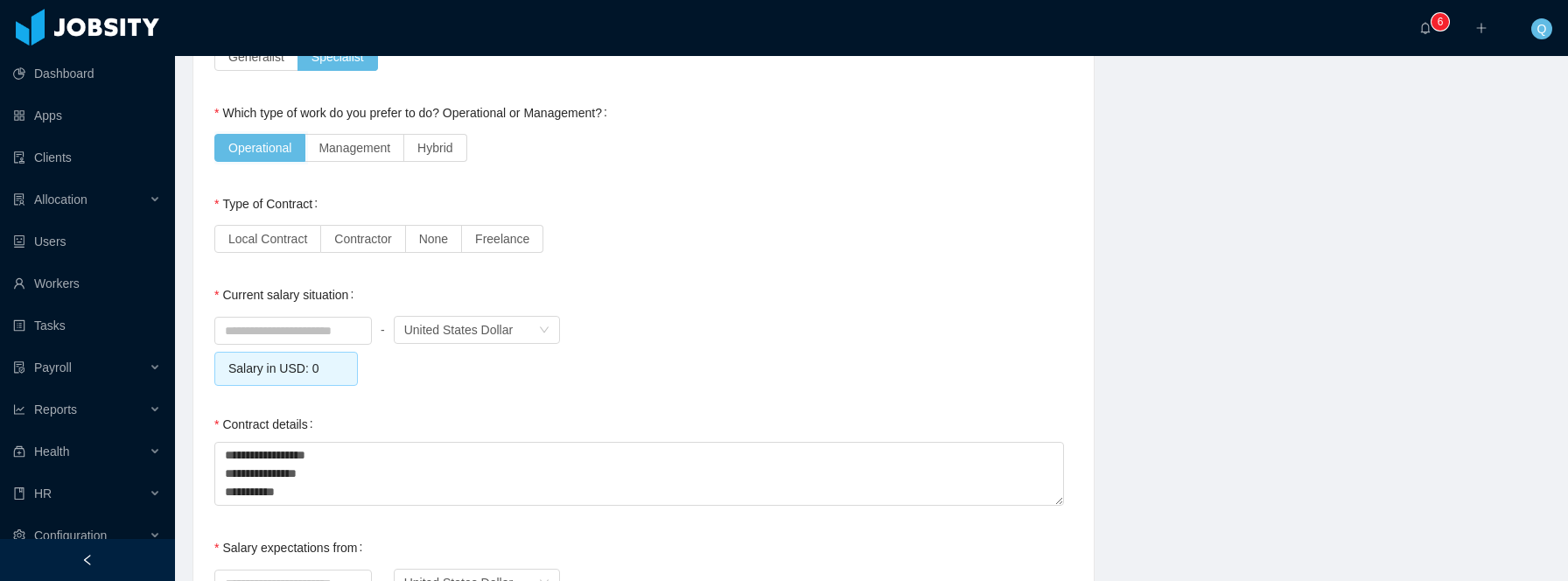
scroll to position [1354, 0]
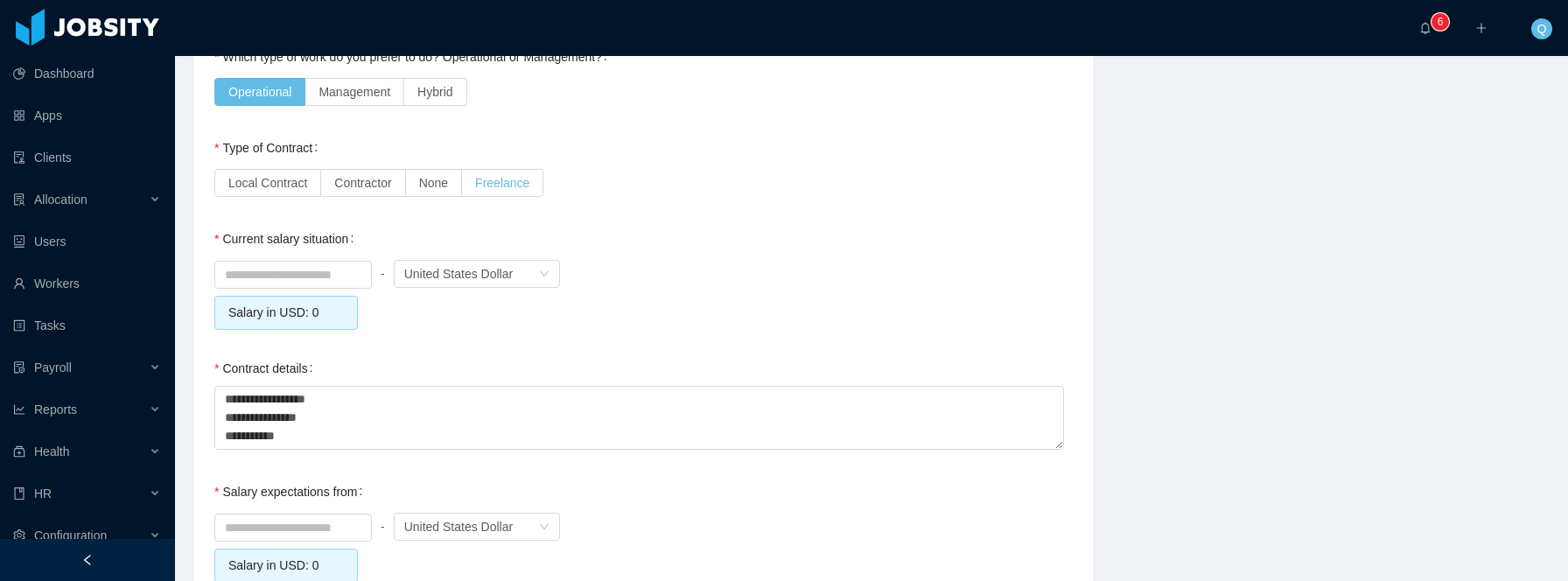
click at [498, 184] on span "Freelance" at bounding box center [502, 183] width 54 height 14
click at [307, 275] on input at bounding box center [293, 275] width 155 height 26
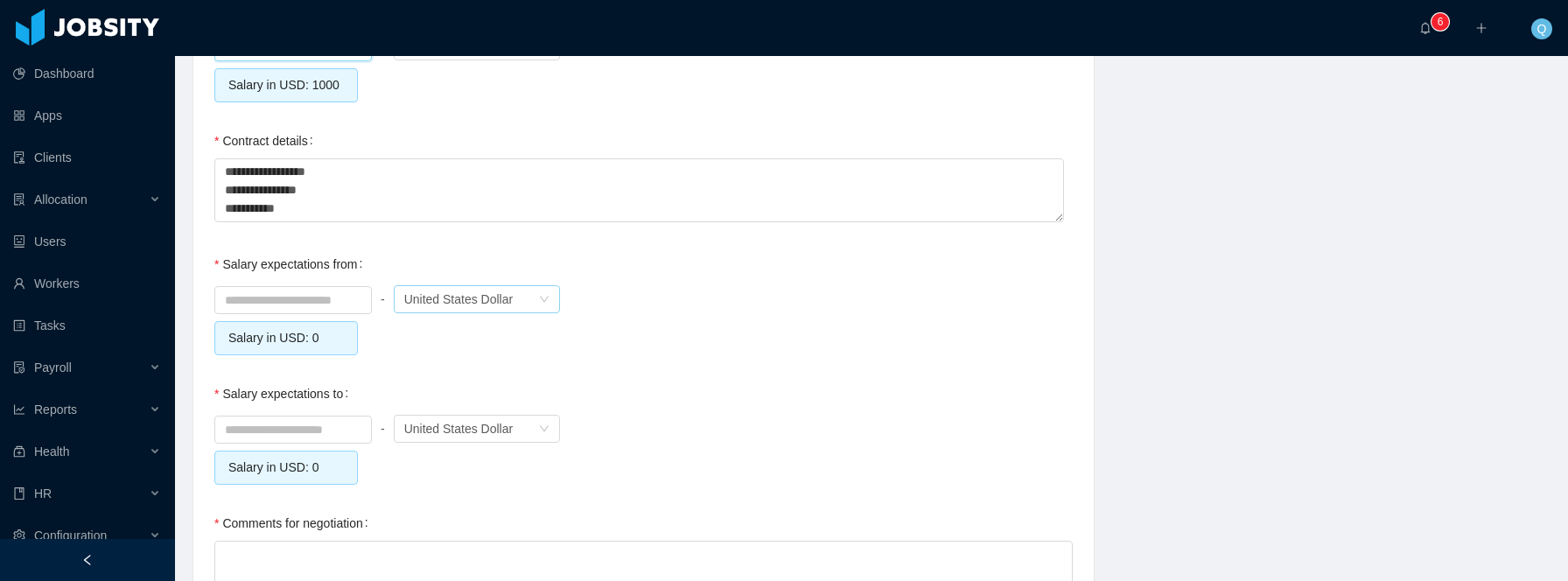
scroll to position [1584, 0]
click at [341, 311] on input at bounding box center [293, 298] width 155 height 26
type input "*******"
click at [332, 440] on input at bounding box center [293, 427] width 155 height 26
type input "*******"
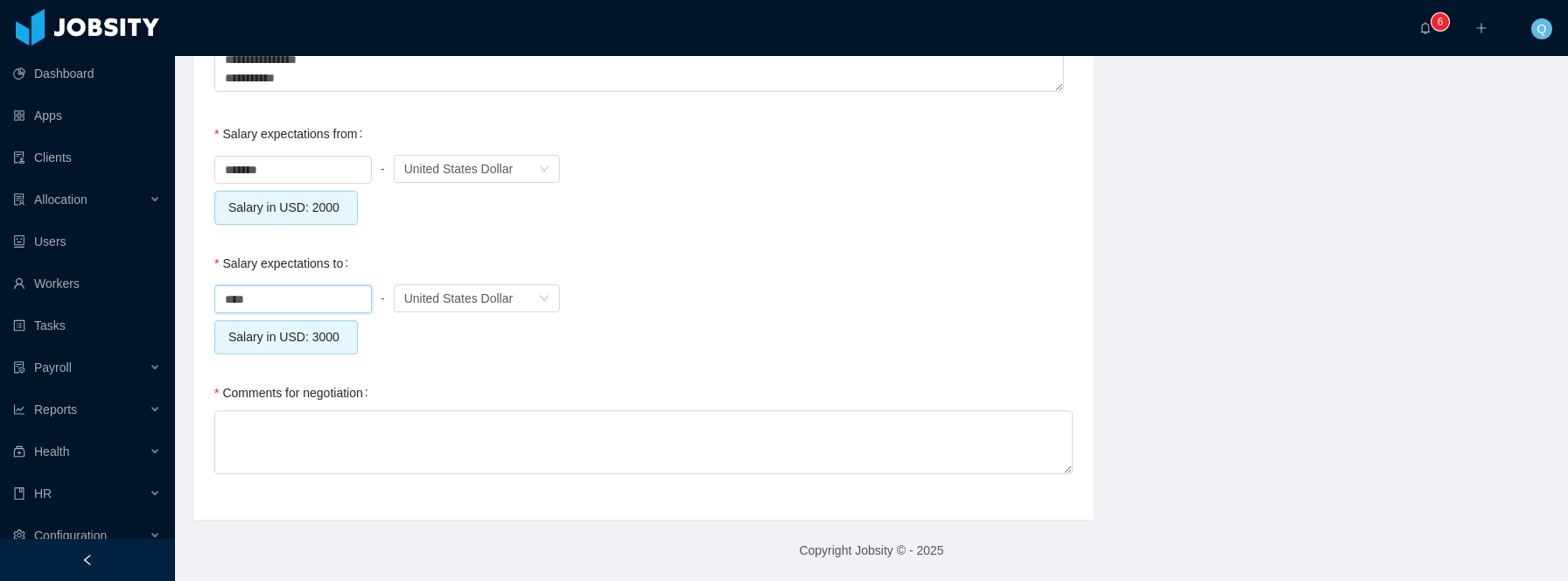
scroll to position [1768, 0]
click at [465, 443] on textarea "Comments for negotiation" at bounding box center [643, 442] width 858 height 64
type input "*******"
type textarea "*"
type textarea "**"
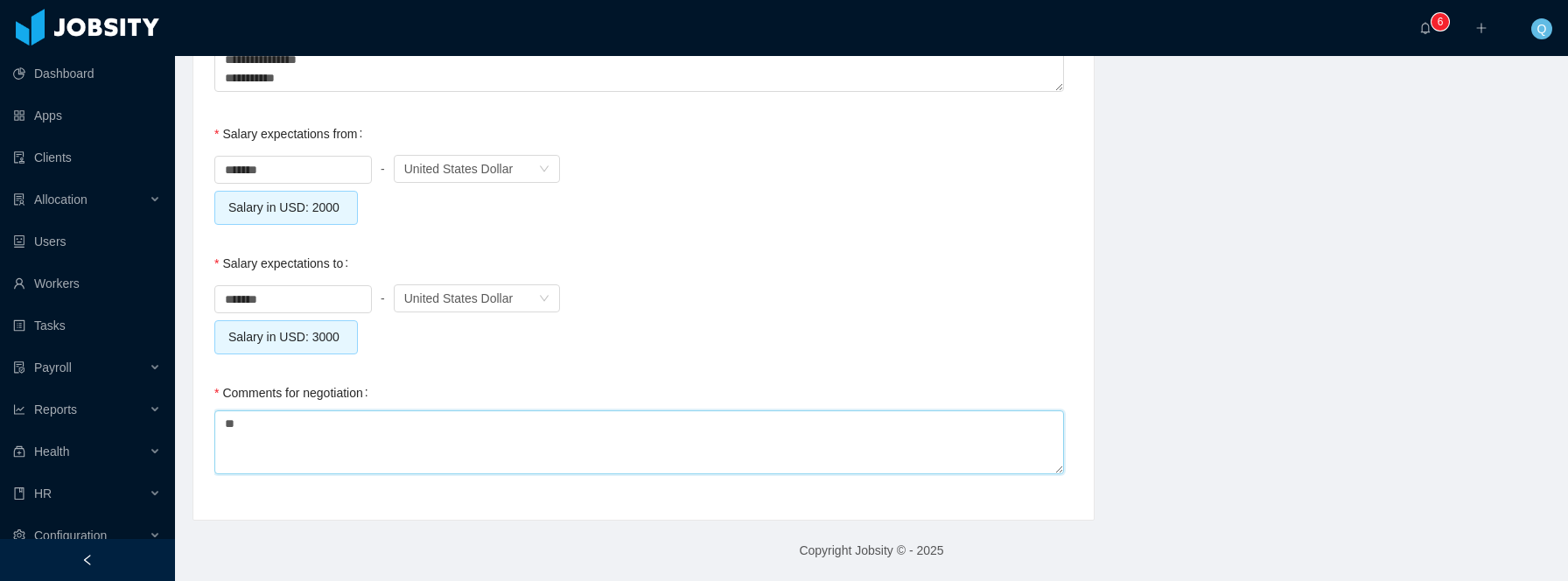
type textarea "***"
type textarea "****"
type textarea "******"
type textarea "*******"
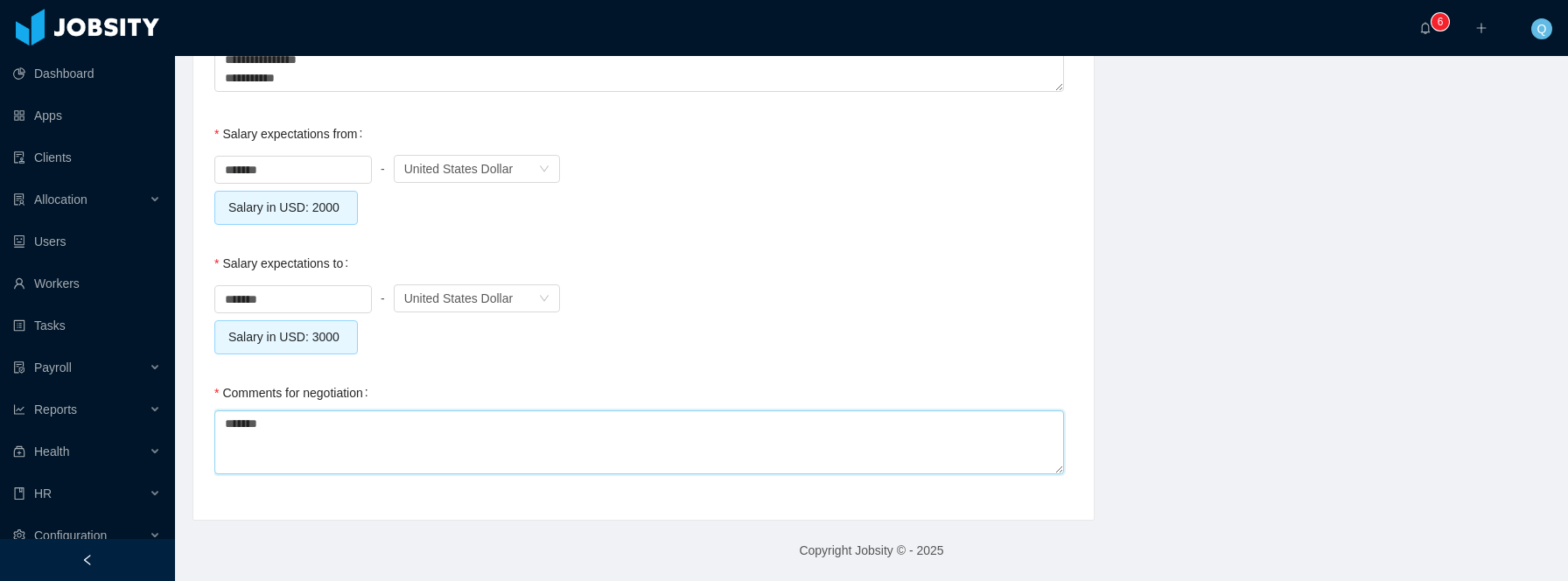
type textarea "********"
type textarea "*********"
type textarea "**********"
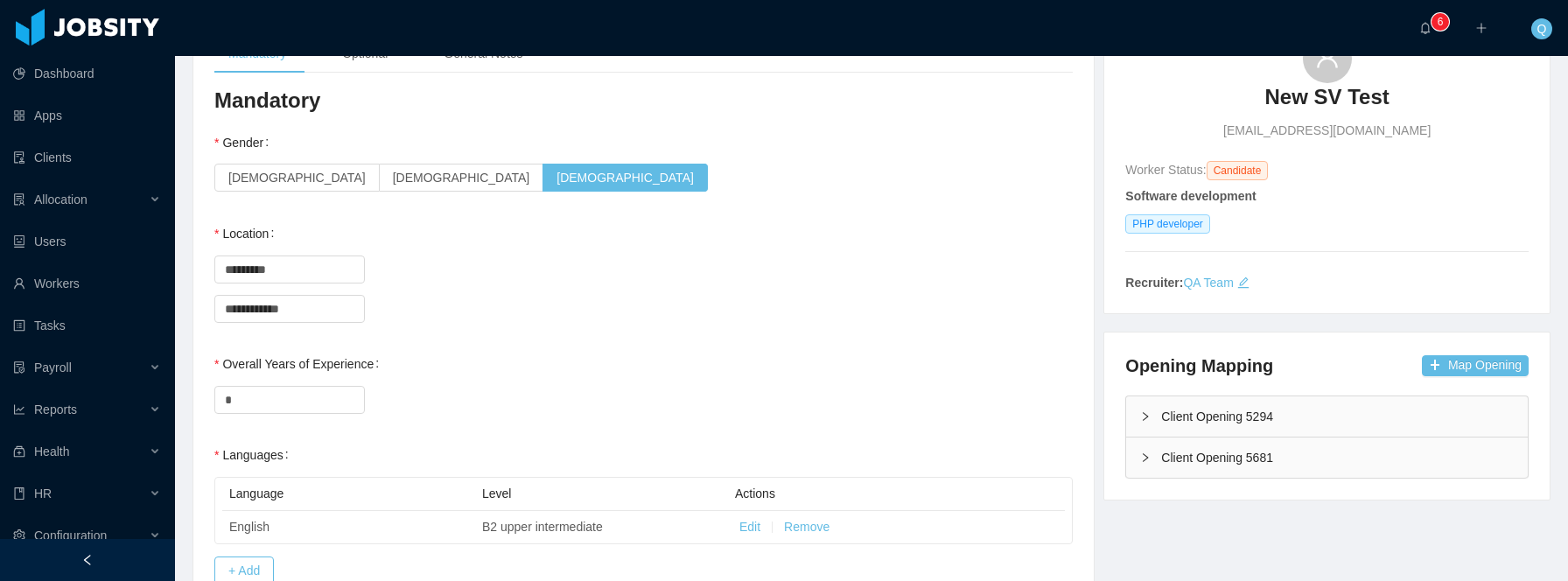
scroll to position [0, 0]
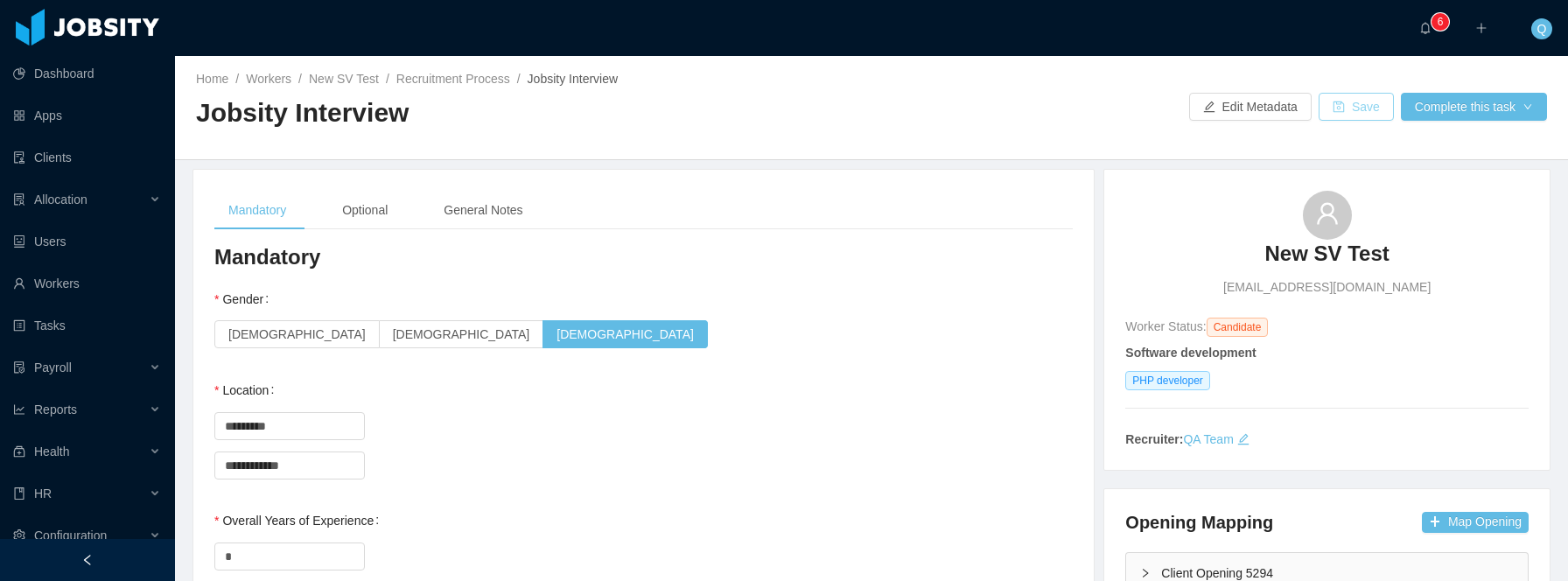
type textarea "**********"
click at [1336, 117] on button "Save" at bounding box center [1356, 107] width 76 height 28
click at [365, 207] on div "Optional" at bounding box center [365, 210] width 74 height 40
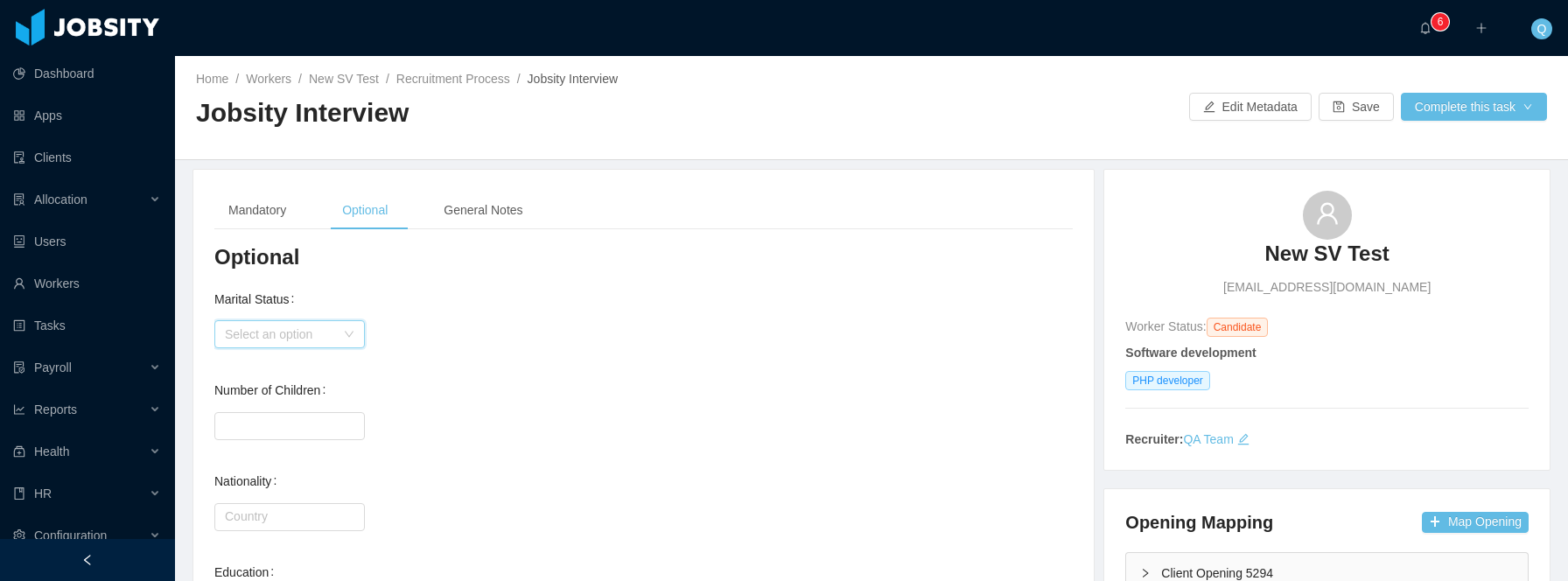
click at [271, 343] on div "Select an option" at bounding box center [284, 334] width 118 height 26
click at [281, 372] on li "Single" at bounding box center [289, 368] width 150 height 28
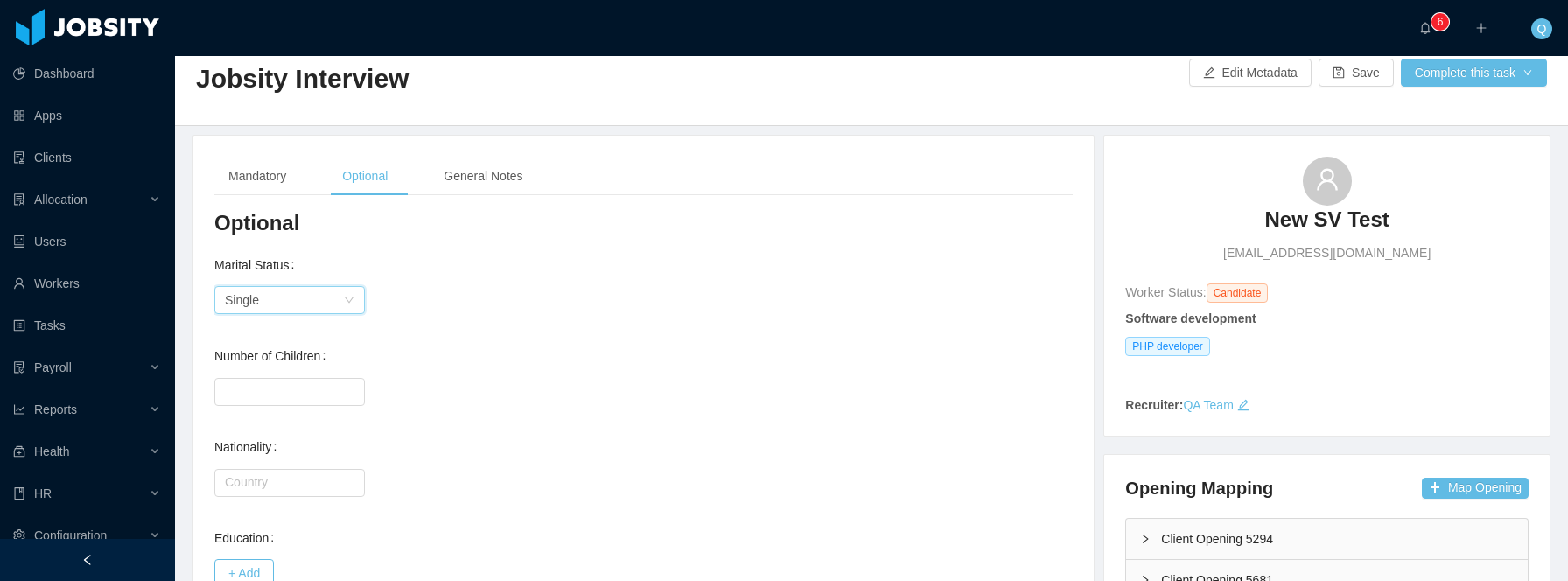
scroll to position [124, 0]
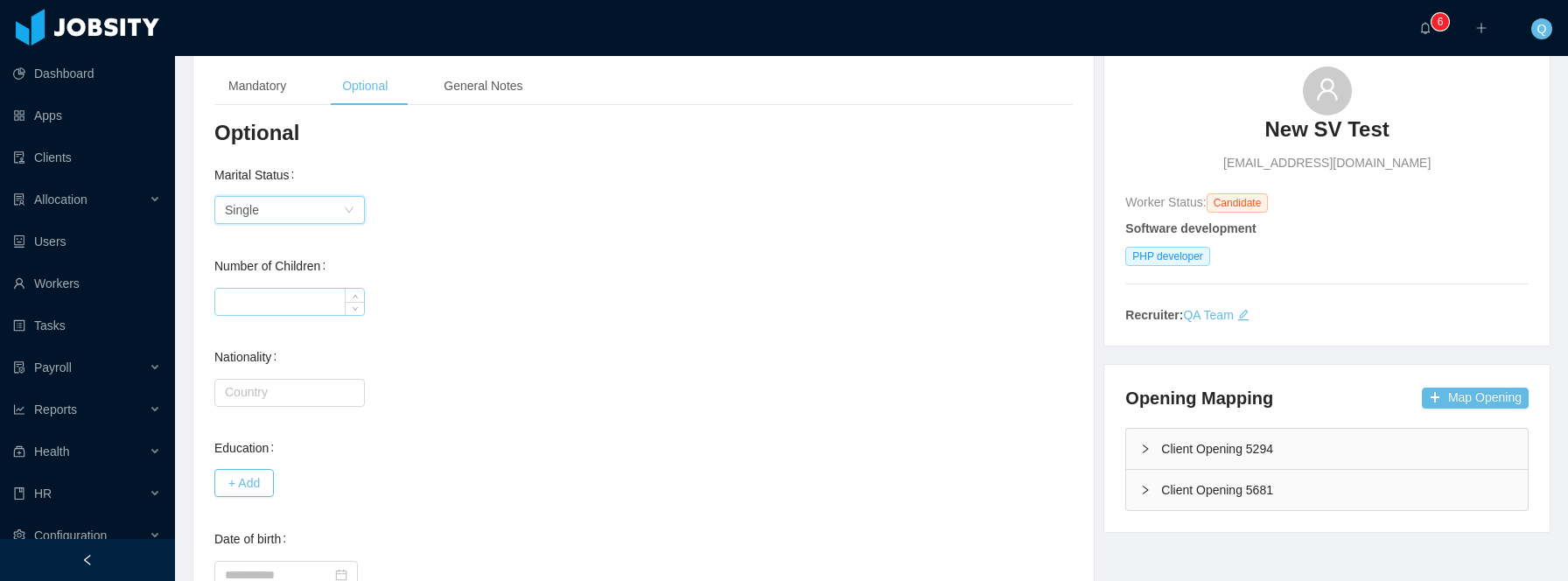
click at [311, 303] on input "Number of Children" at bounding box center [289, 302] width 148 height 26
type input "*"
click at [467, 349] on div "Nationality Country" at bounding box center [643, 374] width 858 height 70
click at [309, 393] on input "text" at bounding box center [289, 393] width 150 height 28
click at [308, 391] on input "text" at bounding box center [289, 393] width 150 height 28
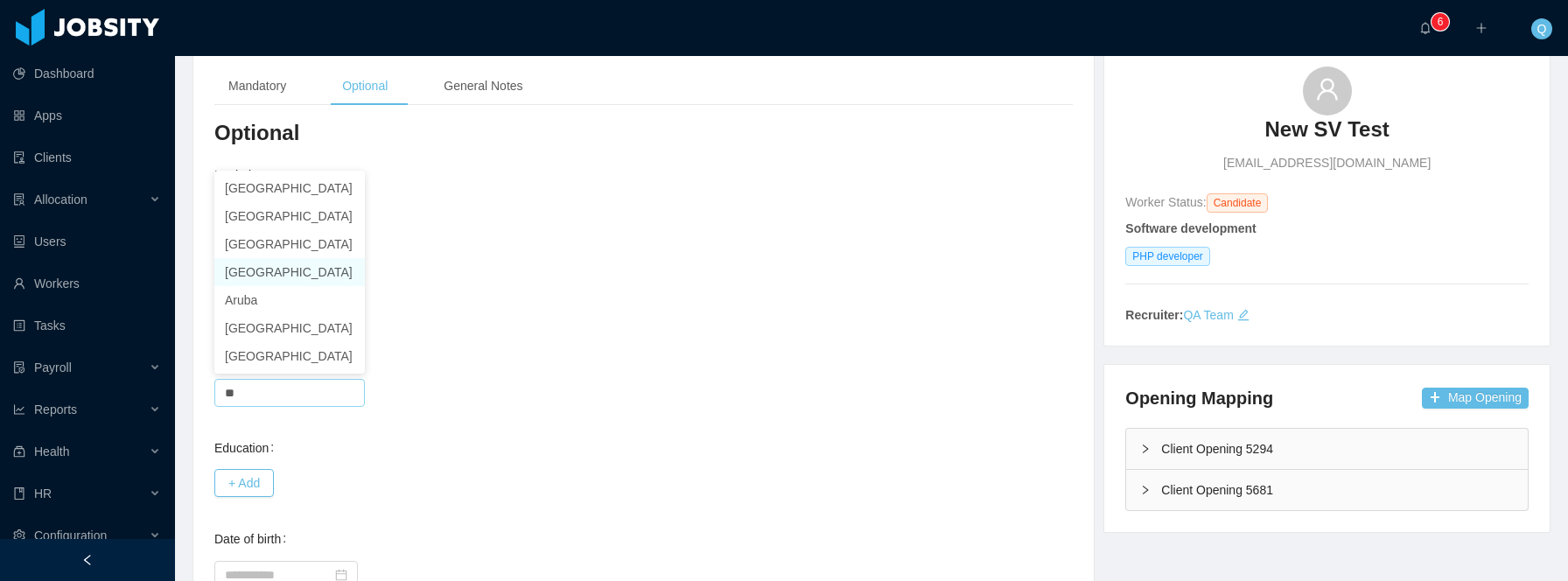
click at [285, 277] on li "Argentina" at bounding box center [289, 272] width 150 height 28
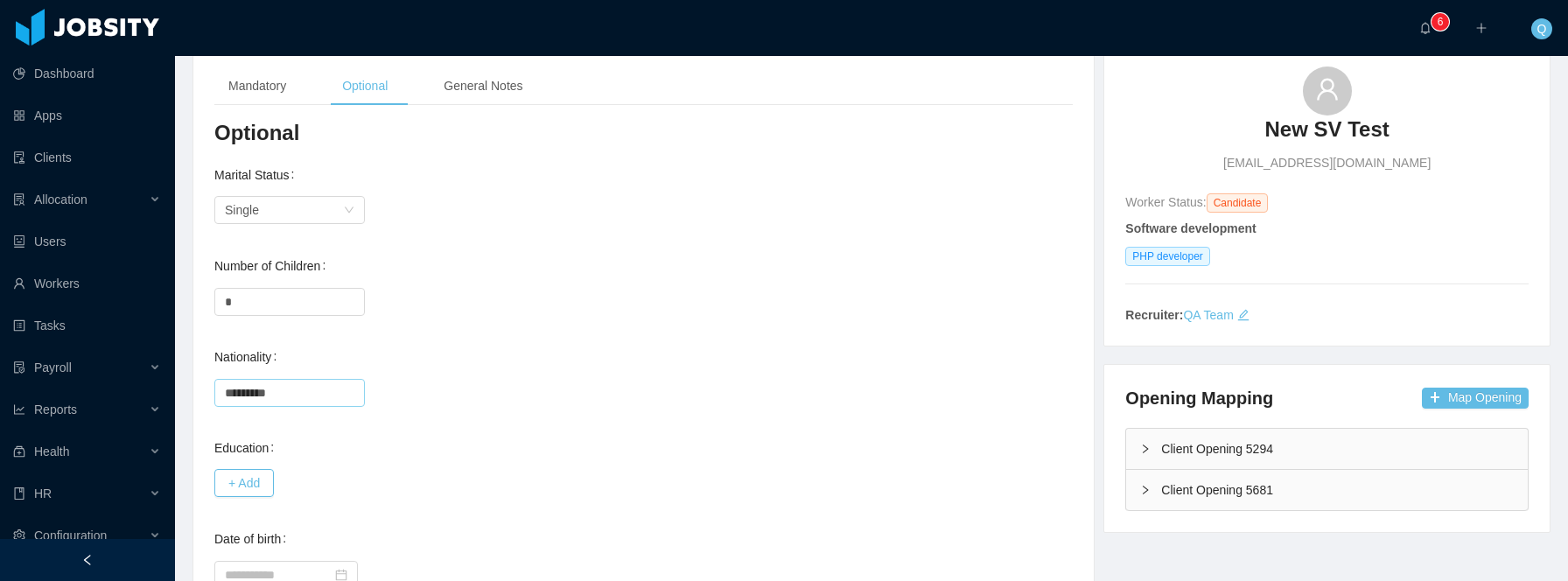
type input "*********"
click at [548, 381] on div "Country ********* Argentina" at bounding box center [643, 392] width 858 height 35
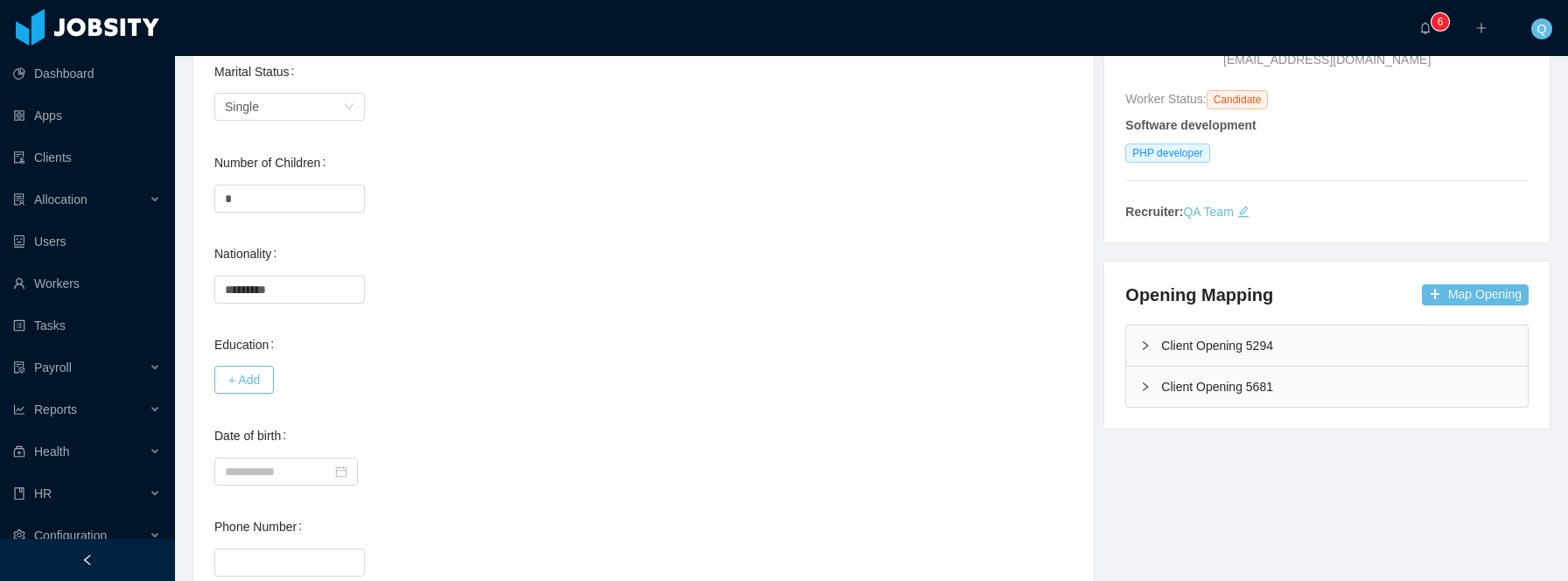
scroll to position [329, 0]
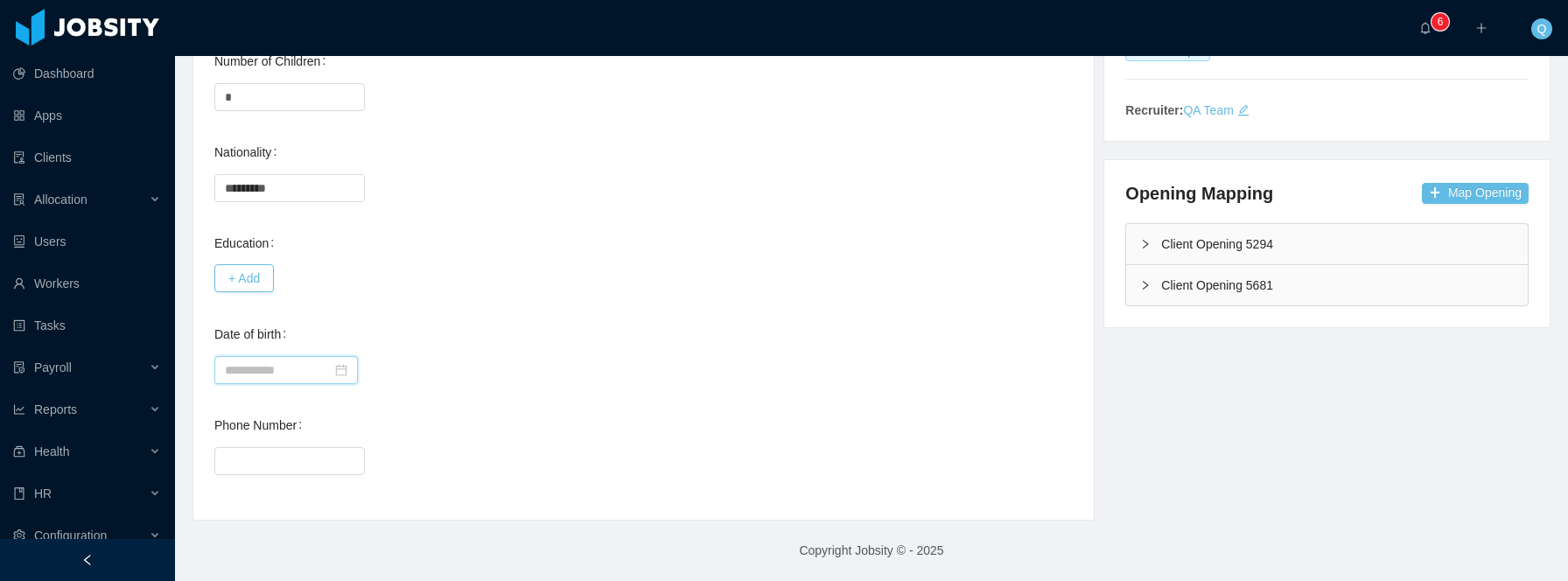
click at [277, 371] on input at bounding box center [285, 370] width 143 height 28
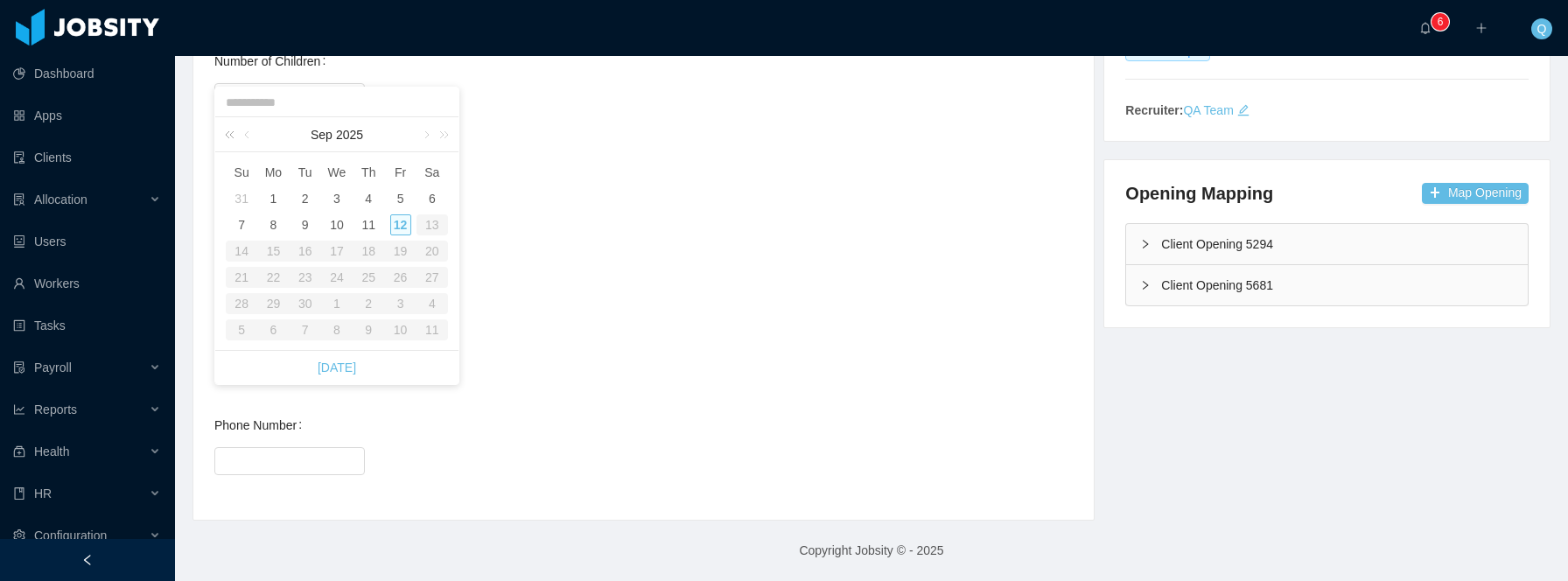
click at [230, 135] on link at bounding box center [233, 134] width 23 height 35
click at [229, 136] on link at bounding box center [233, 134] width 23 height 35
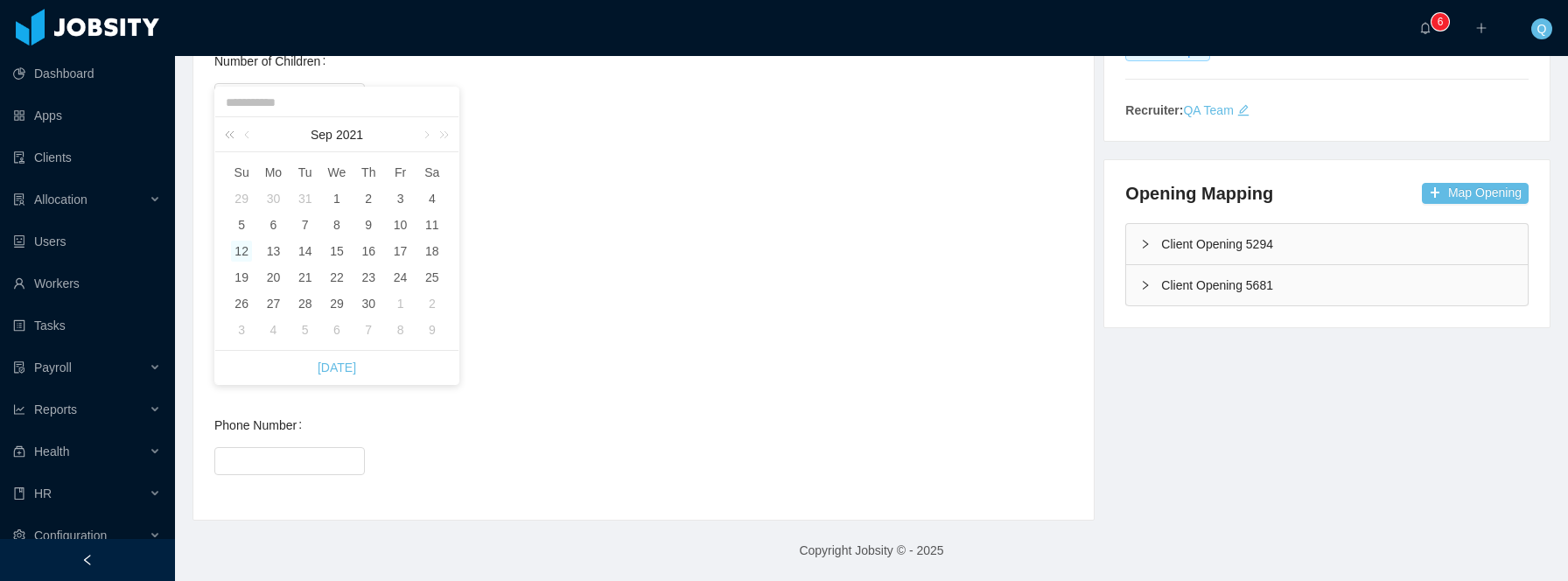
click at [229, 136] on link at bounding box center [233, 134] width 23 height 35
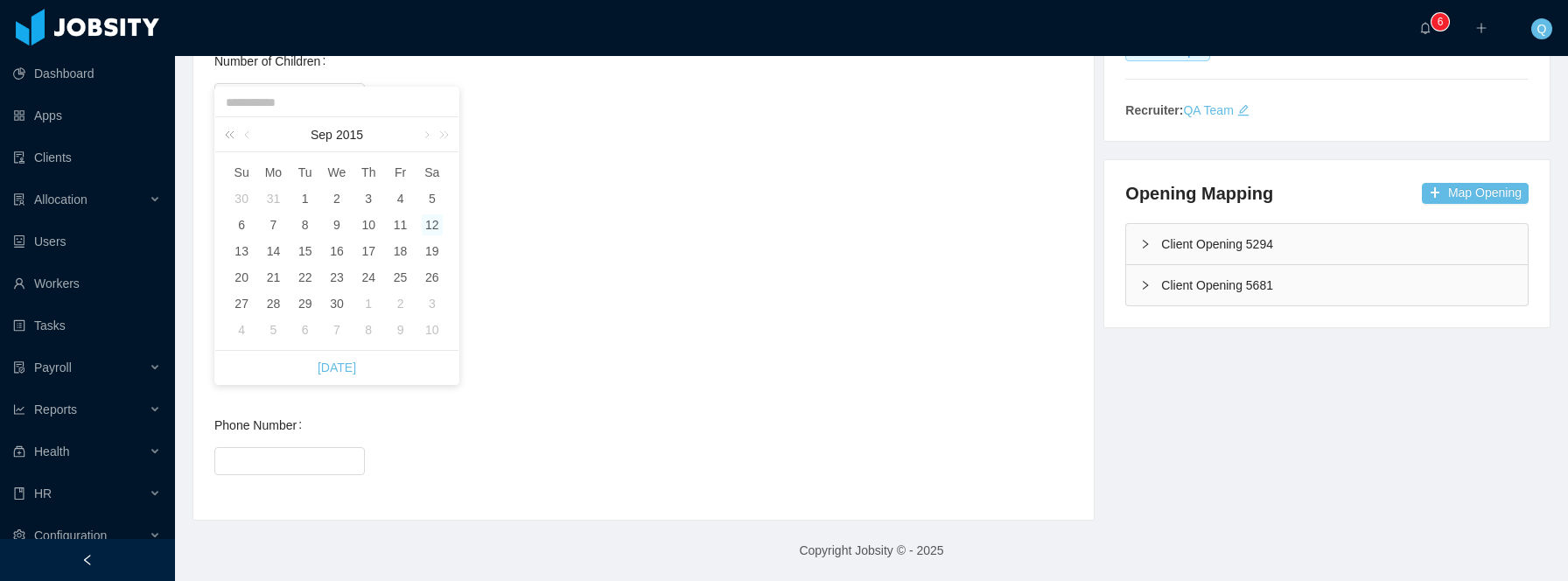
click at [229, 136] on link at bounding box center [233, 134] width 23 height 35
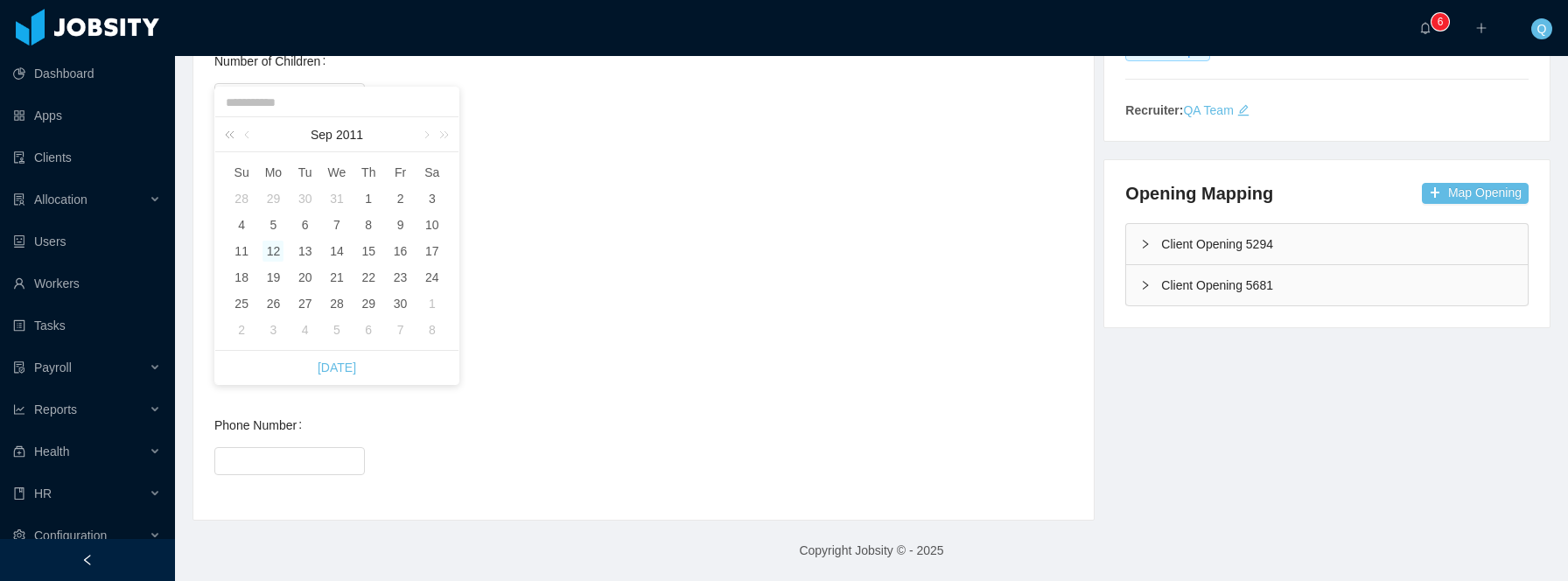
click at [229, 136] on link at bounding box center [233, 134] width 23 height 35
click at [228, 142] on link at bounding box center [233, 134] width 23 height 35
click at [229, 141] on link at bounding box center [233, 134] width 23 height 35
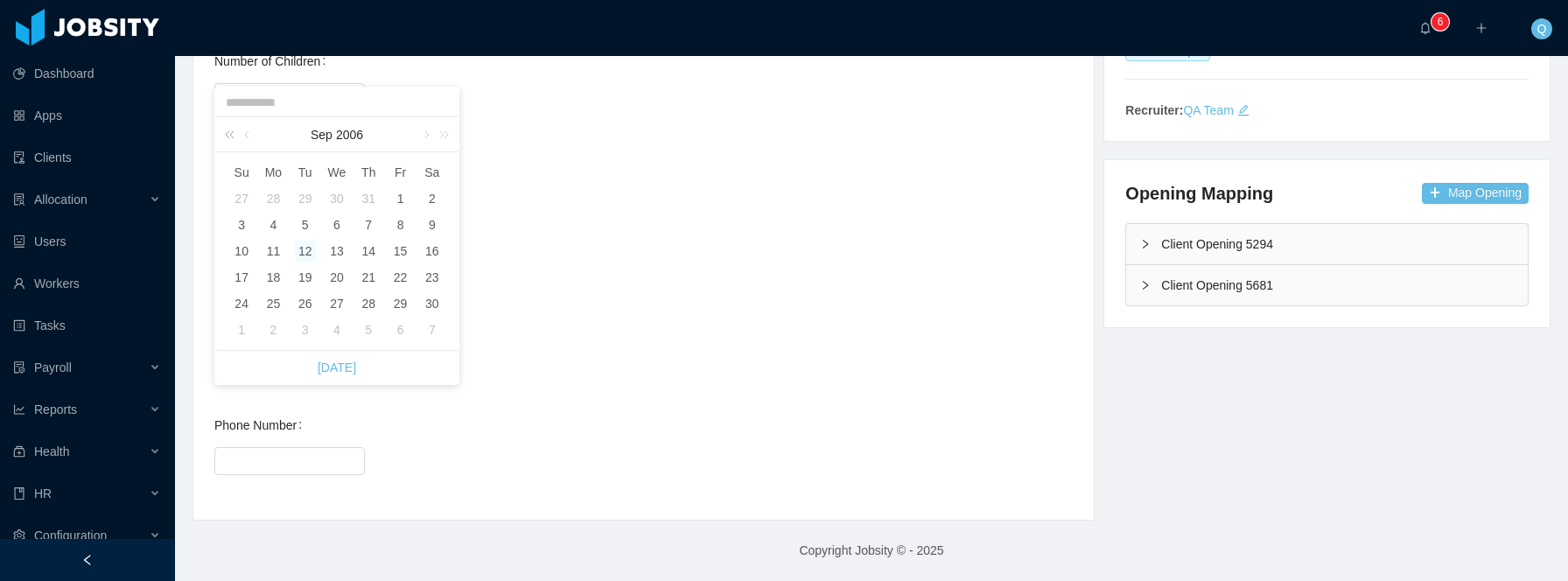
click at [229, 141] on link at bounding box center [233, 134] width 23 height 35
click at [335, 229] on div "10" at bounding box center [336, 225] width 21 height 21
type input "**********"
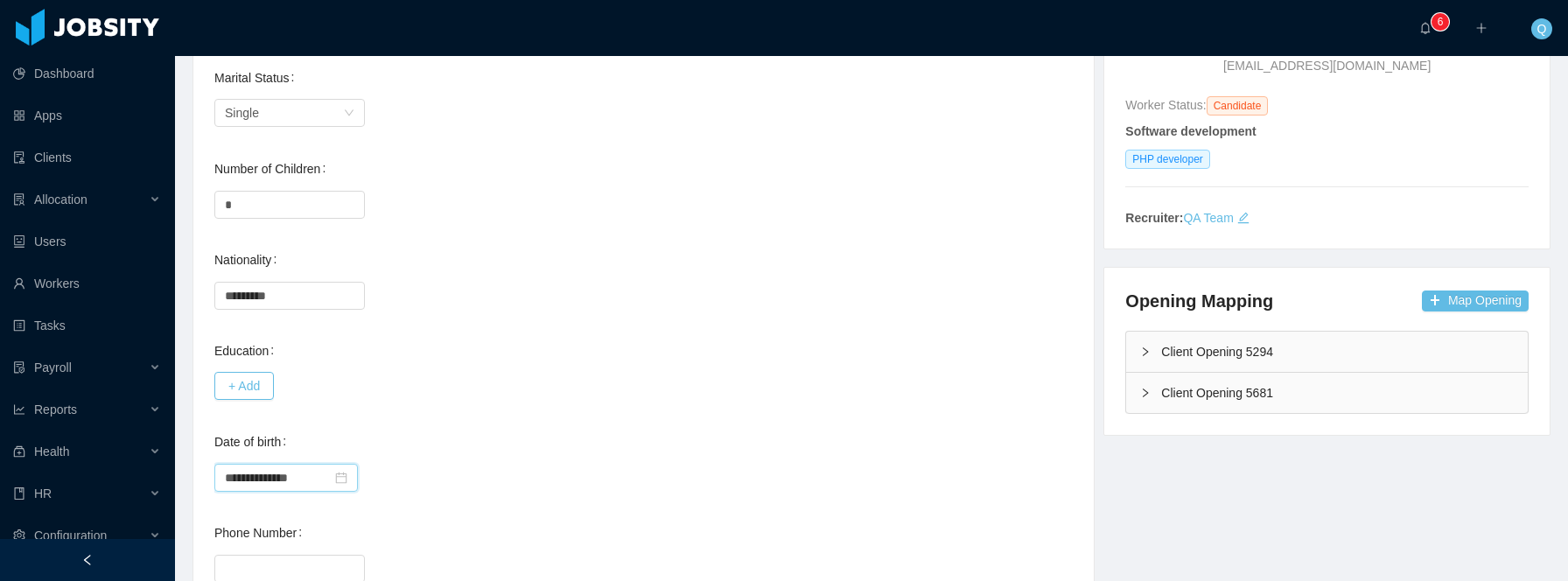
scroll to position [0, 0]
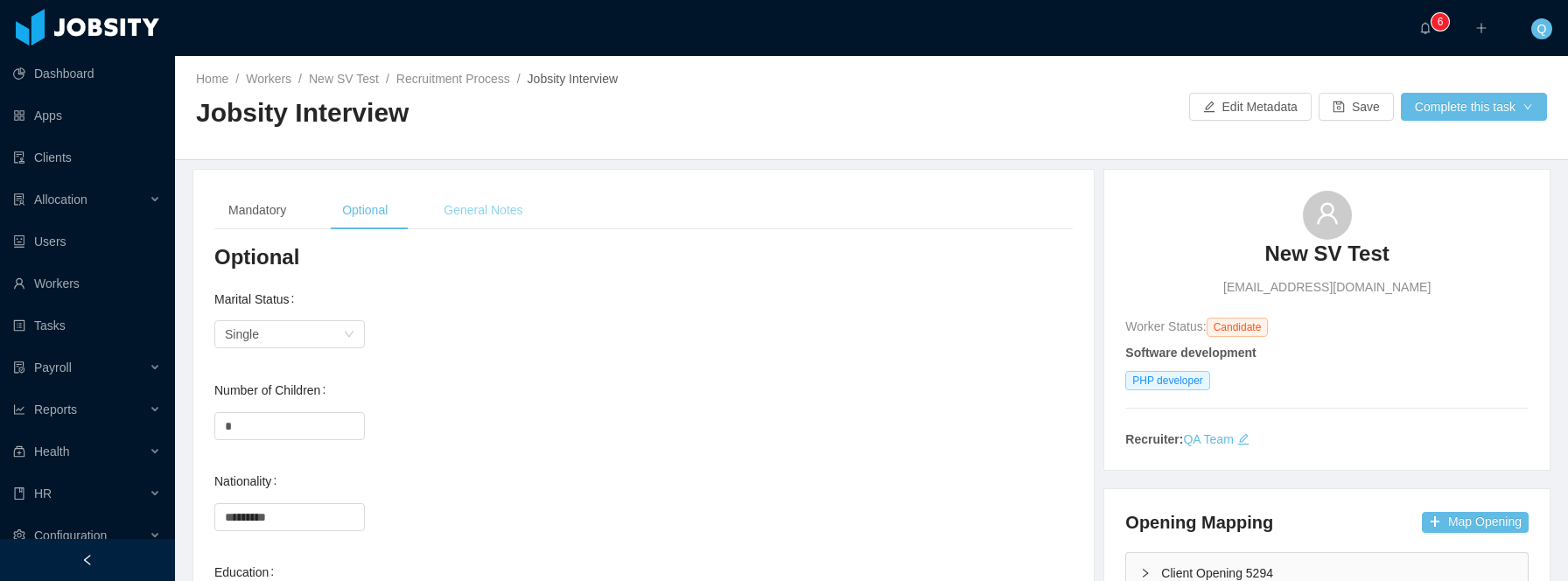
click at [491, 206] on div "General Notes" at bounding box center [482, 210] width 106 height 40
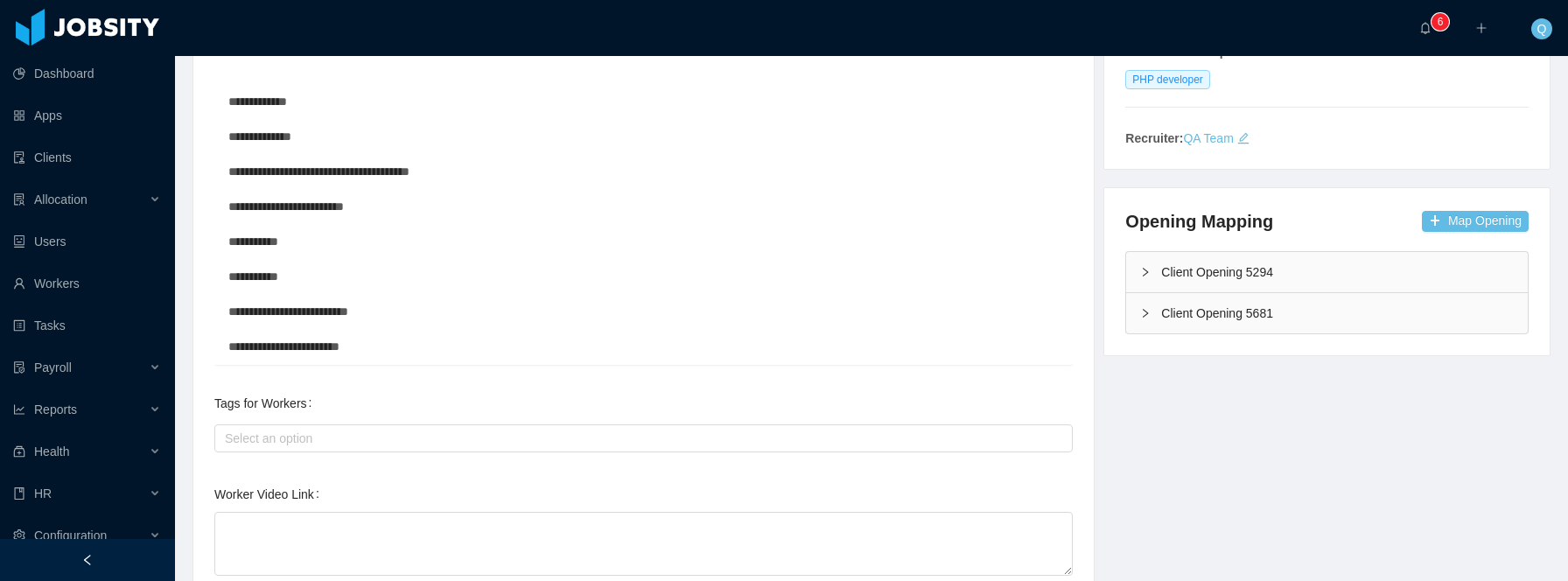
scroll to position [403, 0]
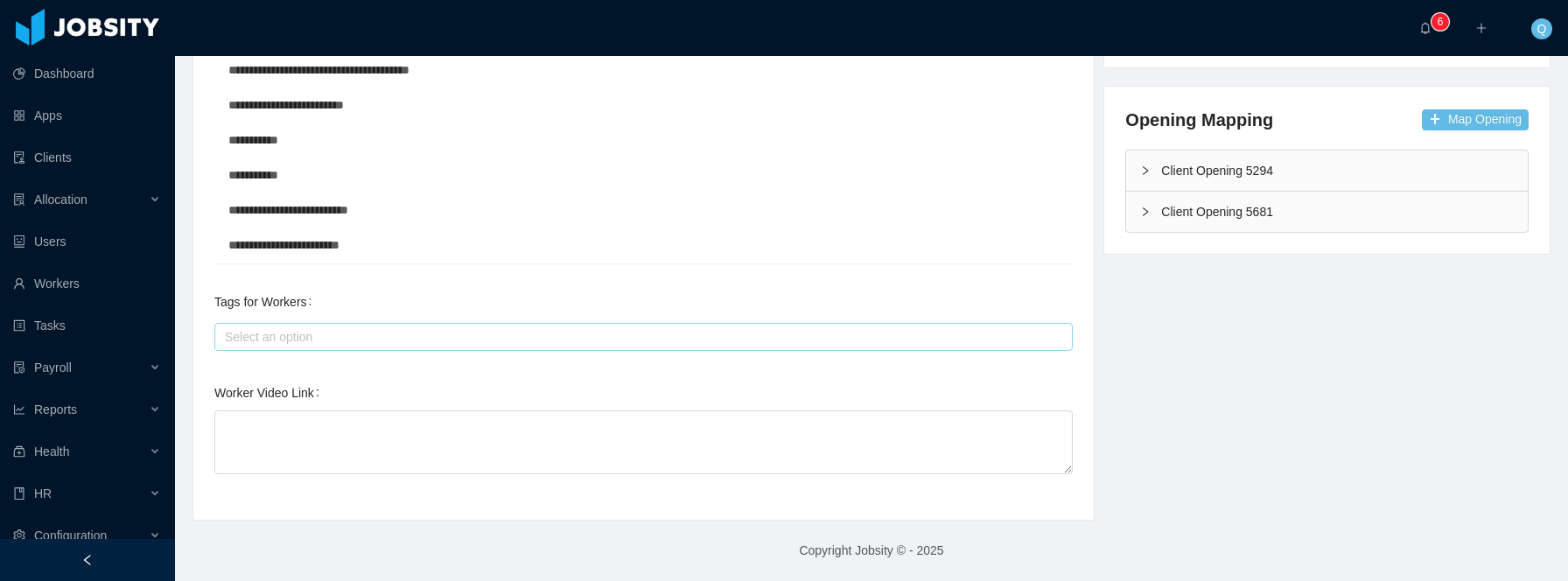
click at [377, 338] on div "Select an option" at bounding box center [639, 337] width 829 height 18
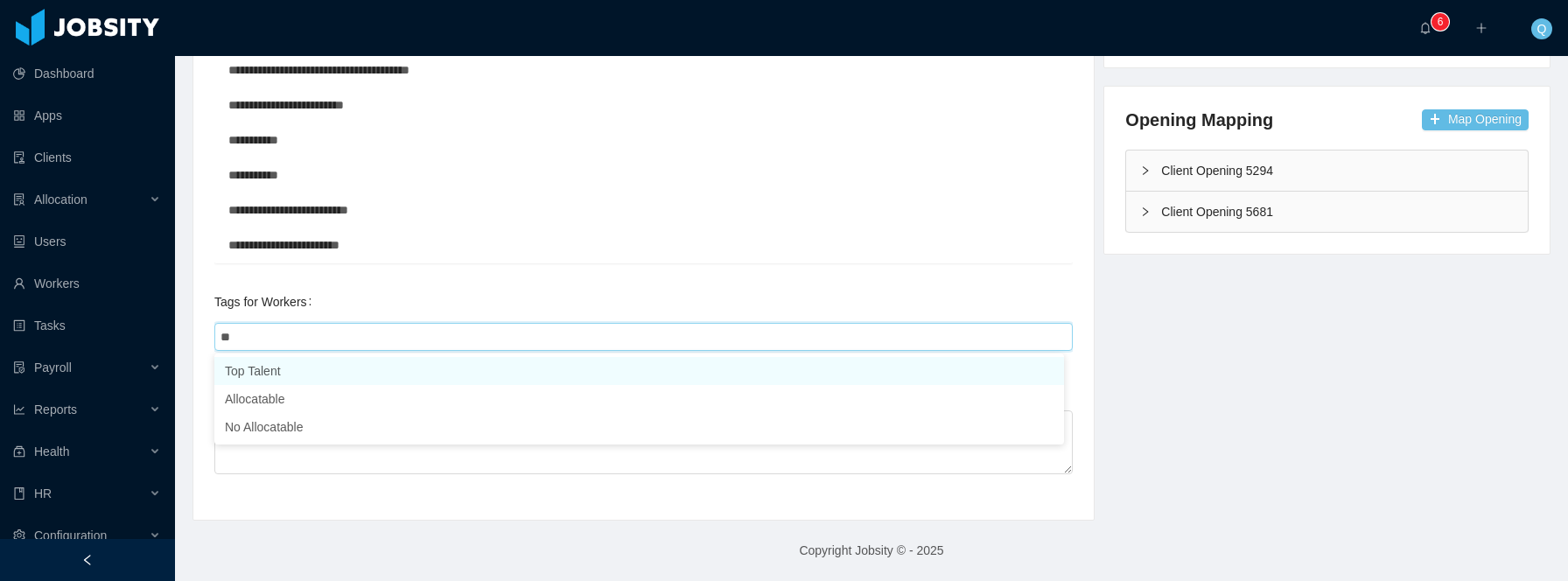
type input "***"
click at [348, 371] on li "Allocatable" at bounding box center [639, 371] width 849 height 28
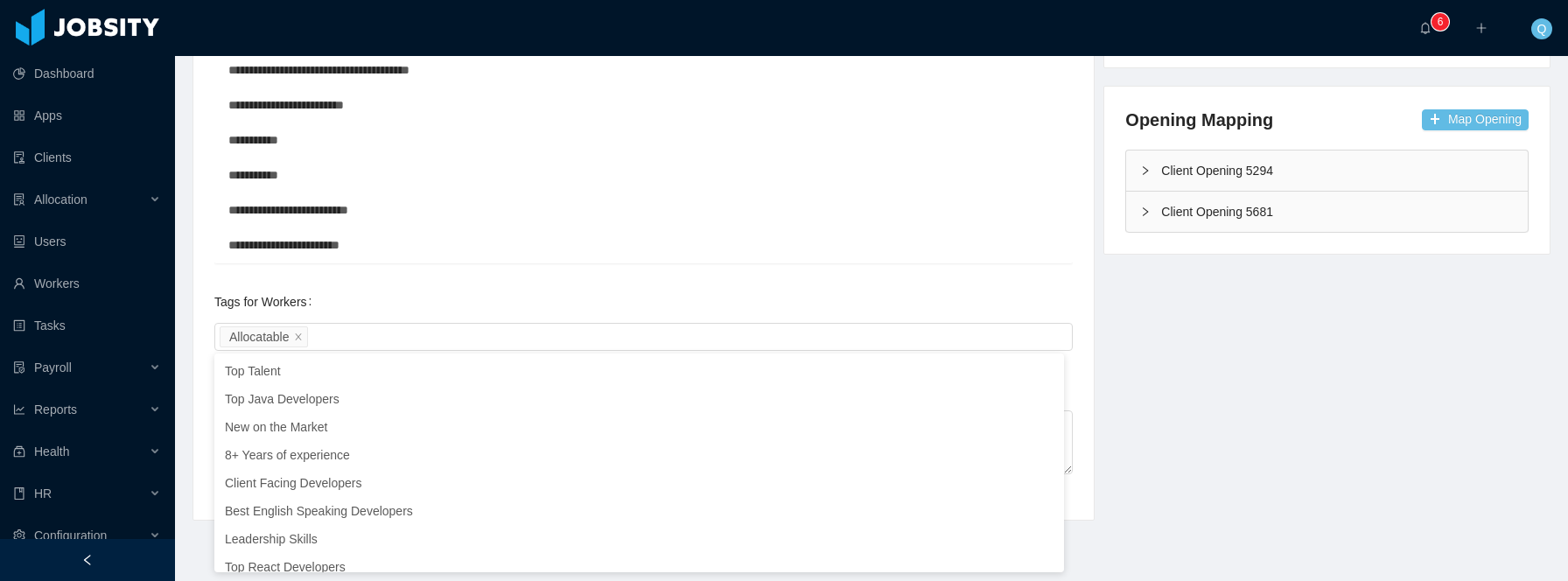
click at [641, 282] on div "**********" at bounding box center [643, 170] width 858 height 658
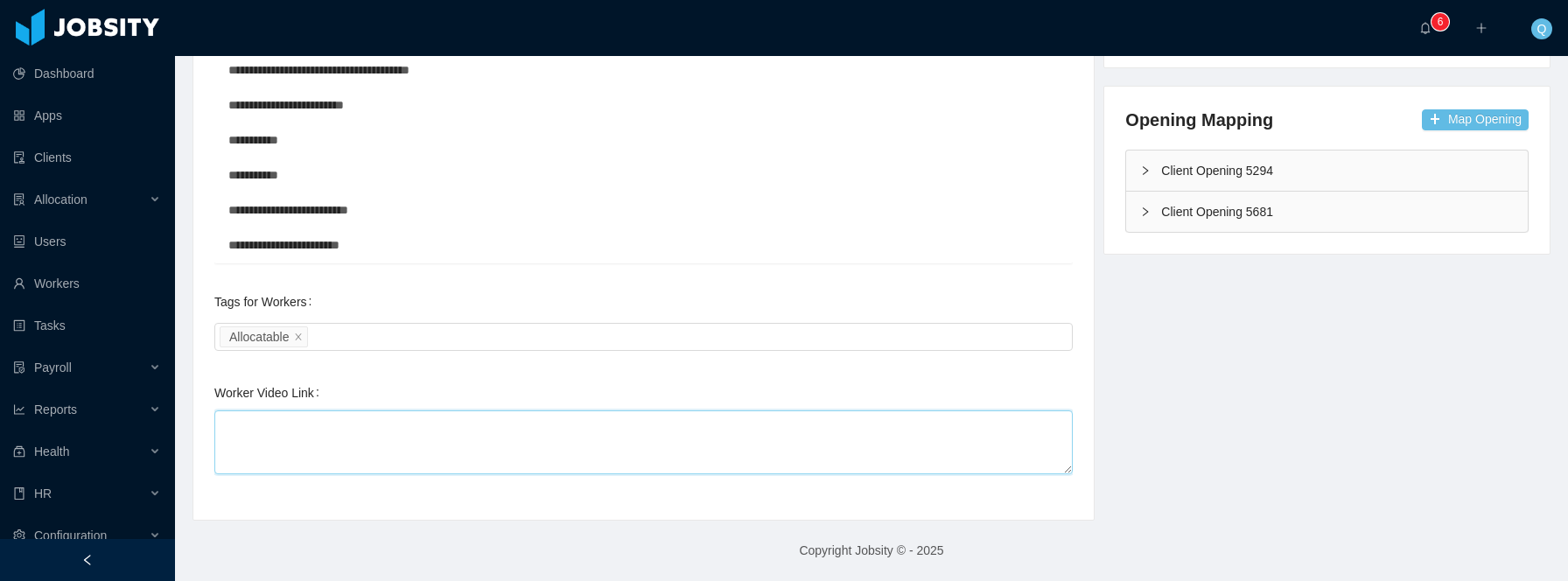
click at [359, 442] on textarea "Worker Video Link" at bounding box center [643, 442] width 858 height 64
paste textarea "**********"
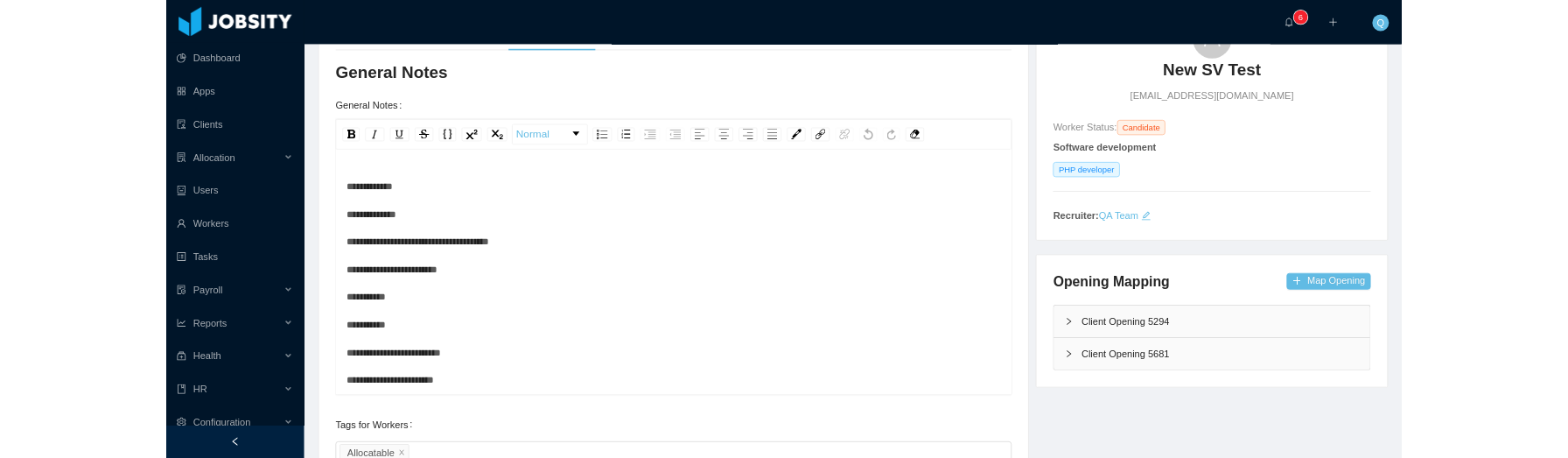
scroll to position [0, 0]
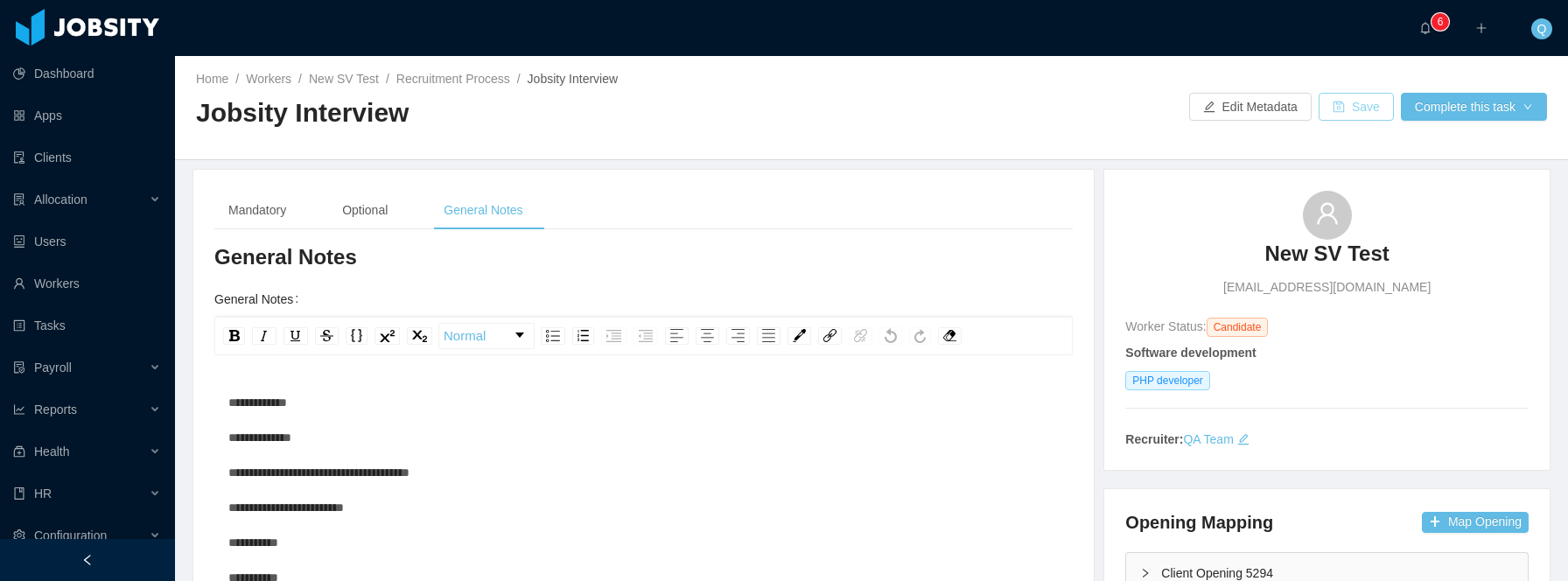
type textarea "**********"
click at [1344, 113] on button "Save" at bounding box center [1356, 107] width 76 height 28
click at [1449, 110] on button "Complete this task" at bounding box center [1473, 107] width 146 height 28
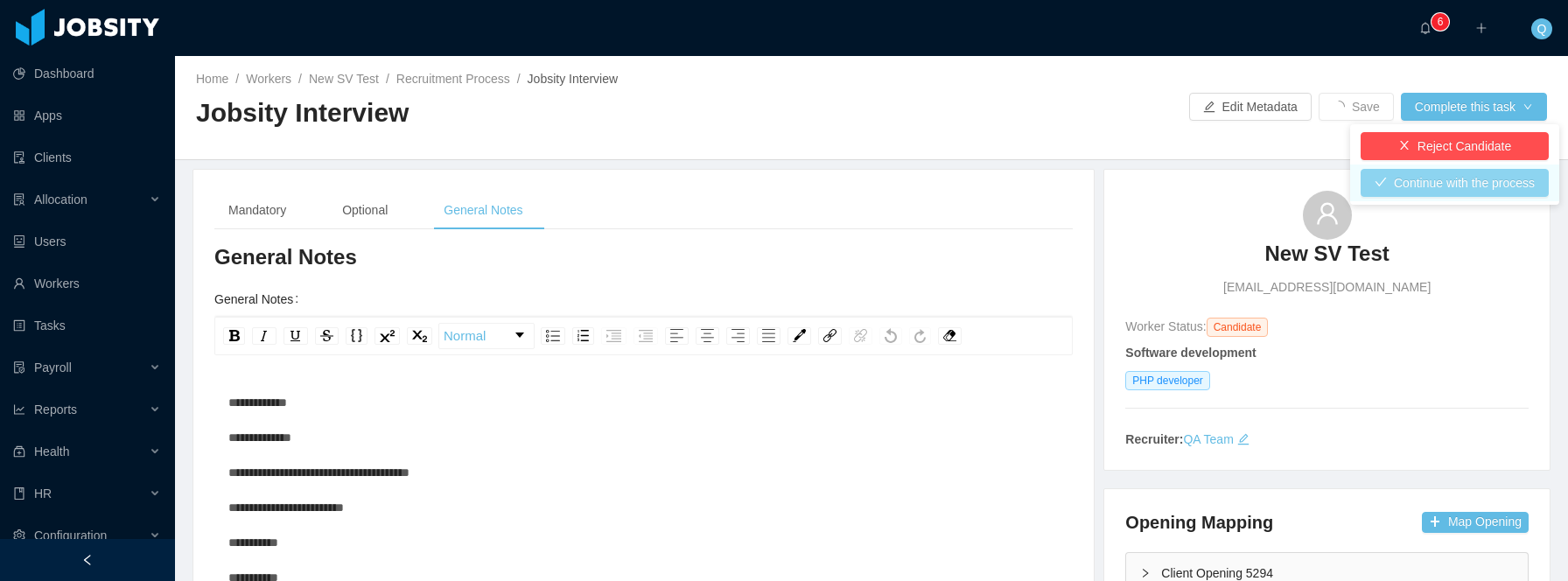
click at [1458, 178] on button "Continue with the process" at bounding box center [1455, 183] width 188 height 28
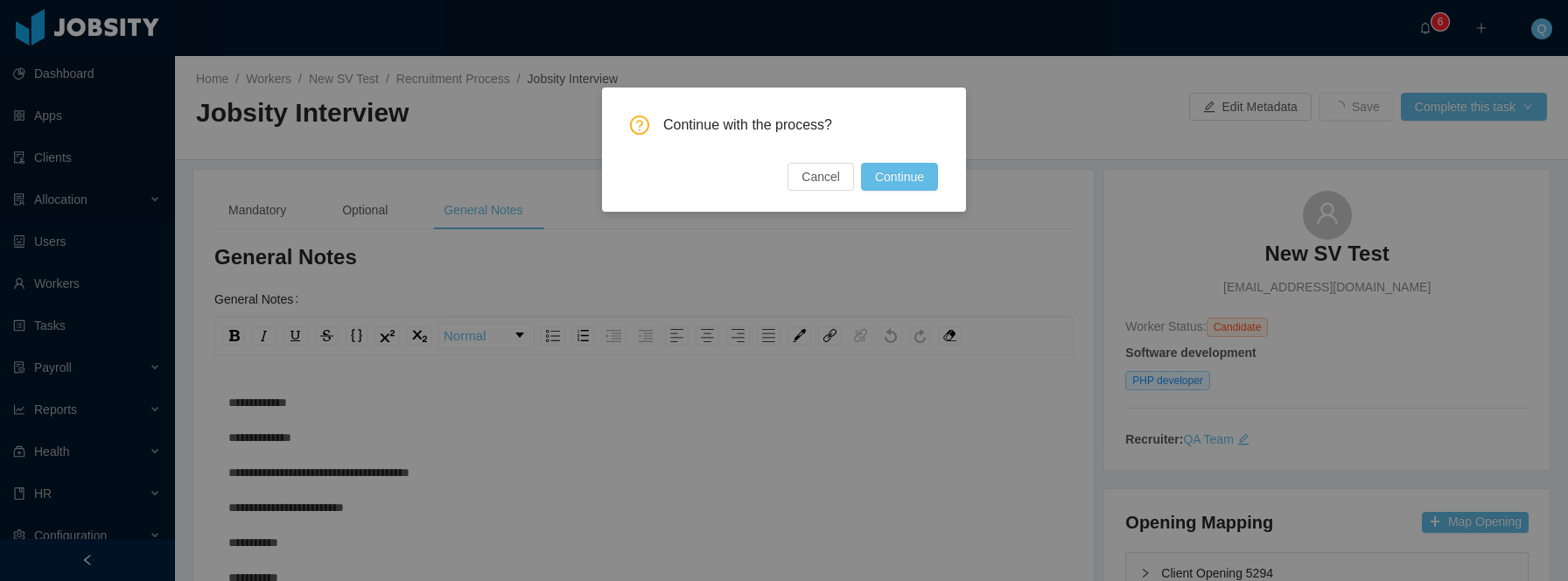
click at [905, 193] on div "Continue with the process? Cancel Continue" at bounding box center [784, 149] width 364 height 124
click at [905, 198] on div "Continue with the process? Cancel Continue" at bounding box center [784, 149] width 364 height 124
click at [903, 195] on div "Continue with the process? Cancel Continue" at bounding box center [784, 149] width 364 height 124
click at [905, 199] on div "Continue with the process? Cancel Continue" at bounding box center [784, 149] width 364 height 124
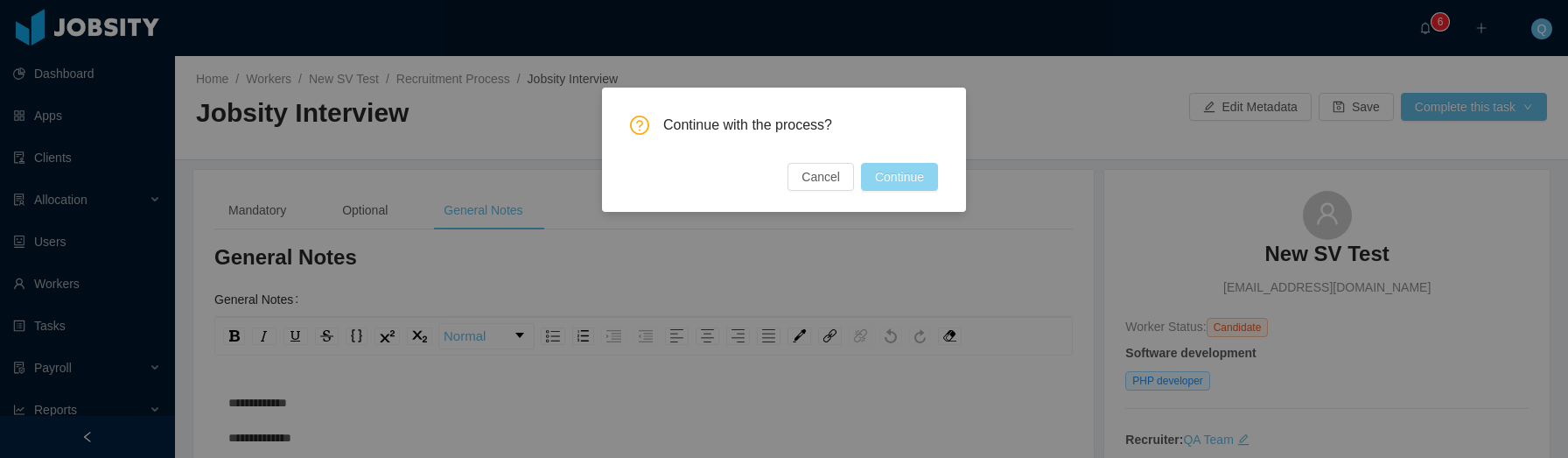
click at [898, 178] on button "Continue" at bounding box center [900, 177] width 77 height 28
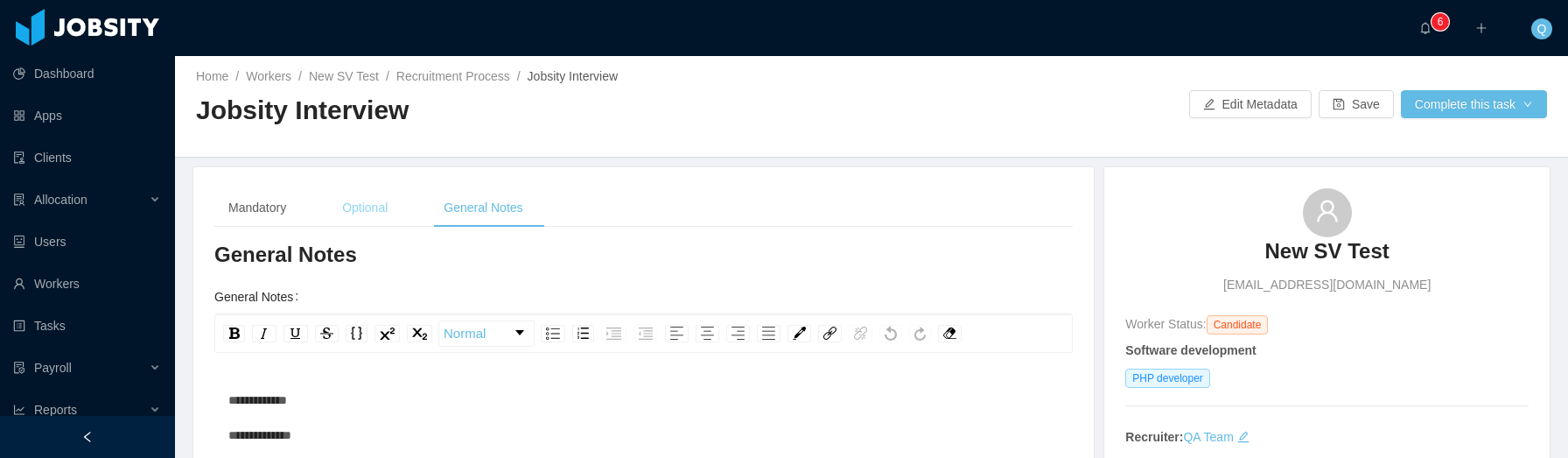
scroll to position [4, 0]
click at [254, 200] on div "Mandatory" at bounding box center [257, 207] width 86 height 40
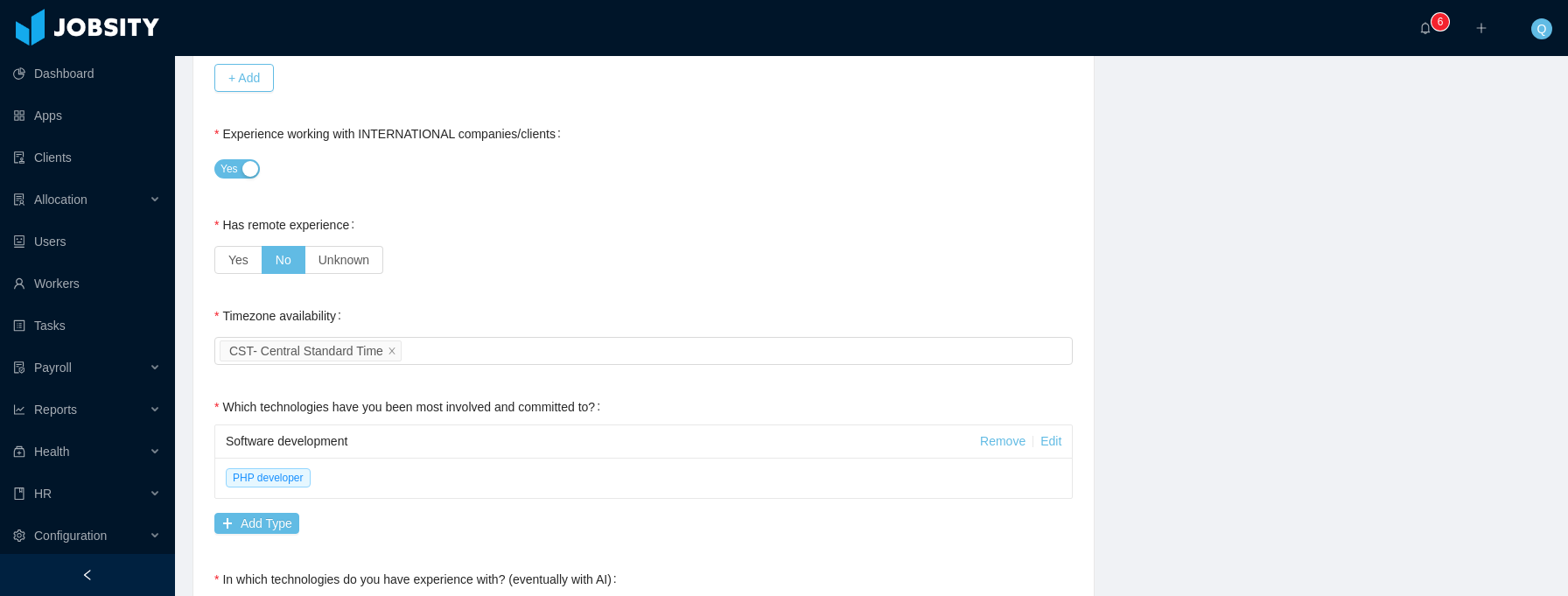
scroll to position [98, 0]
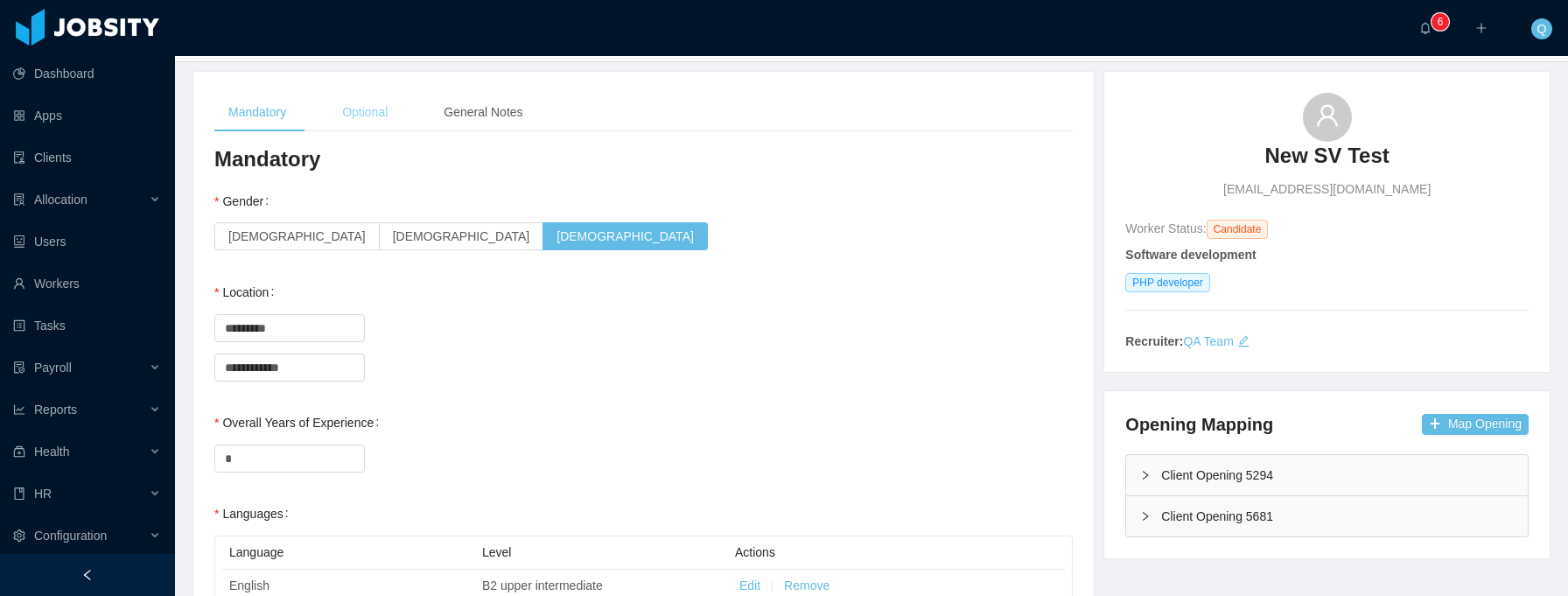
click at [385, 127] on div "Optional" at bounding box center [365, 113] width 74 height 40
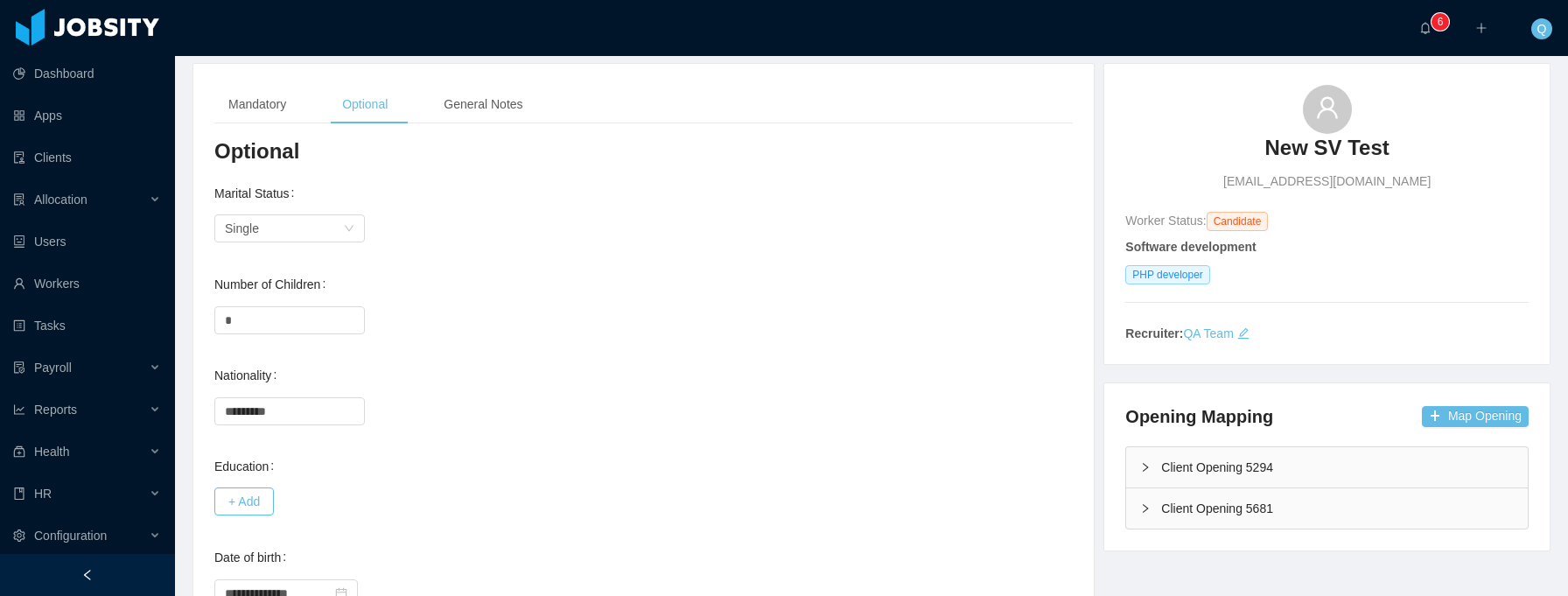
scroll to position [0, 0]
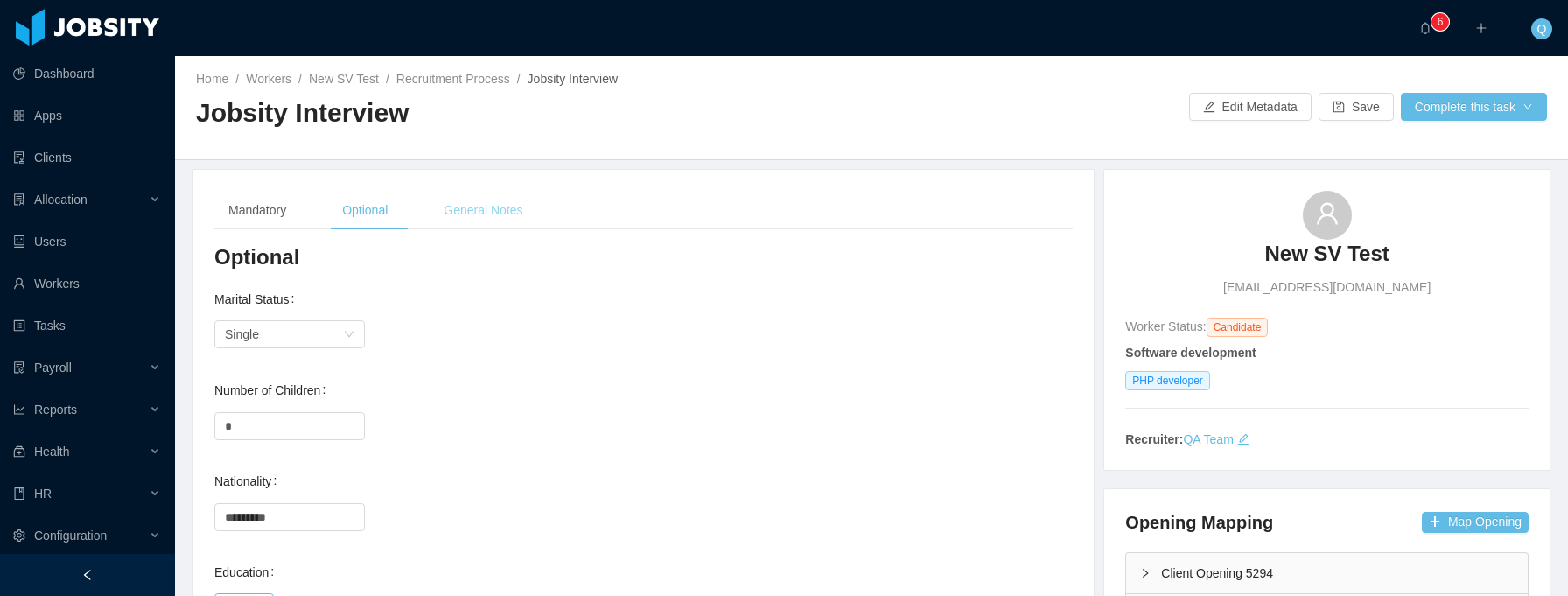
click at [515, 212] on div "General Notes" at bounding box center [482, 210] width 106 height 40
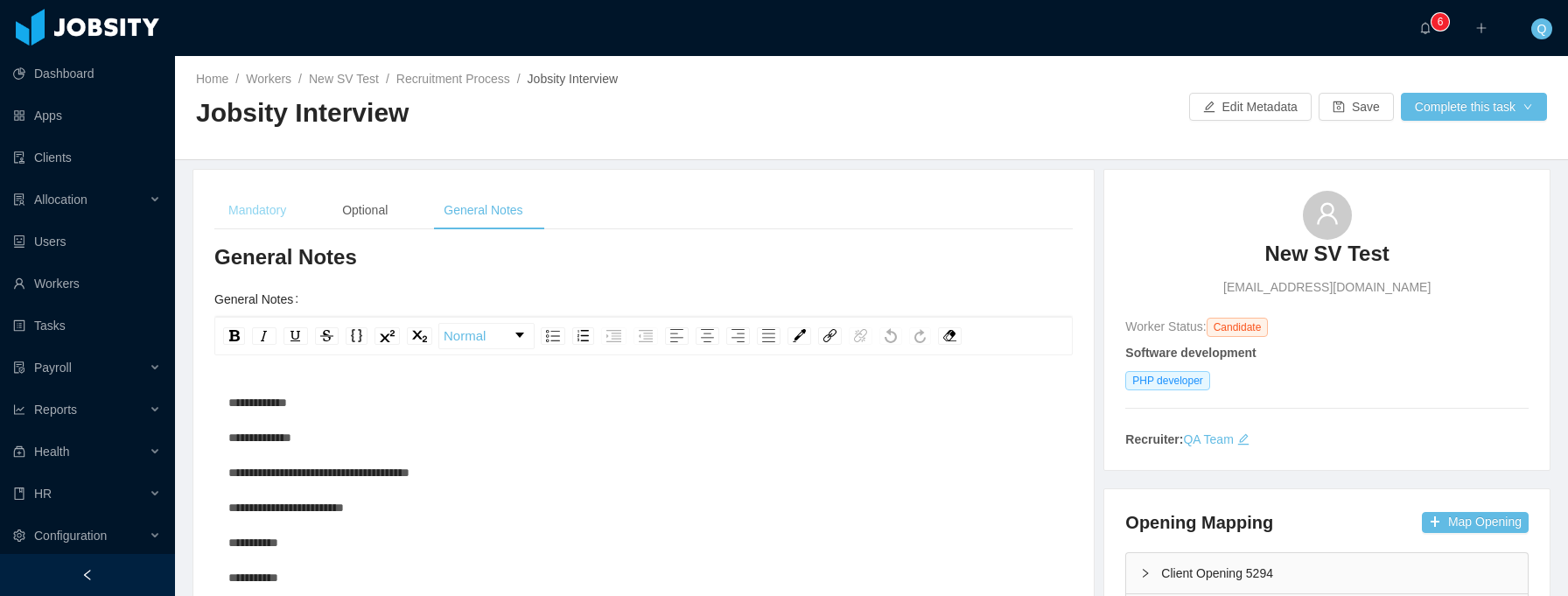
click at [265, 207] on div "Mandatory" at bounding box center [257, 210] width 86 height 40
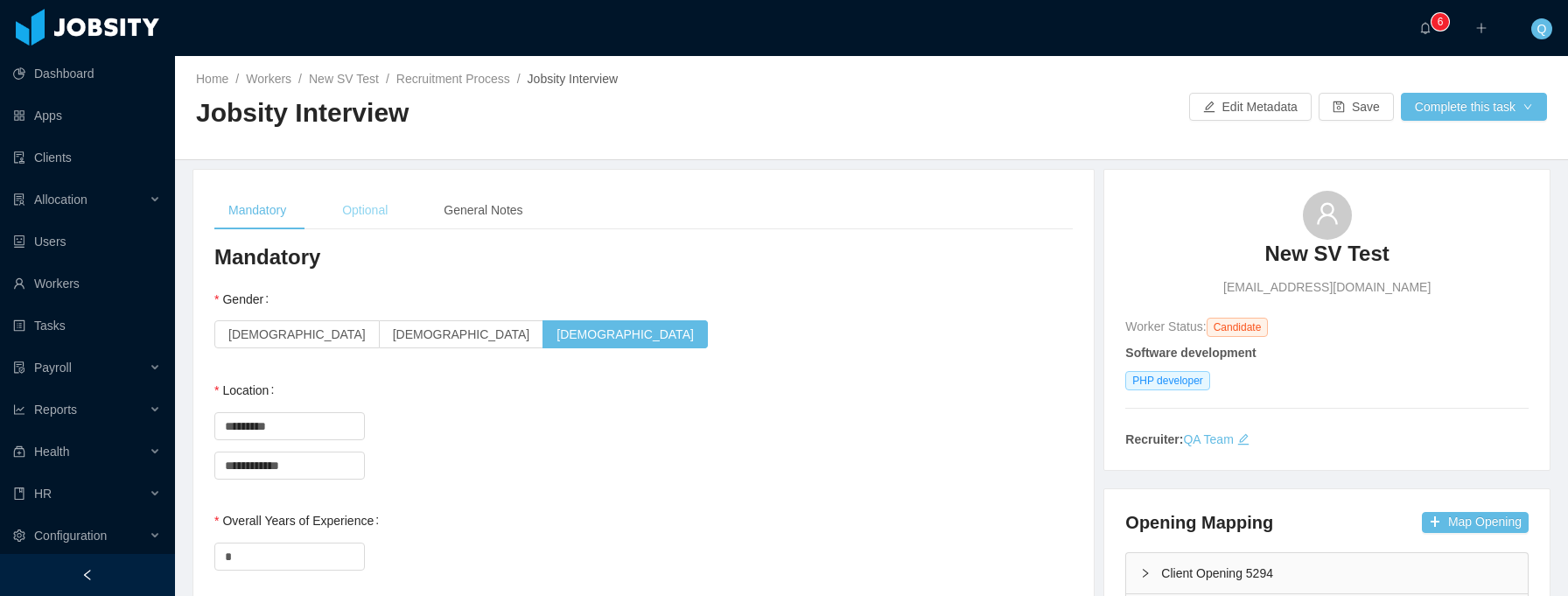
click at [385, 210] on div "Optional" at bounding box center [365, 210] width 74 height 40
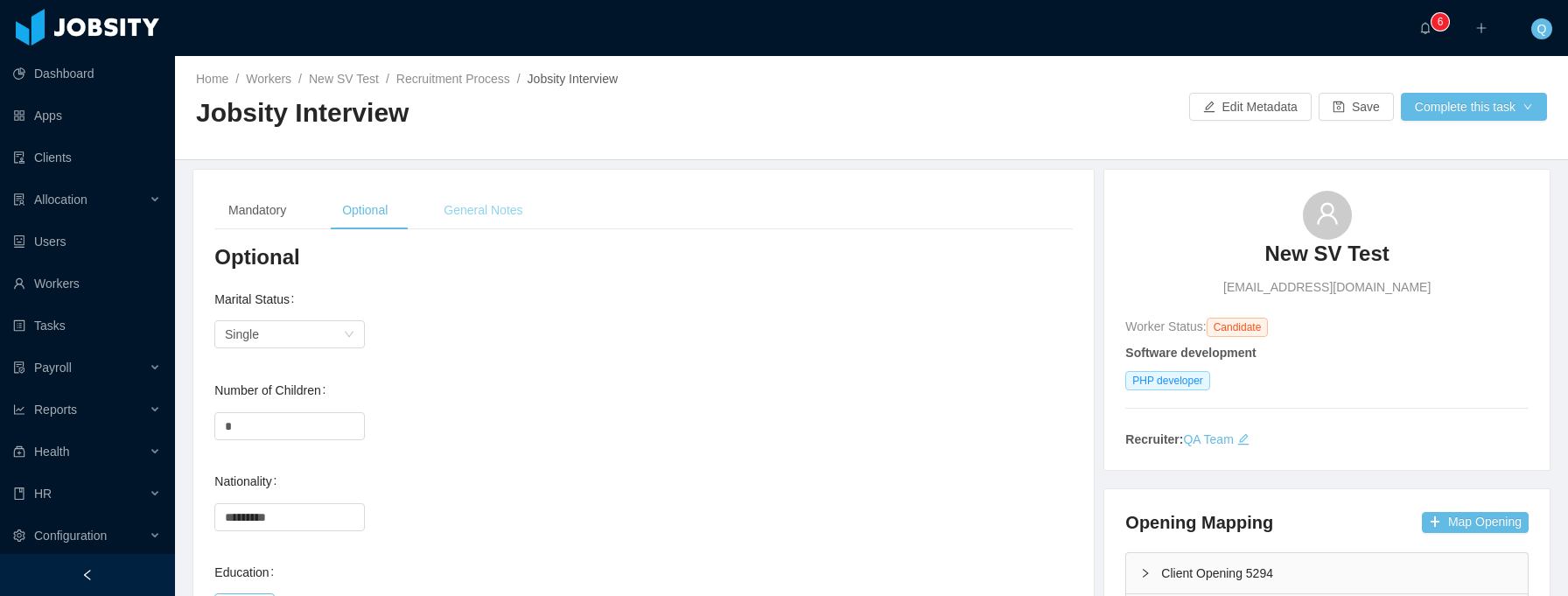
click at [485, 208] on div "General Notes" at bounding box center [482, 210] width 106 height 40
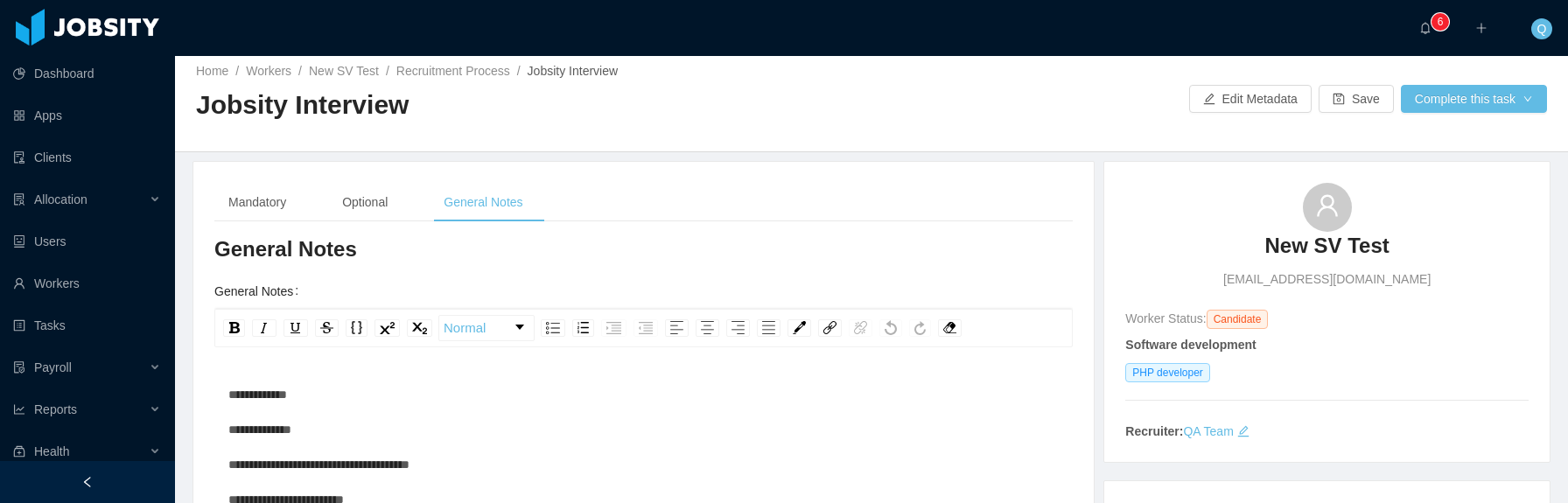
scroll to position [24, 0]
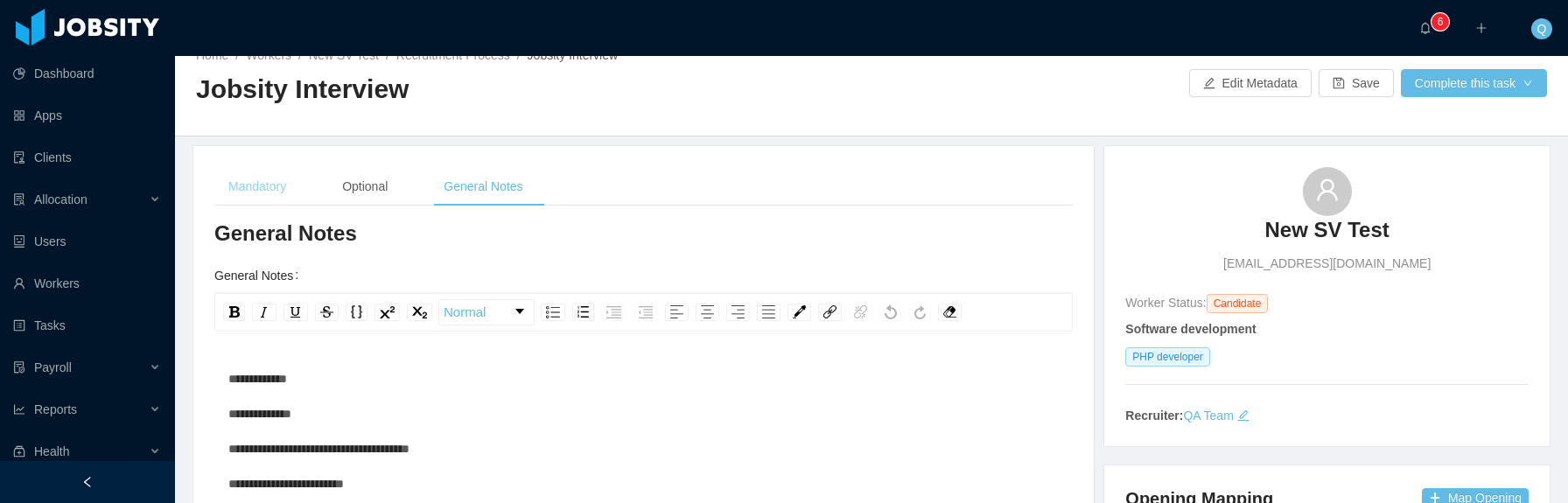
click at [265, 193] on div "Mandatory" at bounding box center [257, 186] width 86 height 40
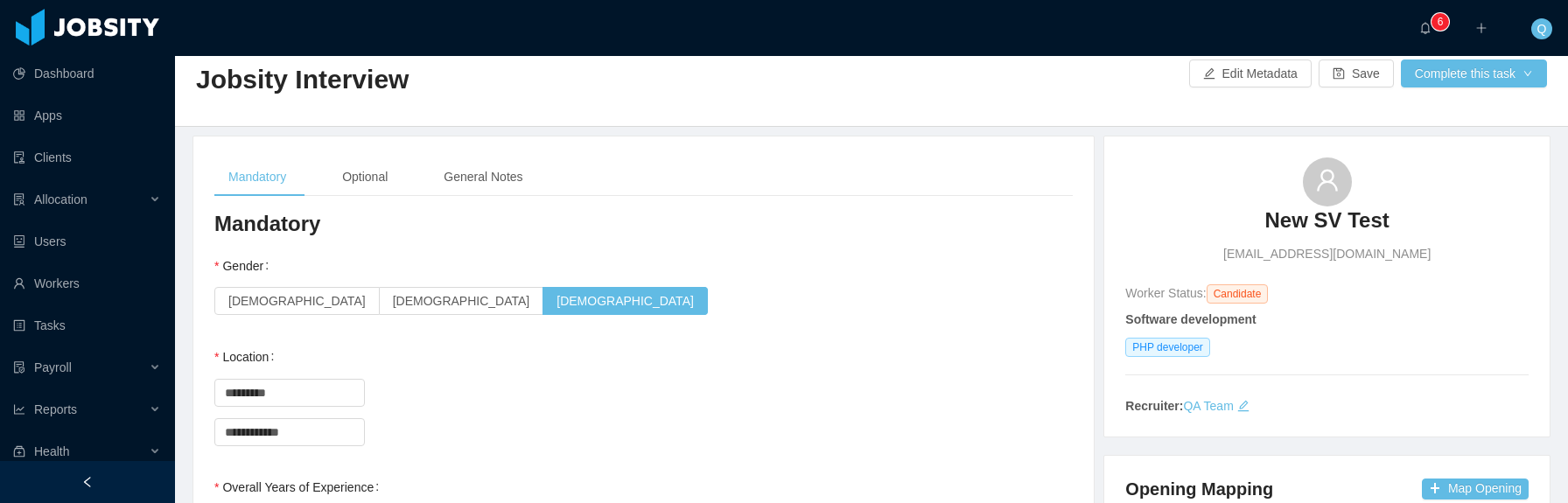
scroll to position [0, 0]
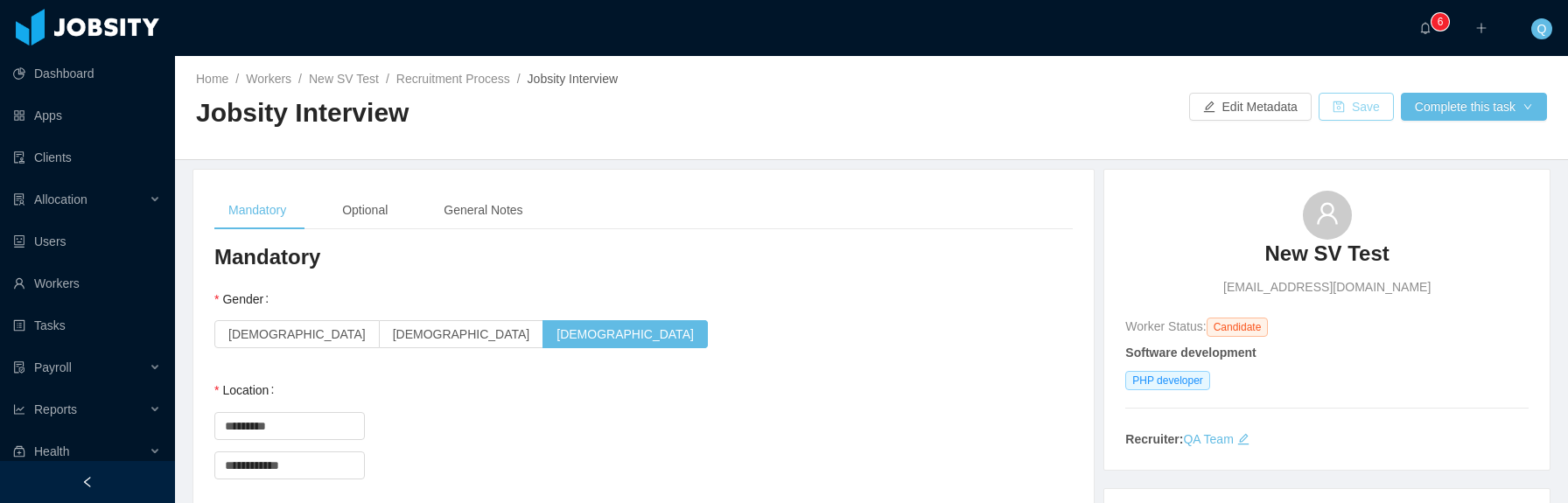
click at [1339, 111] on button "Save" at bounding box center [1356, 107] width 76 height 28
click at [1496, 104] on button "Complete this task" at bounding box center [1473, 107] width 146 height 28
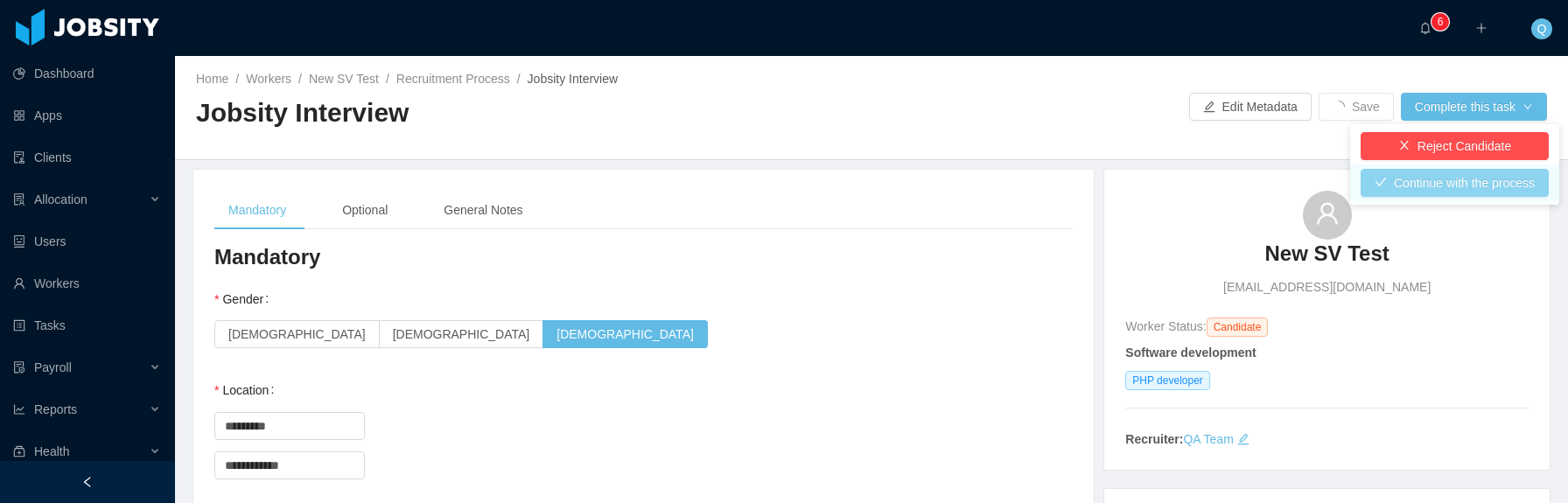
click at [1467, 178] on button "Continue with the process" at bounding box center [1455, 183] width 188 height 28
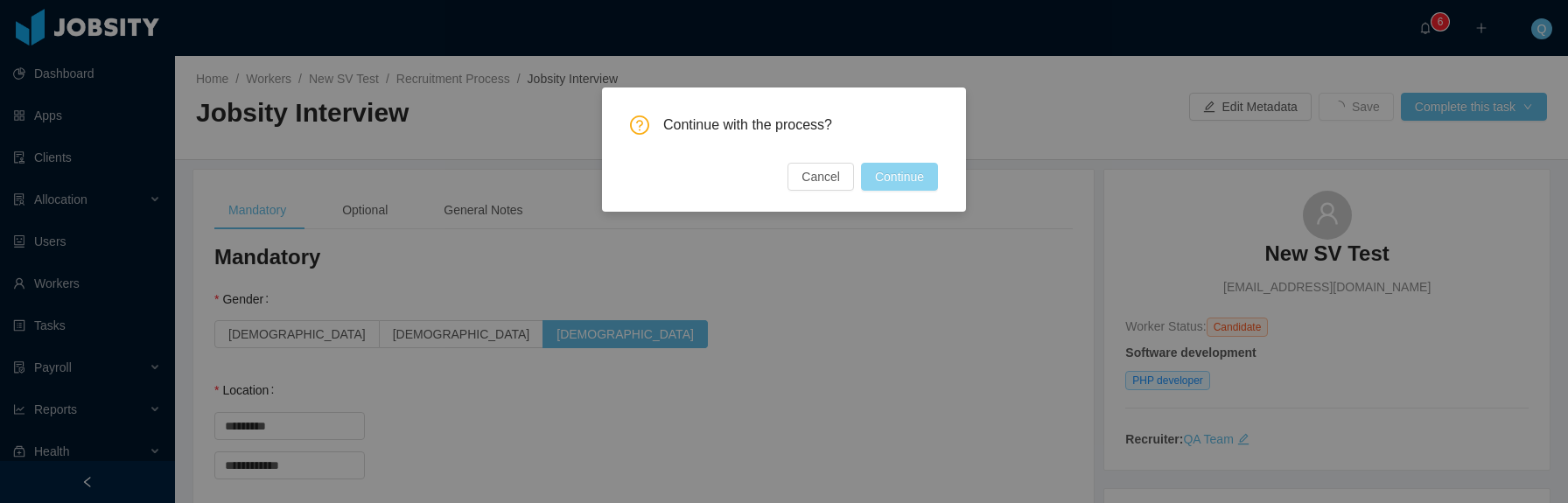
click at [879, 182] on button "Continue" at bounding box center [900, 176] width 77 height 28
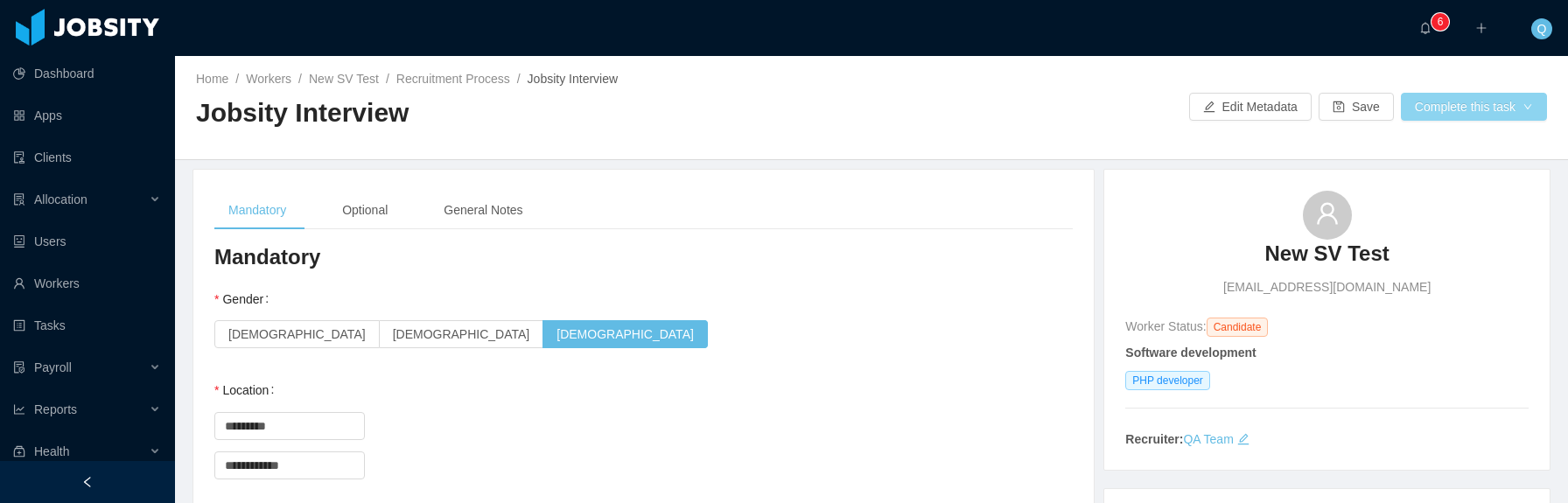
click at [1475, 105] on button "Complete this task" at bounding box center [1473, 107] width 146 height 28
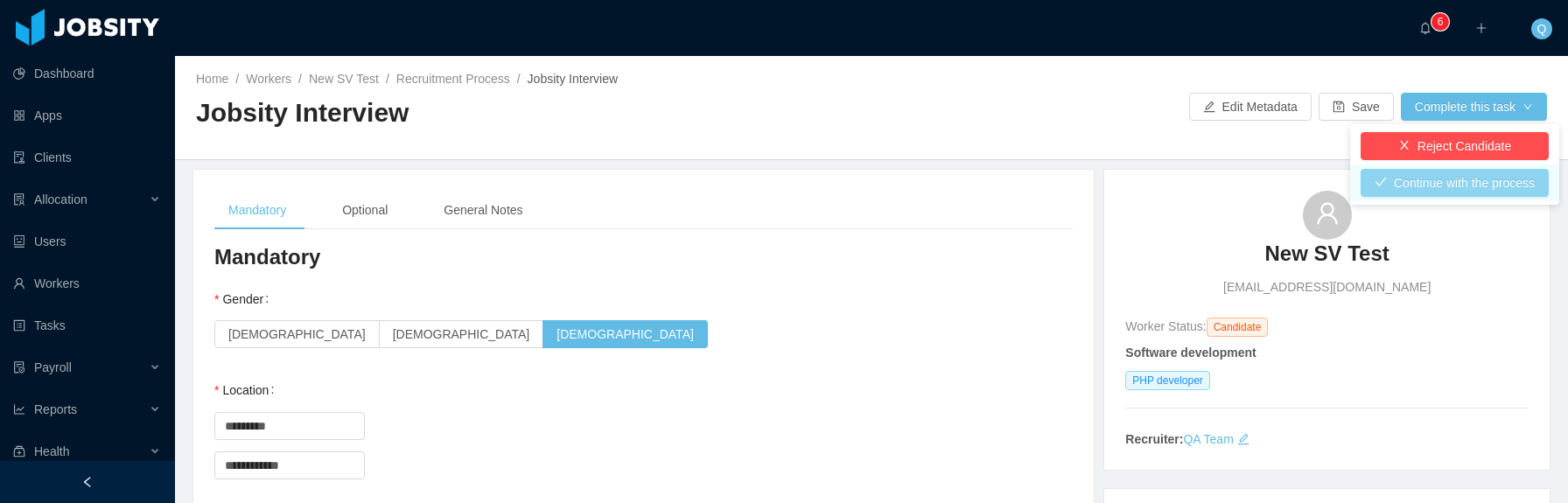
click at [1456, 183] on button "Continue with the process" at bounding box center [1455, 183] width 188 height 28
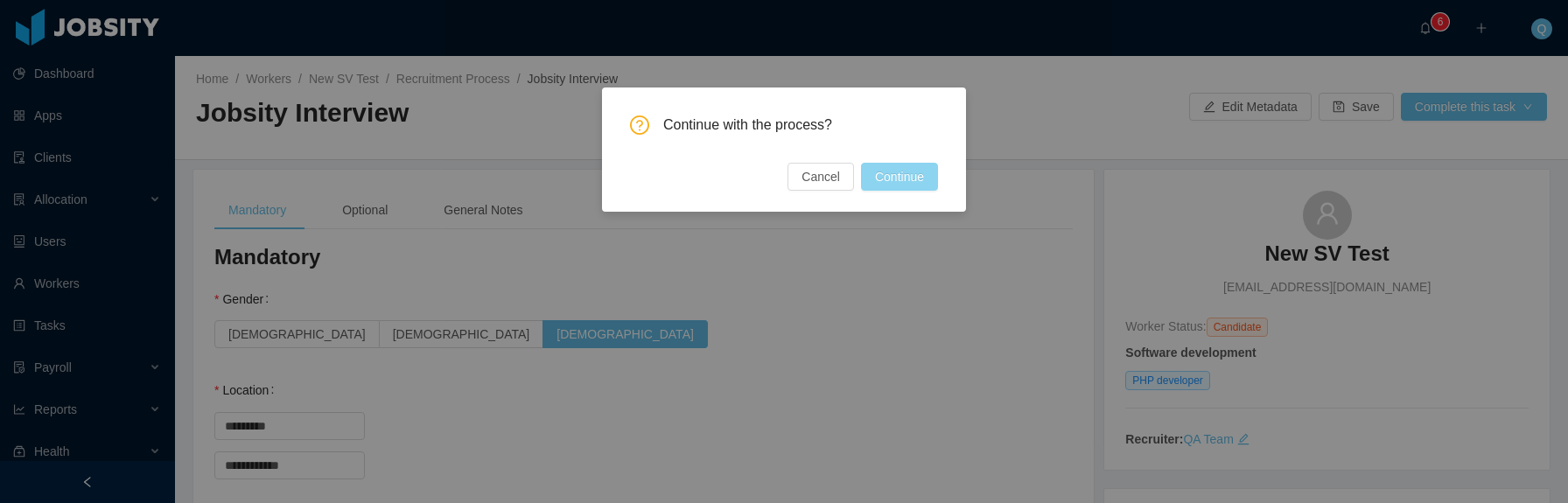
click at [910, 175] on button "Continue" at bounding box center [900, 176] width 77 height 28
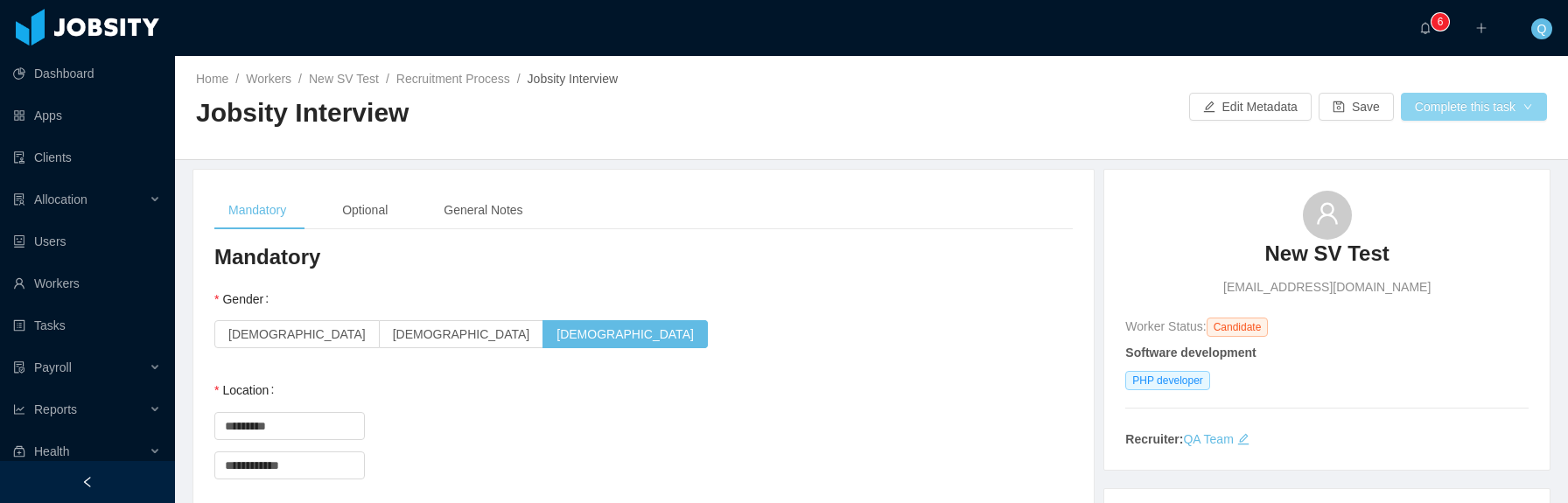
click at [1418, 111] on button "Complete this task" at bounding box center [1473, 107] width 146 height 28
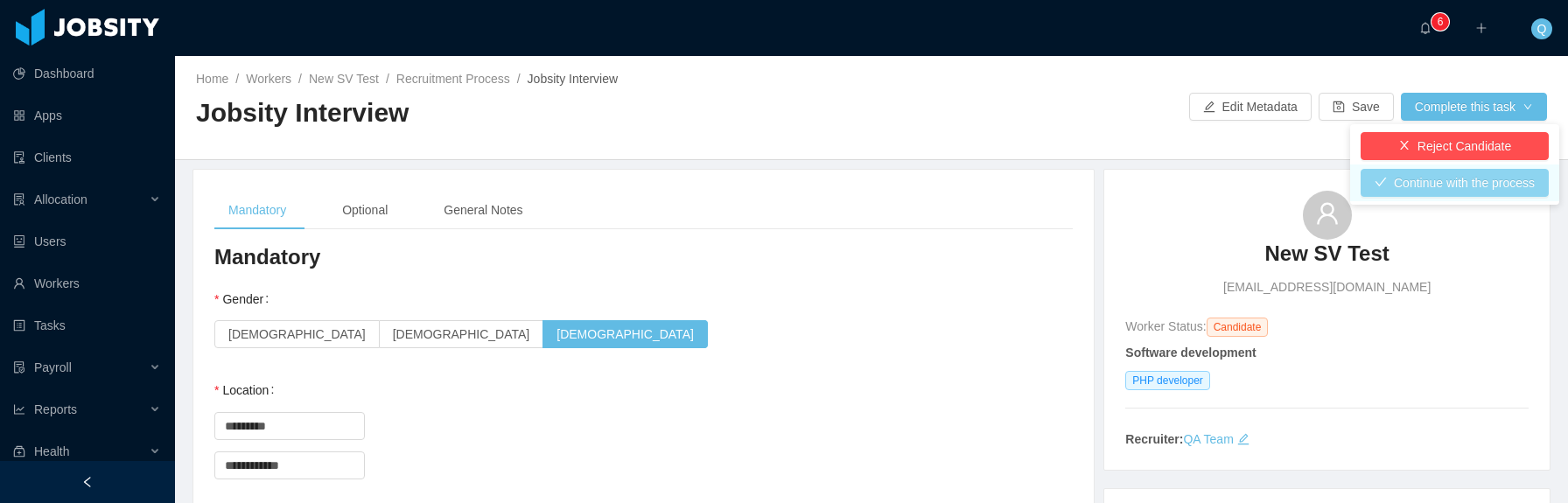
click at [1428, 180] on button "Continue with the process" at bounding box center [1455, 183] width 188 height 28
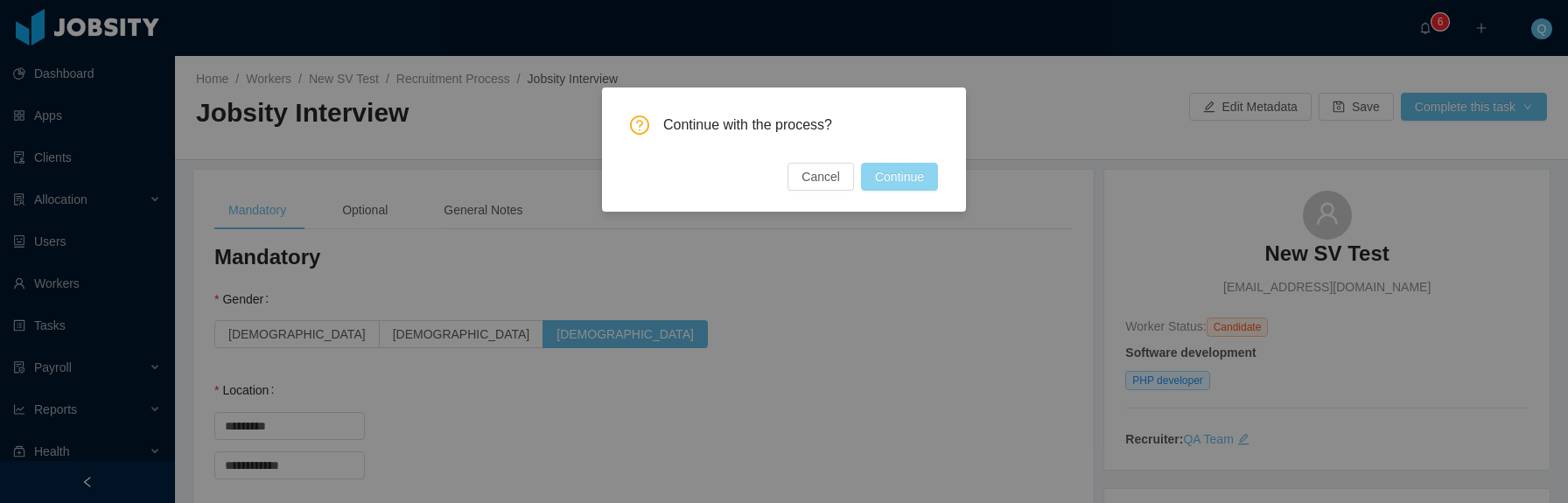
click at [910, 176] on button "Continue" at bounding box center [900, 176] width 77 height 28
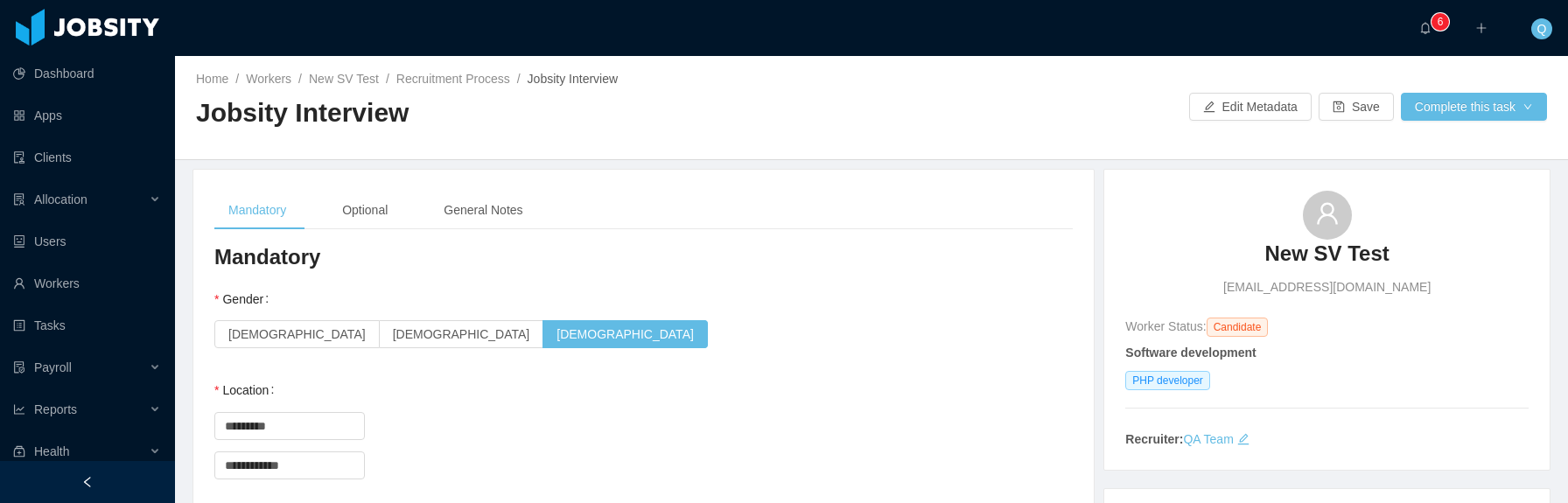
click at [1421, 121] on div "Home / Workers / New SV Test / Recruitment Process / Jobsity Interview / Jobsit…" at bounding box center [871, 108] width 1392 height 104
click at [1423, 113] on button "Complete this task" at bounding box center [1473, 107] width 146 height 28
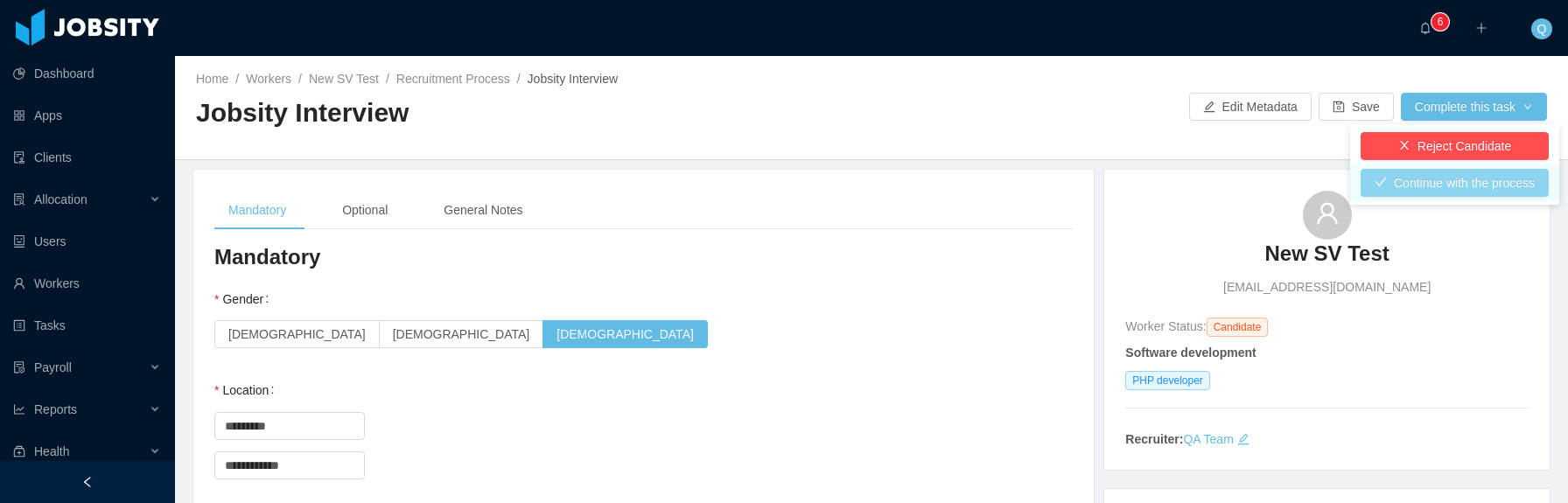
click at [1439, 184] on button "Continue with the process" at bounding box center [1455, 183] width 188 height 28
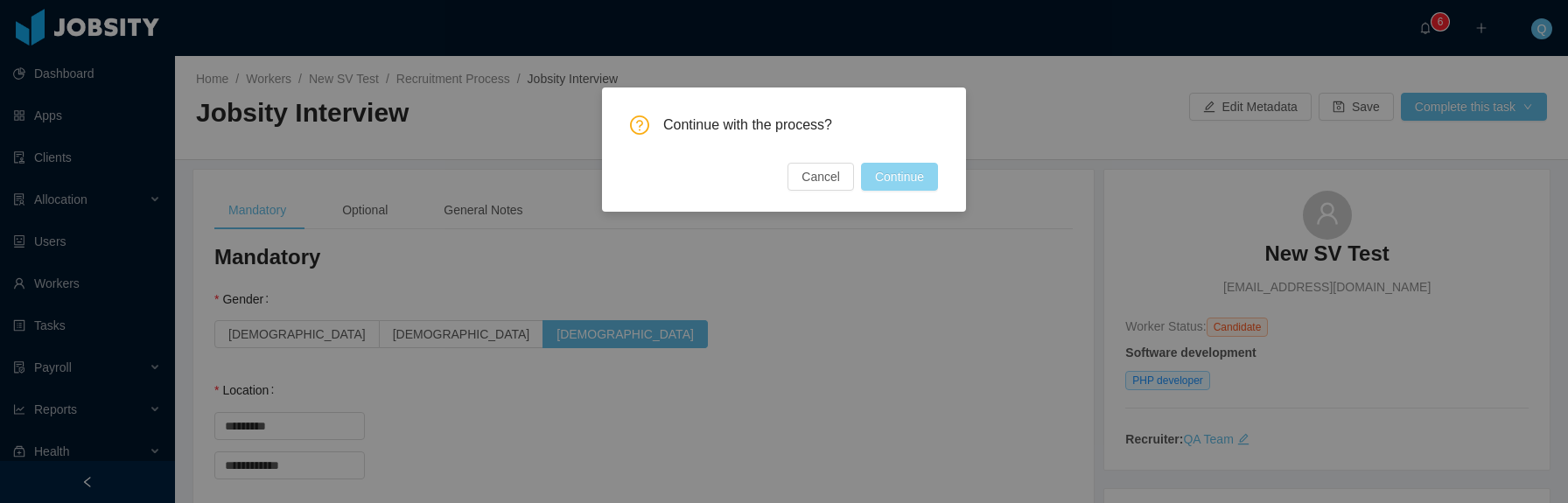
click at [888, 174] on button "Continue" at bounding box center [900, 176] width 77 height 28
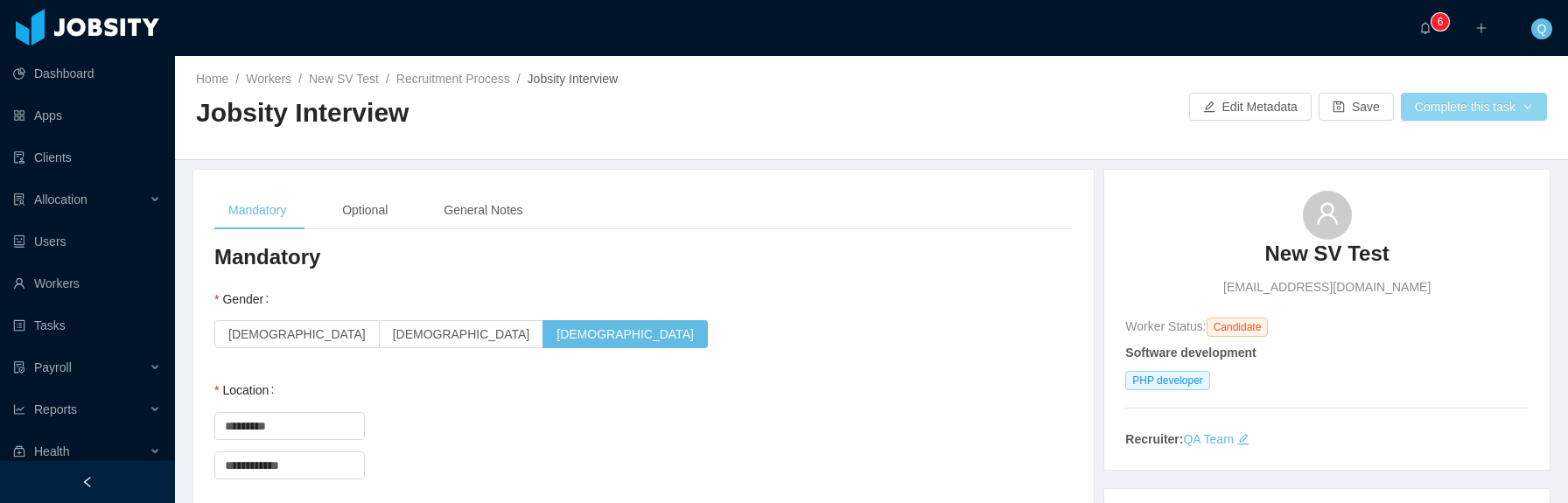
click at [1430, 109] on button "Complete this task" at bounding box center [1473, 107] width 146 height 28
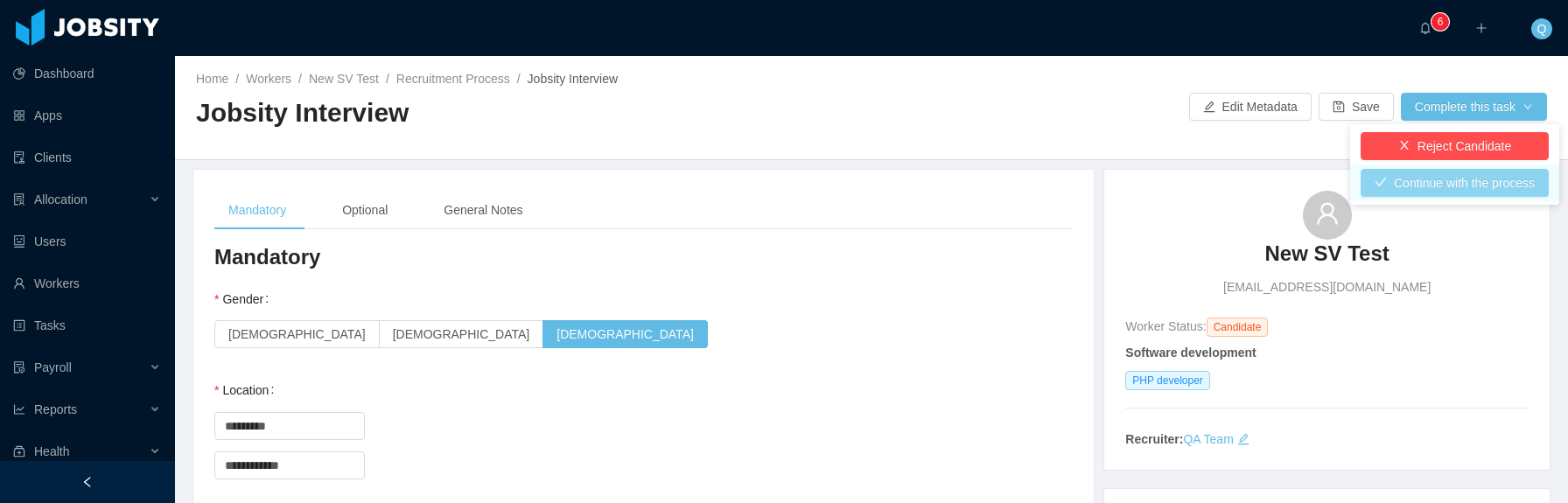
click at [1440, 180] on button "Continue with the process" at bounding box center [1455, 183] width 188 height 28
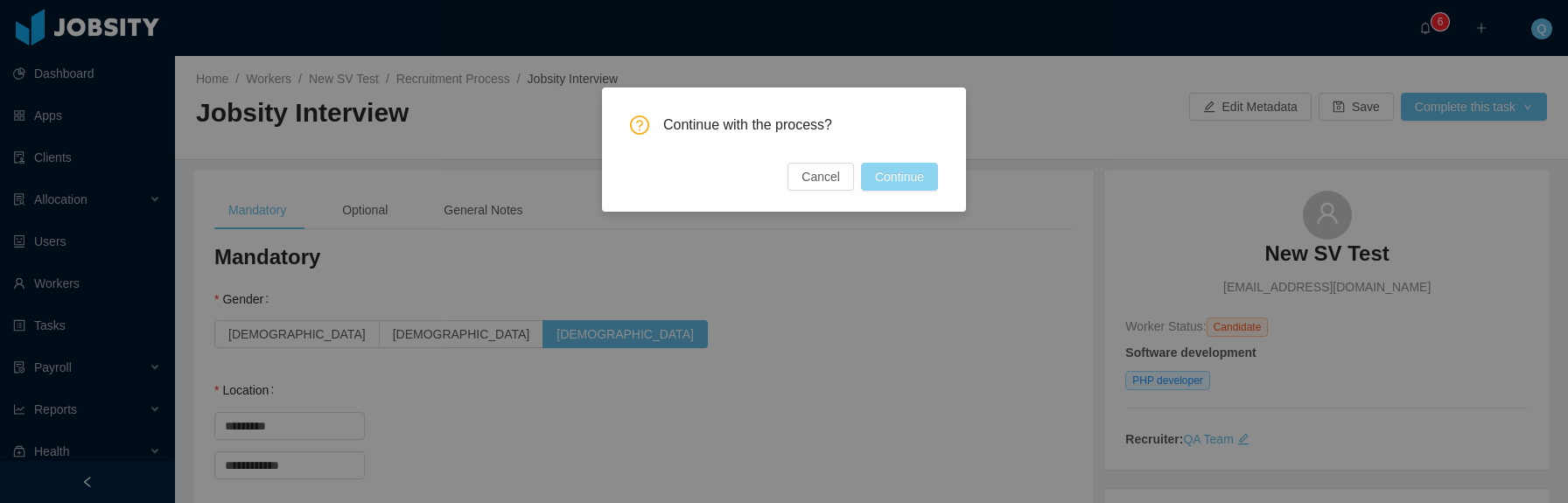
click at [889, 178] on button "Continue" at bounding box center [900, 176] width 77 height 28
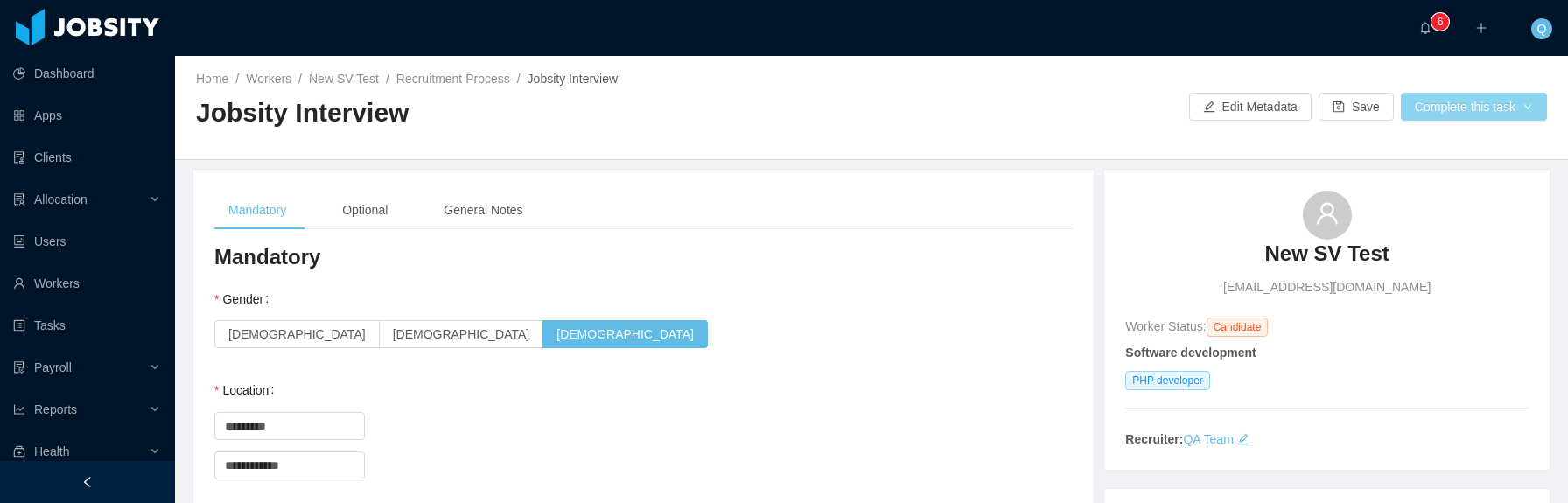
click at [1468, 115] on button "Complete this task" at bounding box center [1473, 107] width 146 height 28
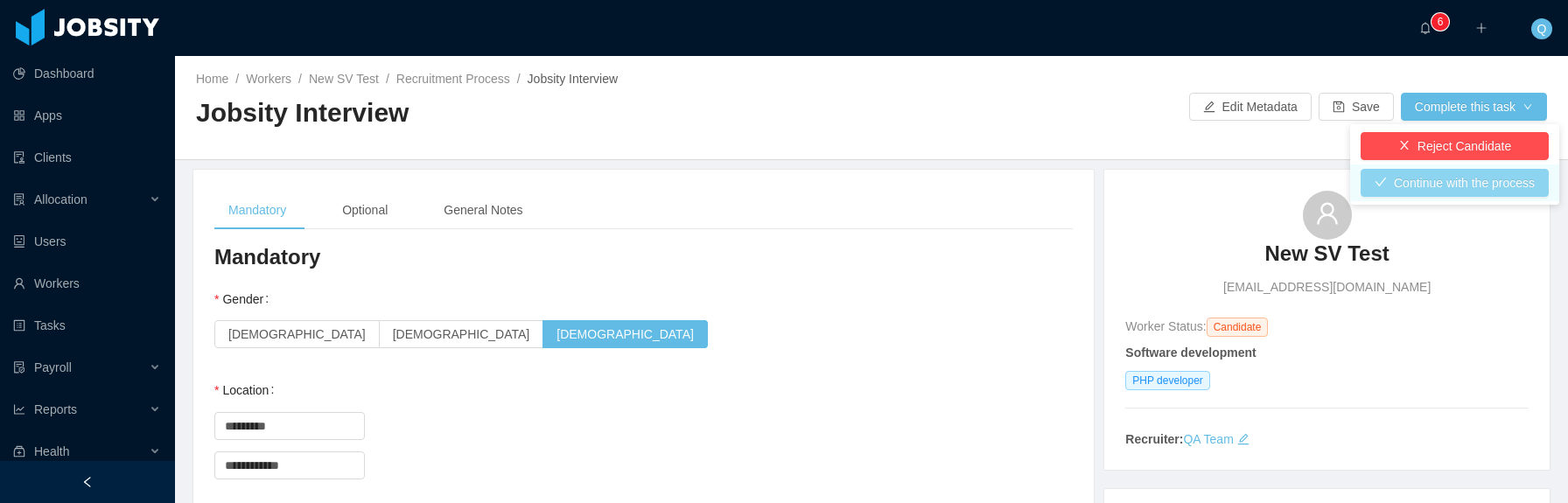
click at [1463, 188] on button "Continue with the process" at bounding box center [1455, 183] width 188 height 28
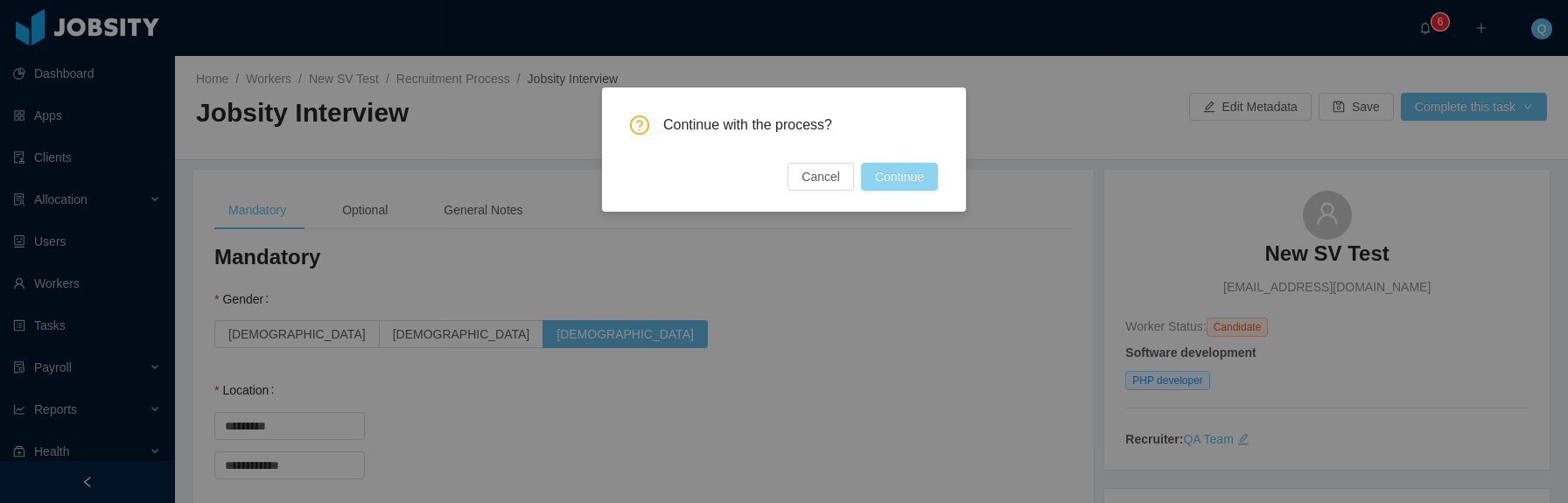
click at [884, 179] on button "Continue" at bounding box center [900, 176] width 77 height 28
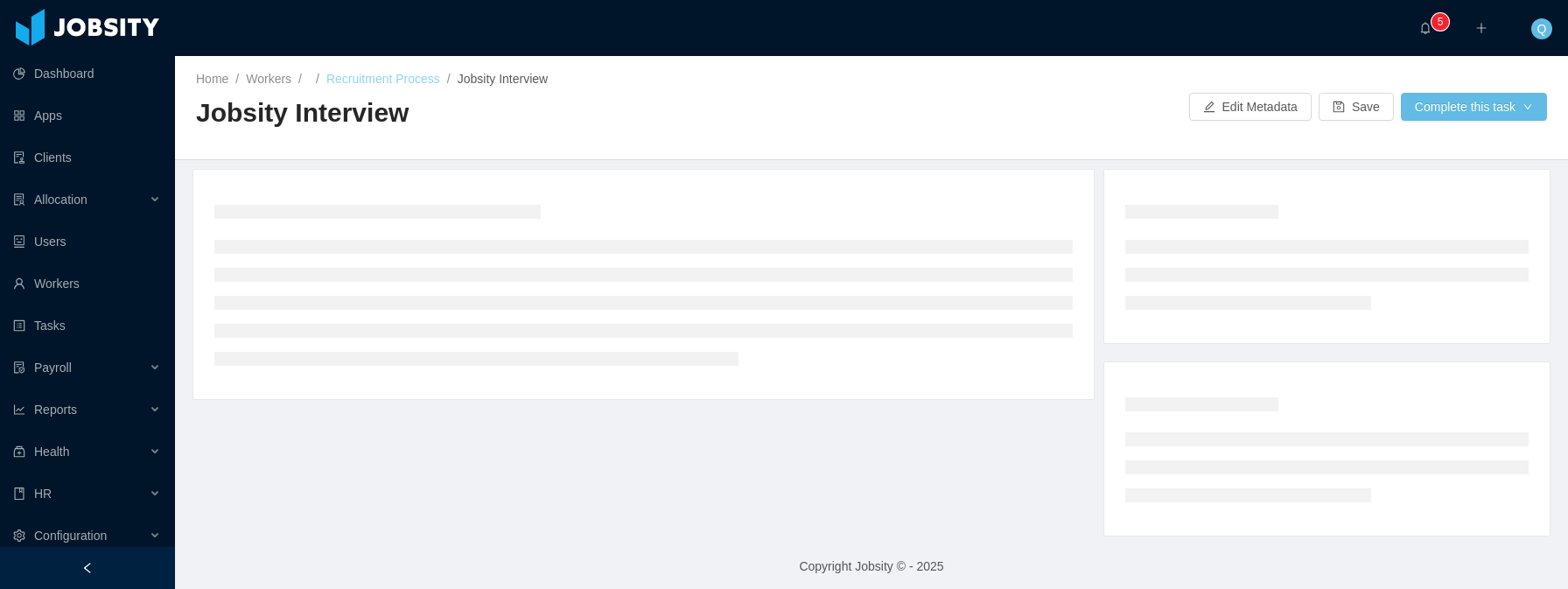
click at [390, 77] on link "Recruitment Process" at bounding box center [382, 79] width 113 height 14
click at [416, 78] on link "Recruitment Process" at bounding box center [382, 79] width 113 height 14
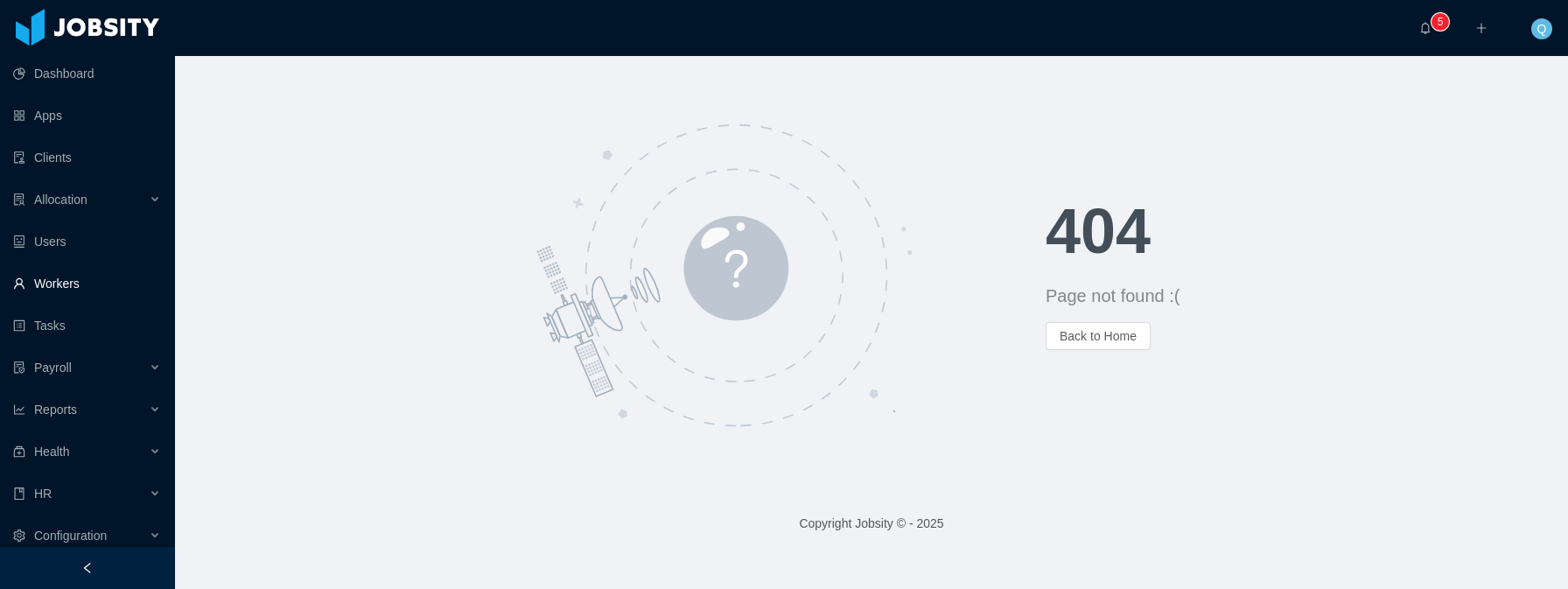
click at [75, 281] on link "Workers" at bounding box center [87, 284] width 148 height 35
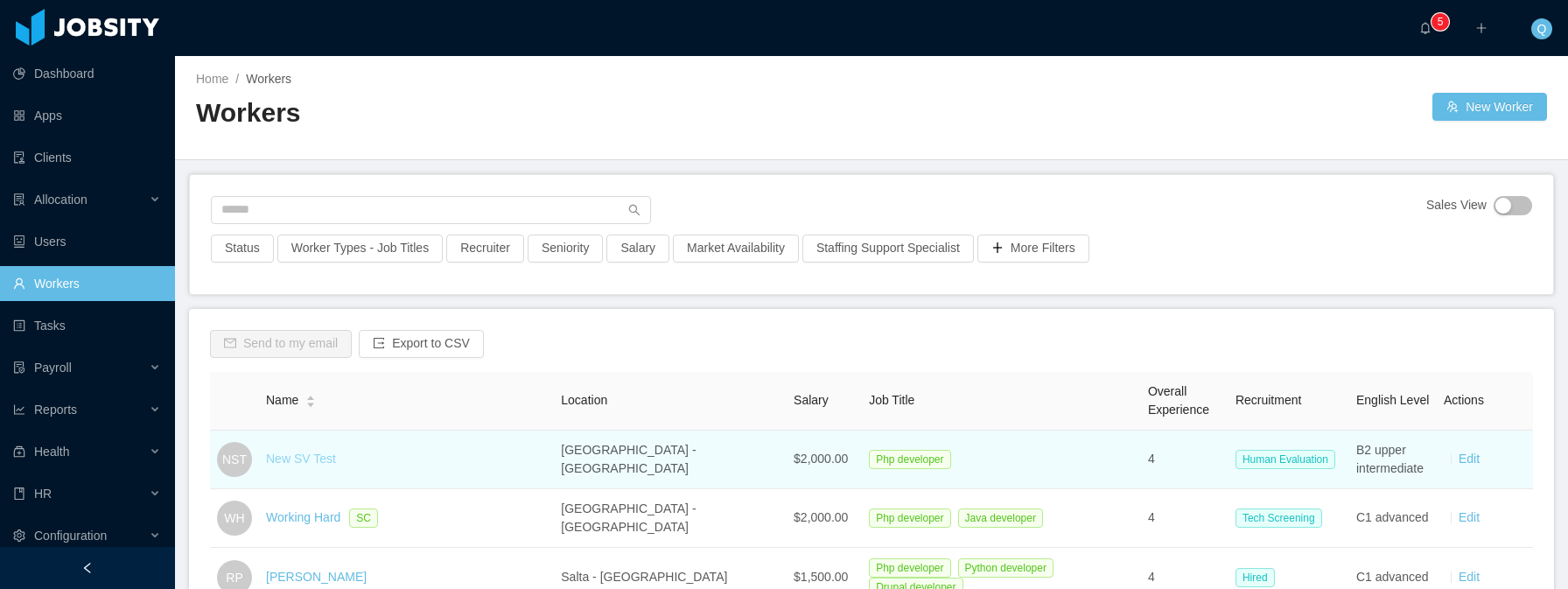
click at [327, 459] on link "New SV Test" at bounding box center [301, 459] width 70 height 14
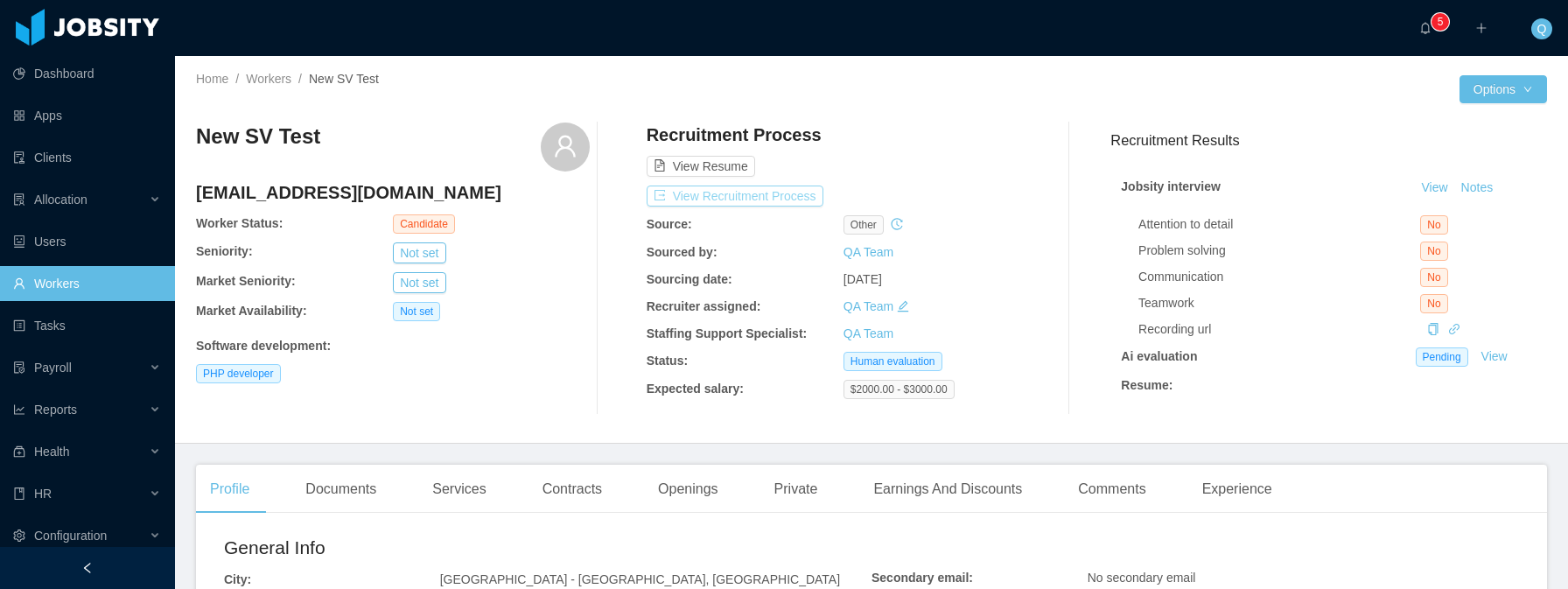
click at [739, 197] on button "View Recruitment Process" at bounding box center [734, 196] width 177 height 21
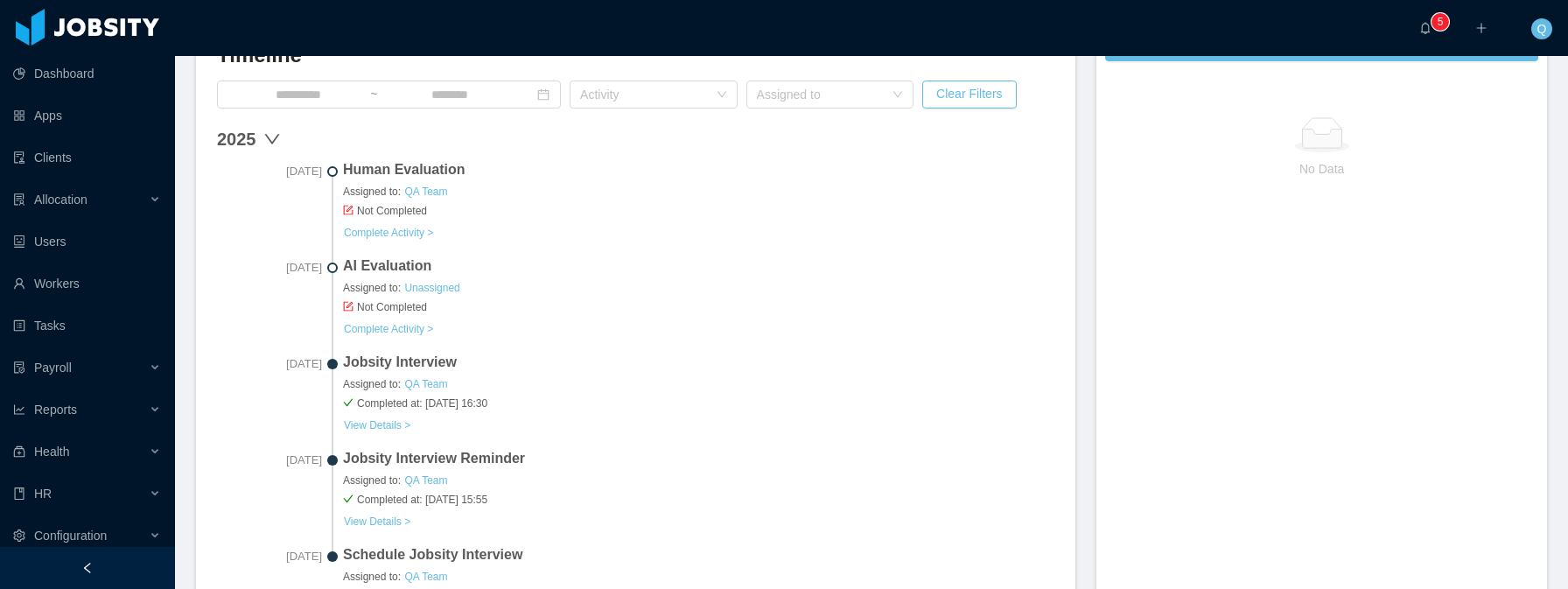
scroll to position [552, 0]
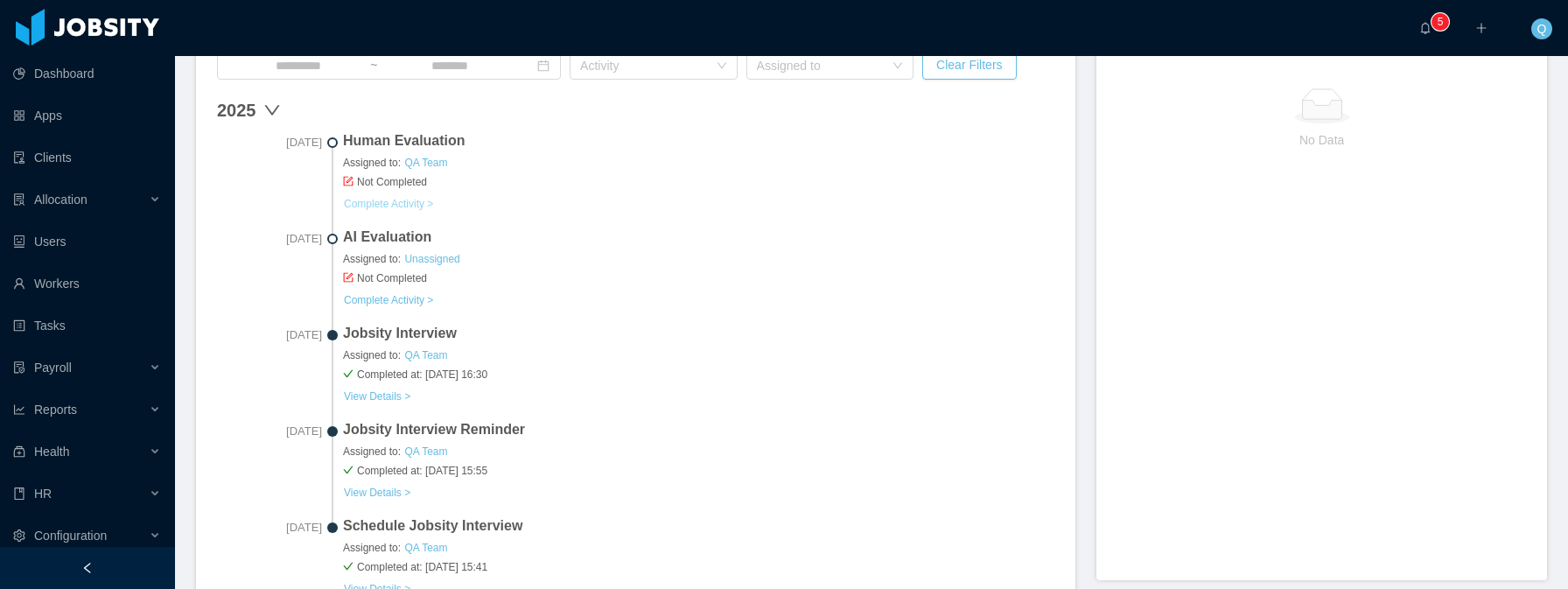
click at [409, 204] on link "Complete Activity >" at bounding box center [388, 204] width 91 height 14
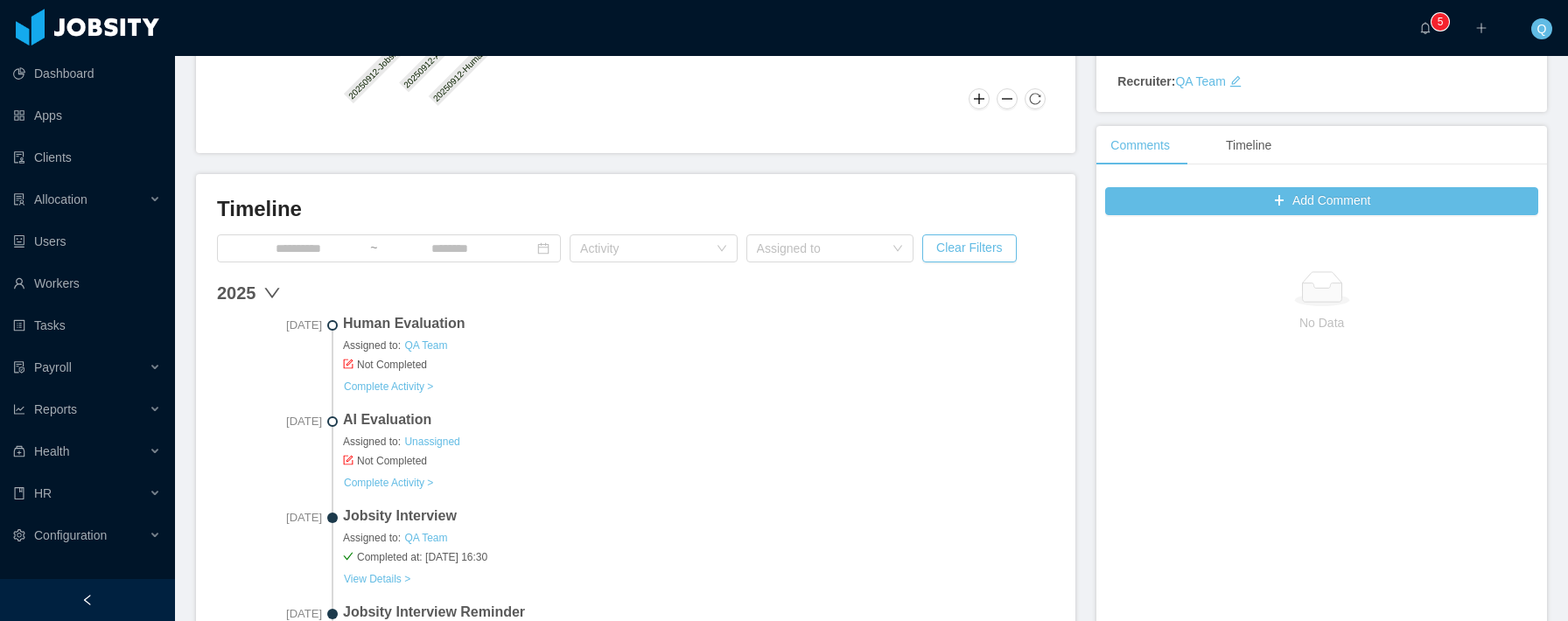
scroll to position [340, 0]
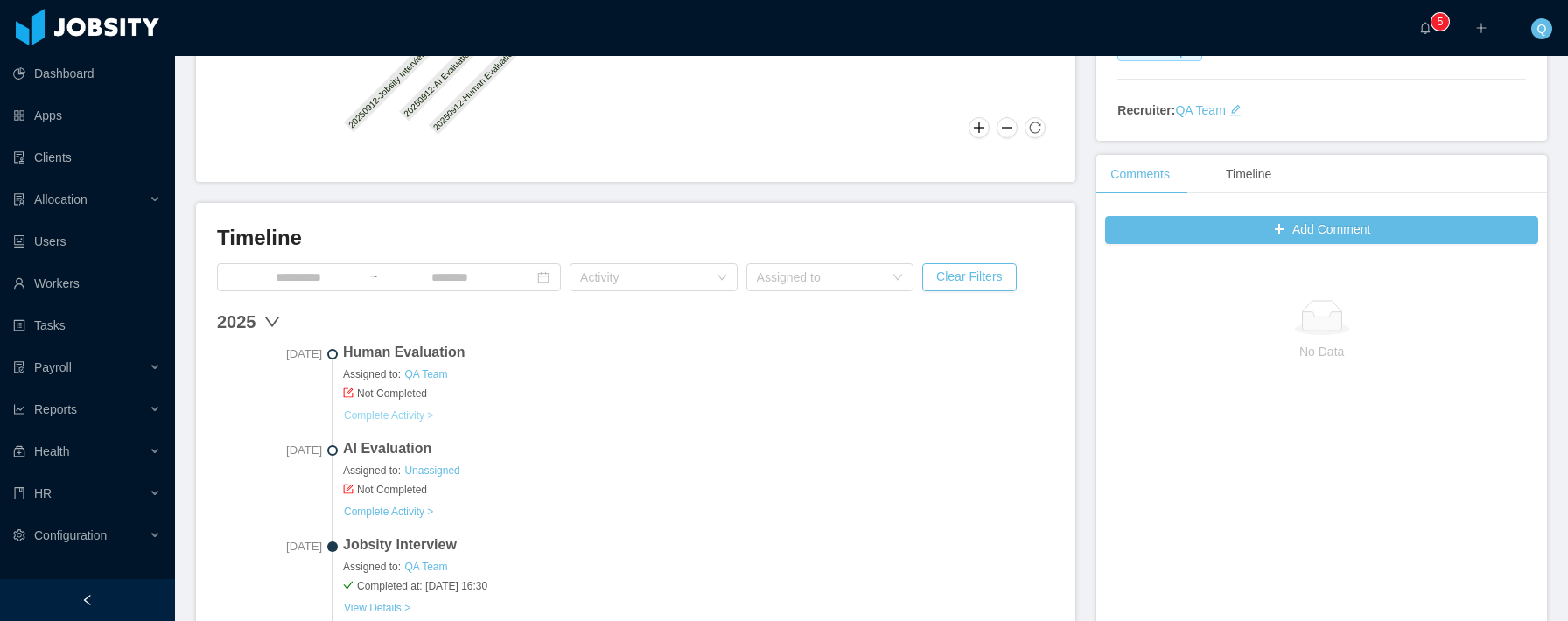
click at [392, 419] on link "Complete Activity >" at bounding box center [388, 415] width 91 height 14
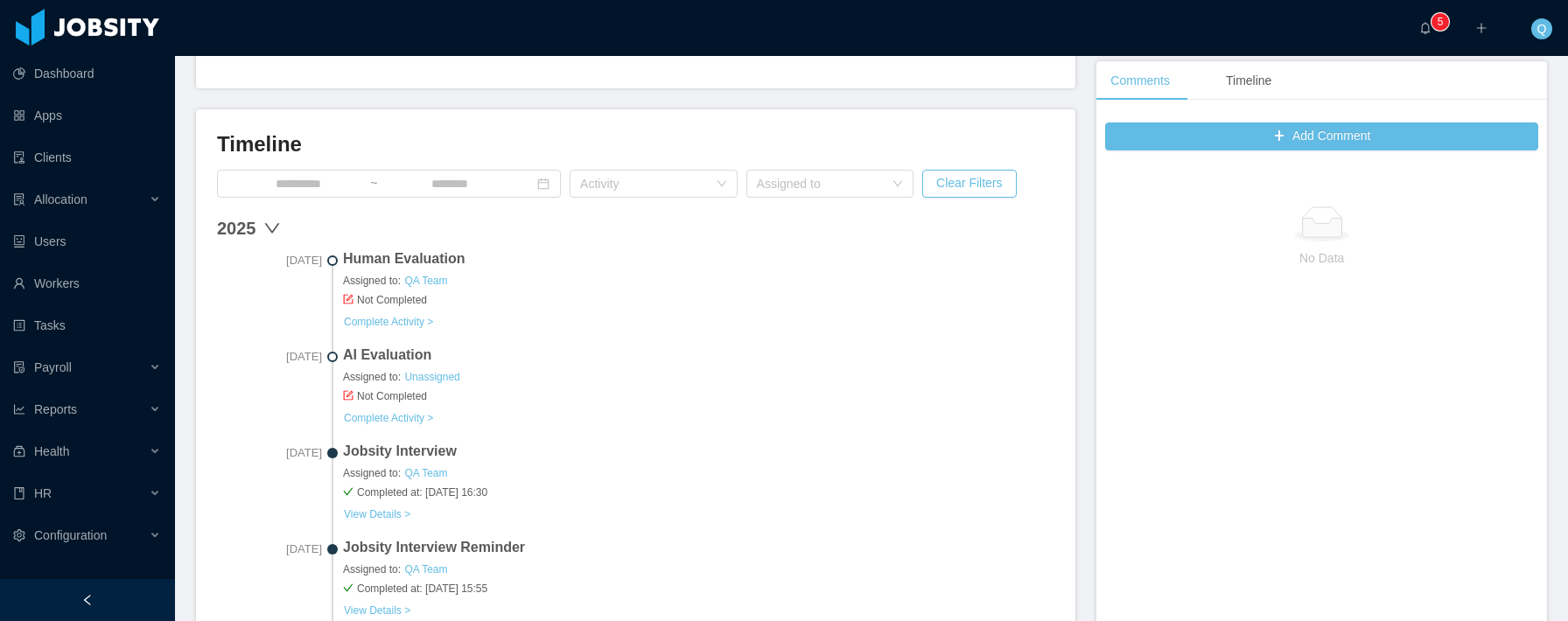
scroll to position [367, 0]
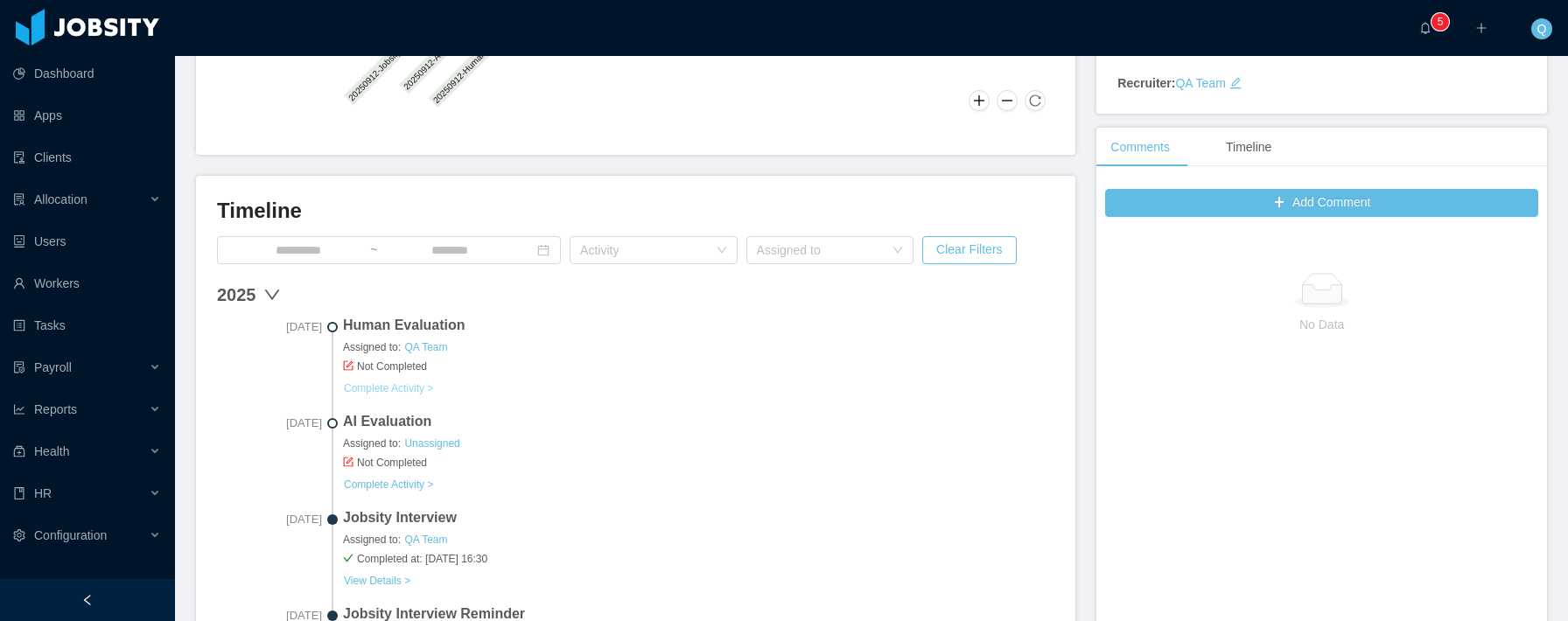
click at [400, 387] on link "Complete Activity >" at bounding box center [388, 388] width 91 height 14
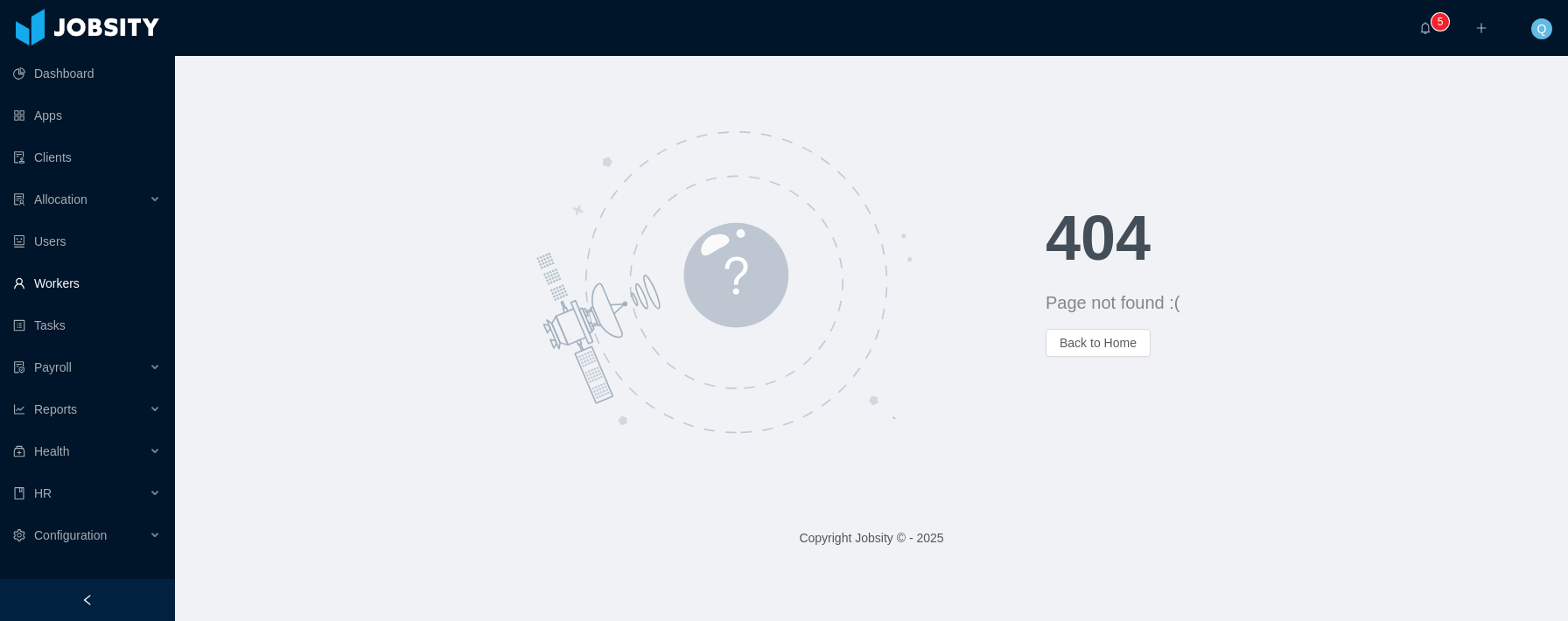
click at [91, 285] on link "Workers" at bounding box center [87, 284] width 148 height 35
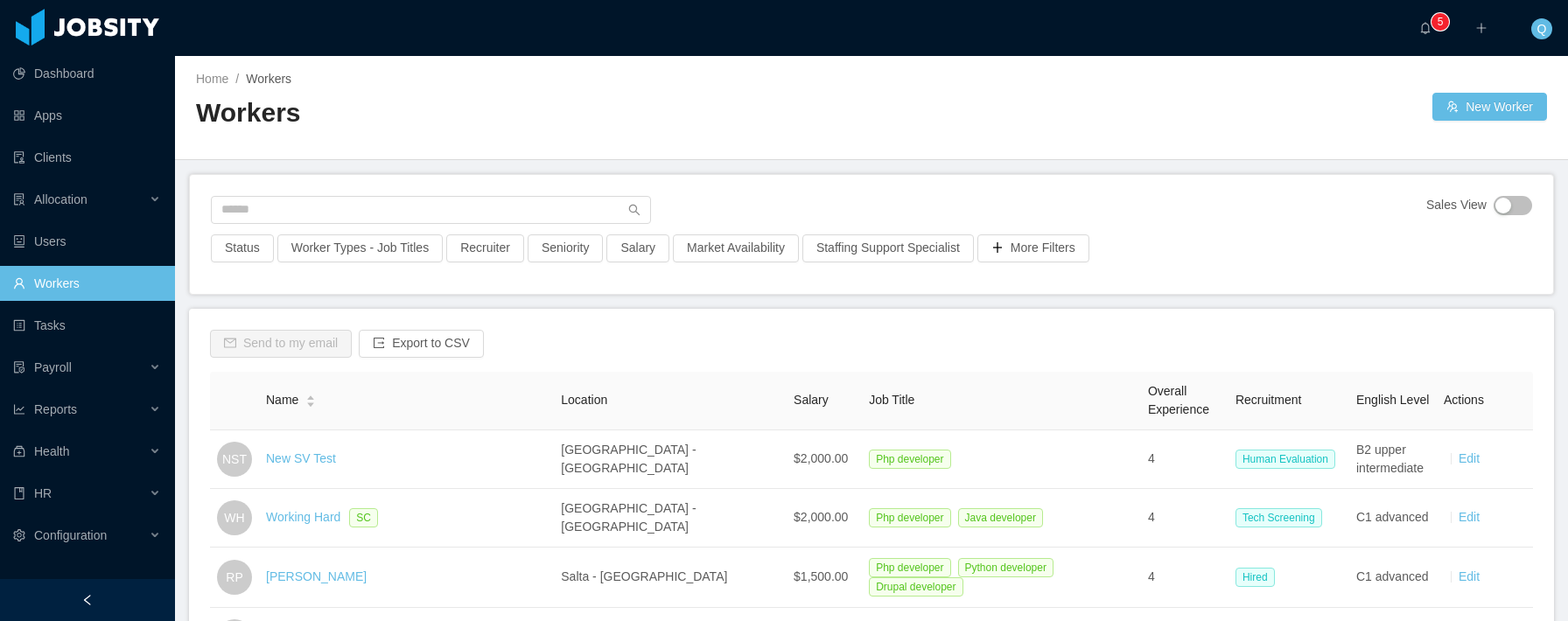
click at [308, 456] on link "New SV Test" at bounding box center [301, 459] width 70 height 14
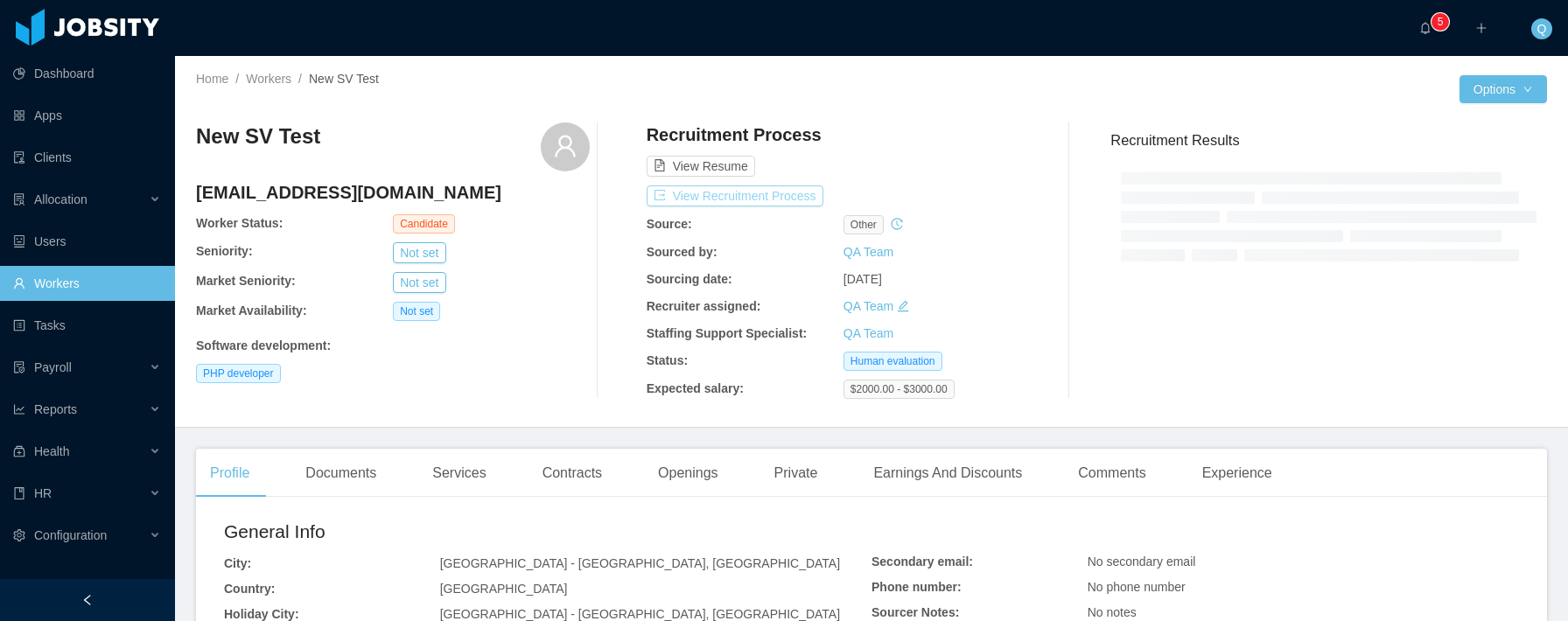
click at [791, 194] on button "View Recruitment Process" at bounding box center [734, 196] width 177 height 21
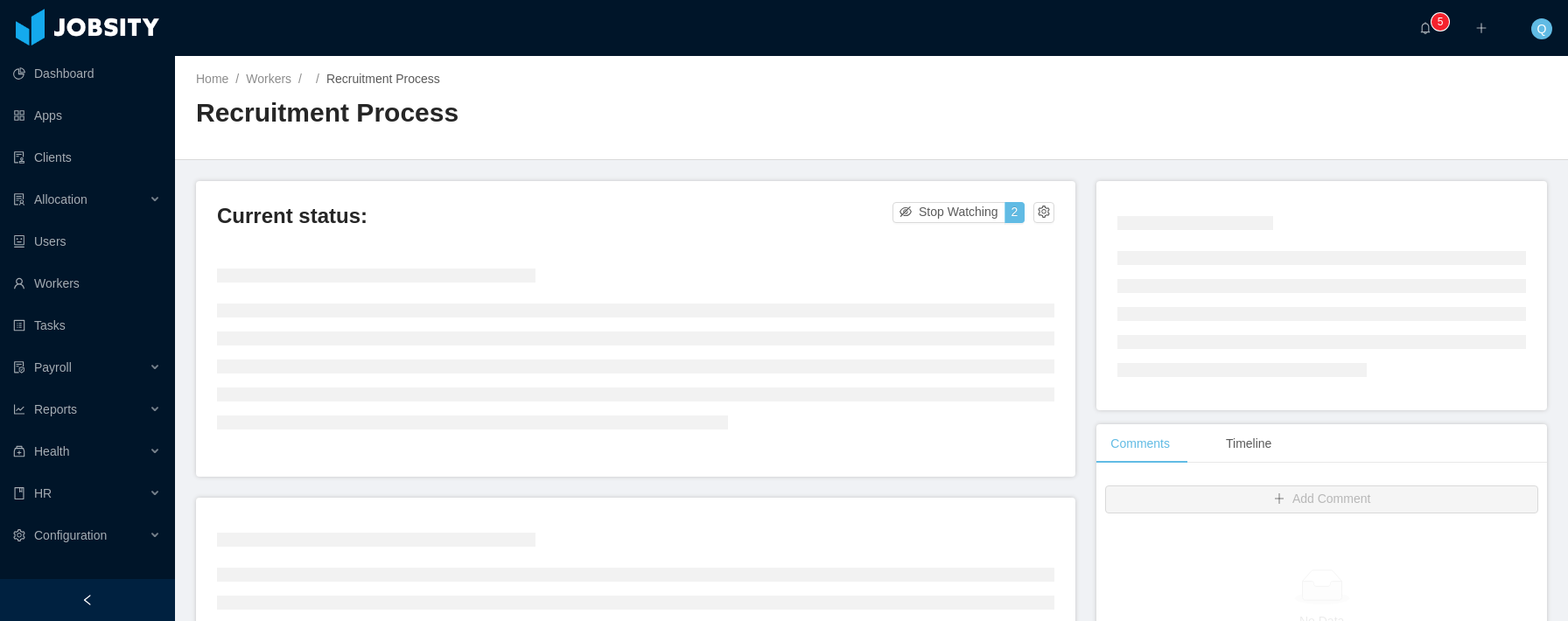
click at [669, 65] on div "Home / Workers / / Recruitment Process / Recruitment Process" at bounding box center [871, 108] width 1392 height 105
